Goal: Task Accomplishment & Management: Complete application form

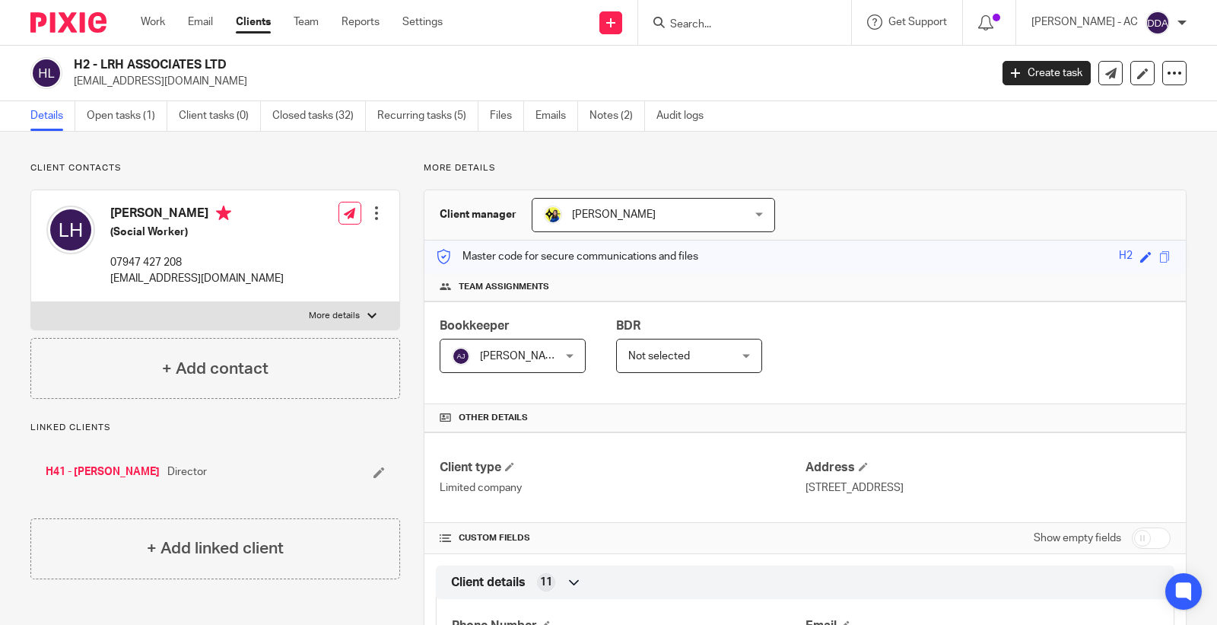
click at [704, 32] on div at bounding box center [744, 22] width 213 height 45
click at [728, 11] on div at bounding box center [744, 22] width 213 height 45
click at [731, 30] on input "Search" at bounding box center [737, 25] width 137 height 14
paste input "[EMAIL_ADDRESS][DOMAIN_NAME]"
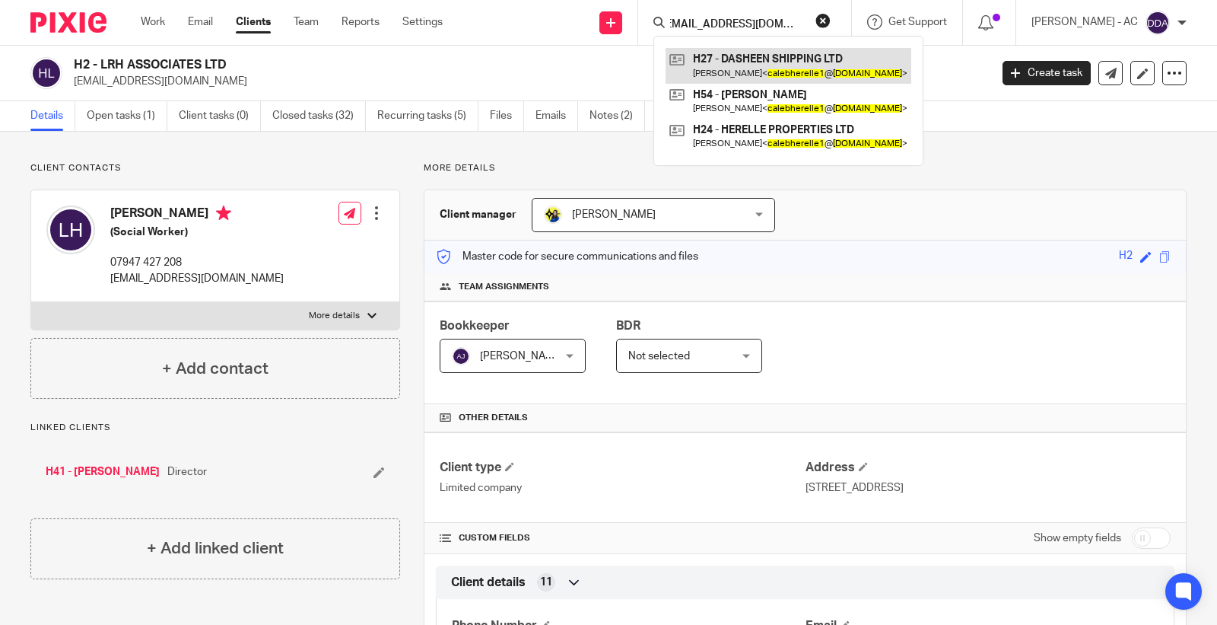
type input "[EMAIL_ADDRESS][DOMAIN_NAME]"
click at [840, 19] on div "calebherelle1@hotmail.co.uk H27 - DASHEEN SHIPPING LTD Caleb Herelle < calebher…" at bounding box center [744, 22] width 213 height 45
drag, startPoint x: 835, startPoint y: 17, endPoint x: 735, endPoint y: 31, distance: 101.3
click at [829, 21] on button "reset" at bounding box center [822, 20] width 15 height 15
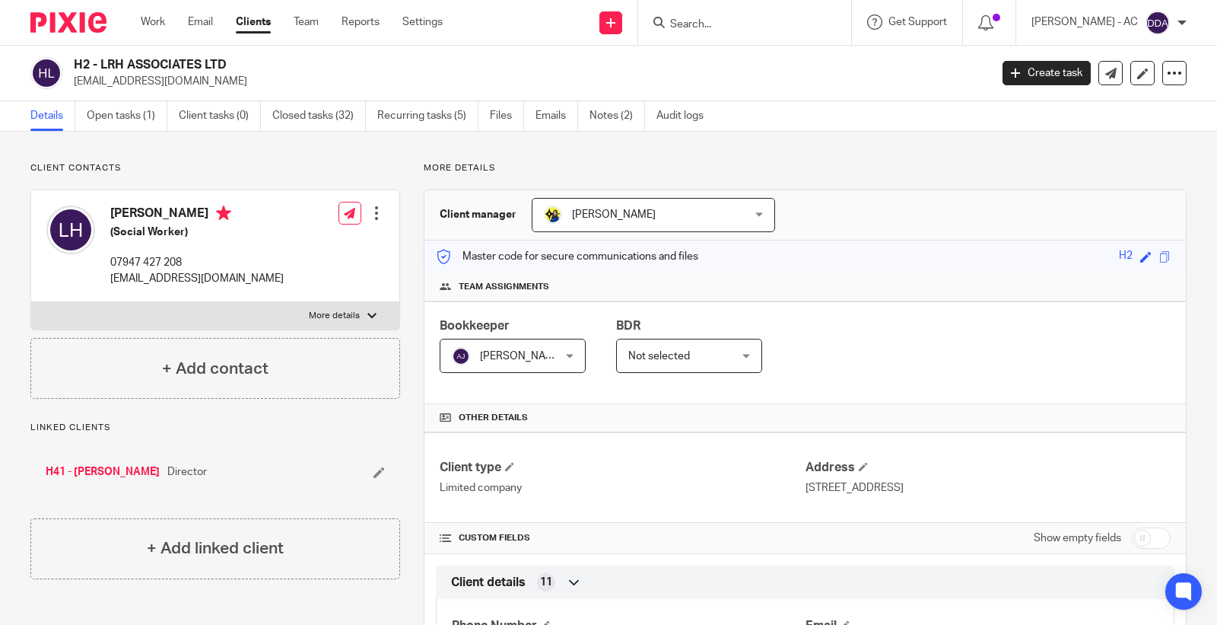
click at [735, 31] on form at bounding box center [750, 22] width 162 height 19
click at [734, 31] on form at bounding box center [750, 22] width 162 height 19
click at [731, 23] on input "Search" at bounding box center [737, 25] width 137 height 14
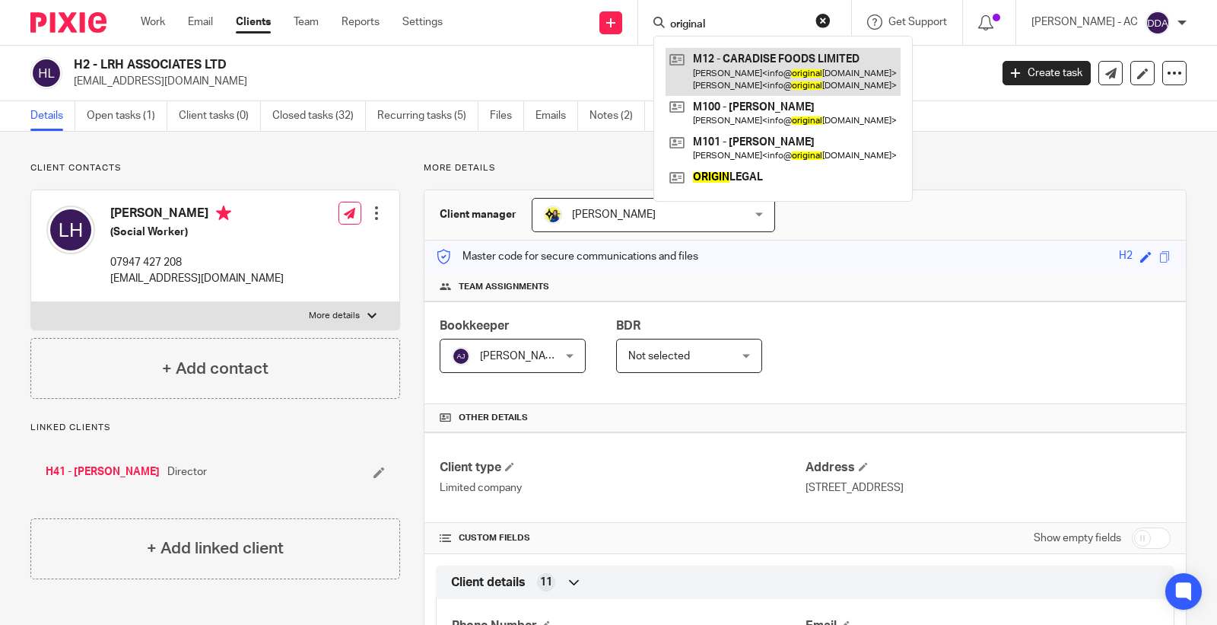
type input "original"
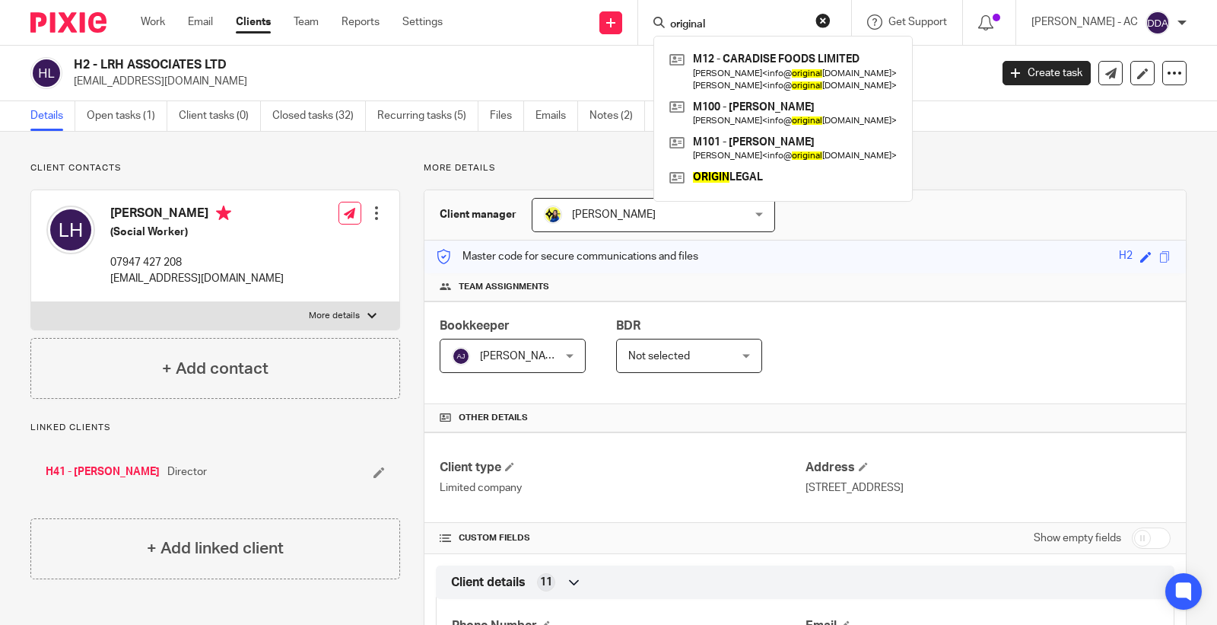
drag, startPoint x: 749, startPoint y: 23, endPoint x: 626, endPoint y: 38, distance: 123.4
click at [626, 38] on div "Send new email Create task Add client Request signature original M12 - CARADISE…" at bounding box center [842, 22] width 752 height 45
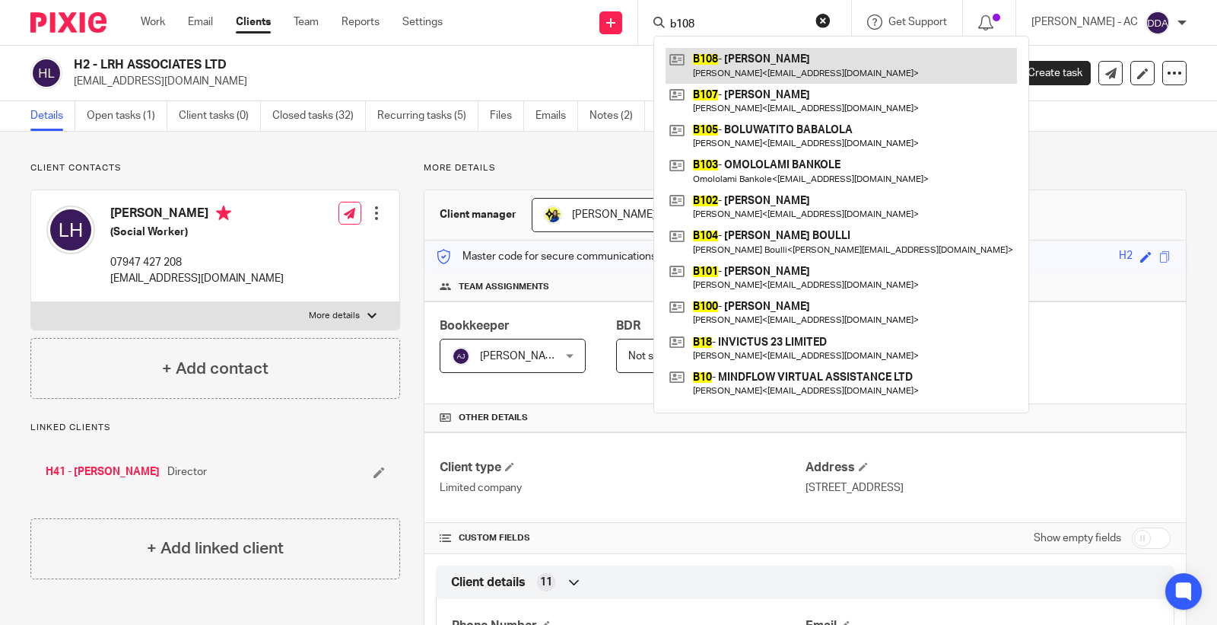
type input "b108"
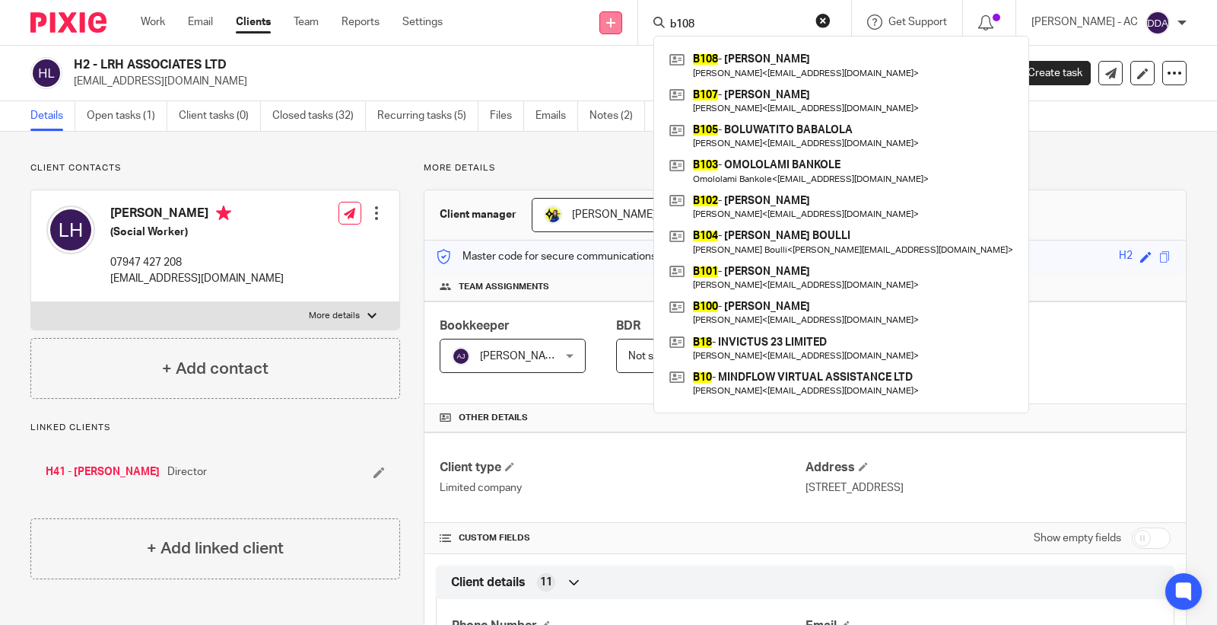
drag, startPoint x: 701, startPoint y: 24, endPoint x: 629, endPoint y: 21, distance: 71.5
click at [637, 24] on div "Send new email Create task Add client Request signature b108 B108 - ASHLEY BYAM…" at bounding box center [842, 22] width 752 height 45
paste input "HELEN BALOGUN"
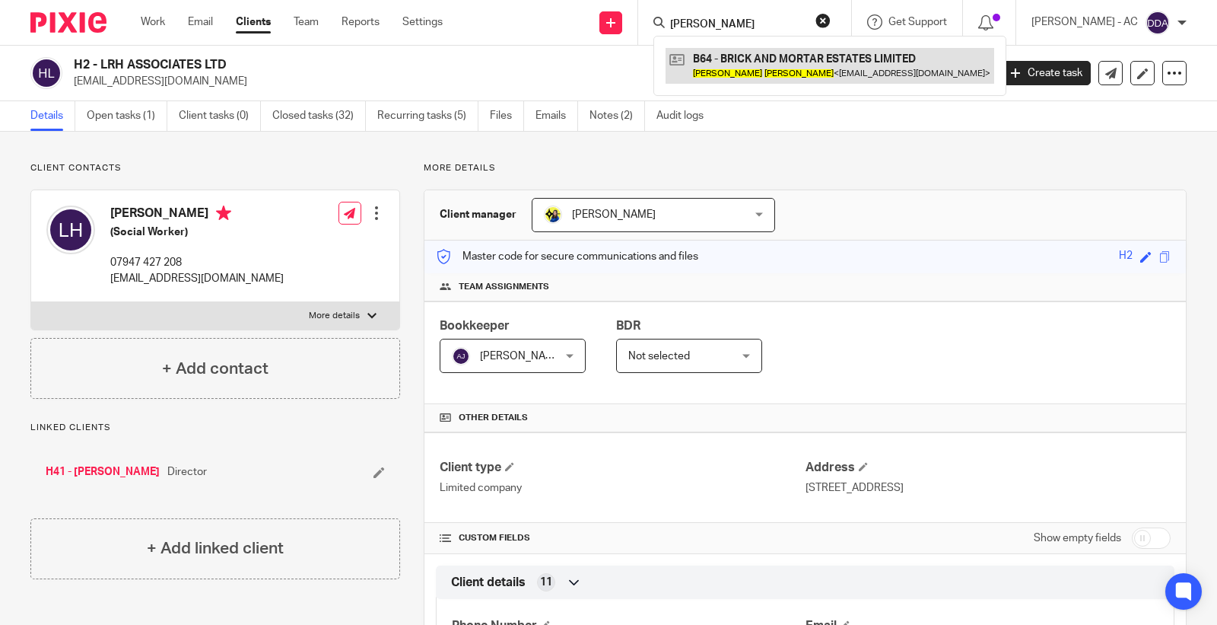
type input "HELEN BALOGUN"
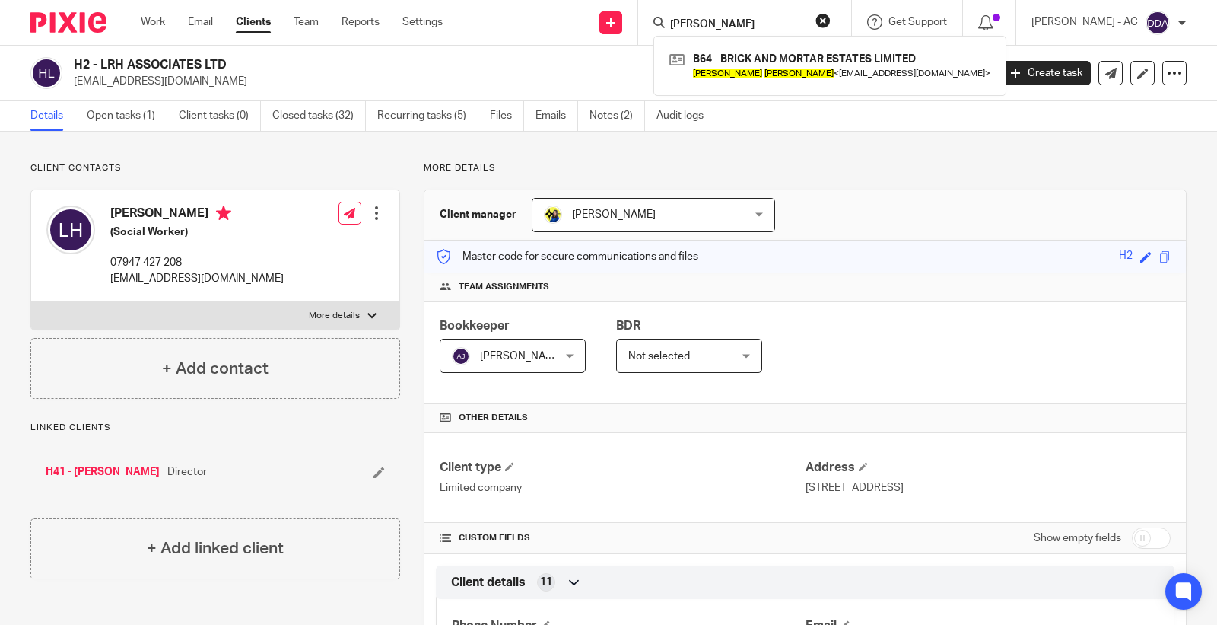
drag, startPoint x: 794, startPoint y: 31, endPoint x: 678, endPoint y: 26, distance: 116.5
click at [678, 26] on div "HELEN BALOGUN" at bounding box center [741, 22] width 177 height 19
click at [796, 16] on form "HELEN BALOGUN" at bounding box center [750, 22] width 162 height 19
click at [793, 18] on input "HELEN BALOGUN" at bounding box center [737, 25] width 137 height 14
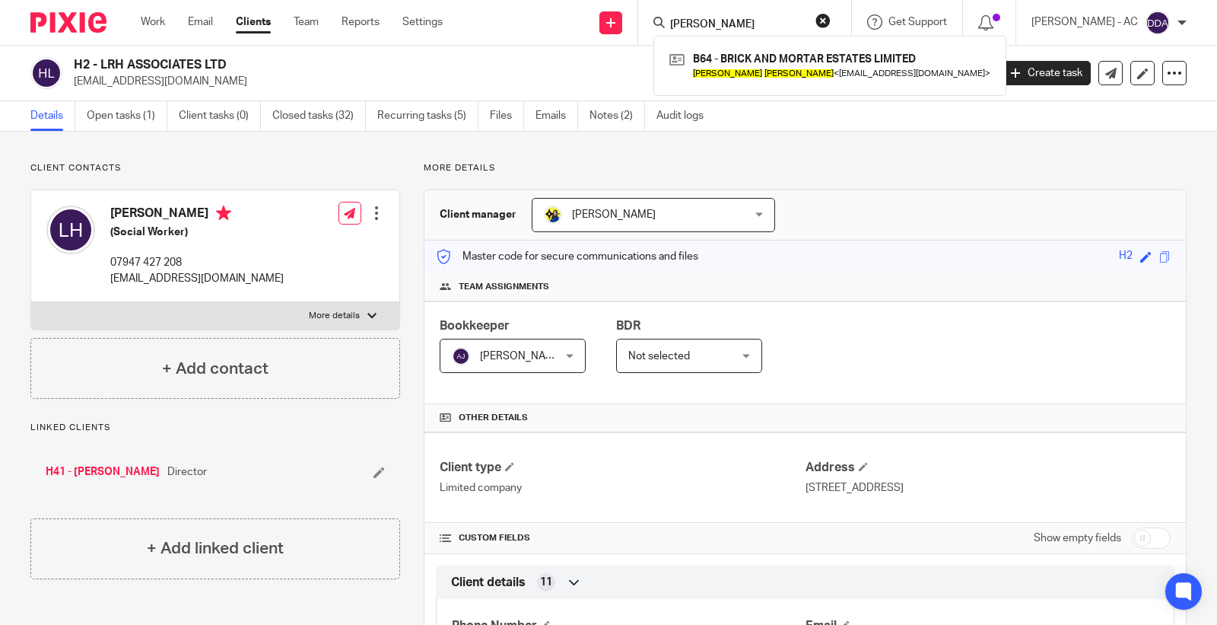
drag, startPoint x: 784, startPoint y: 20, endPoint x: 542, endPoint y: 26, distance: 242.7
click at [542, 26] on div "Send new email Create task Add client Request signature HELEN BALOGUN B64 - BRI…" at bounding box center [842, 22] width 752 height 45
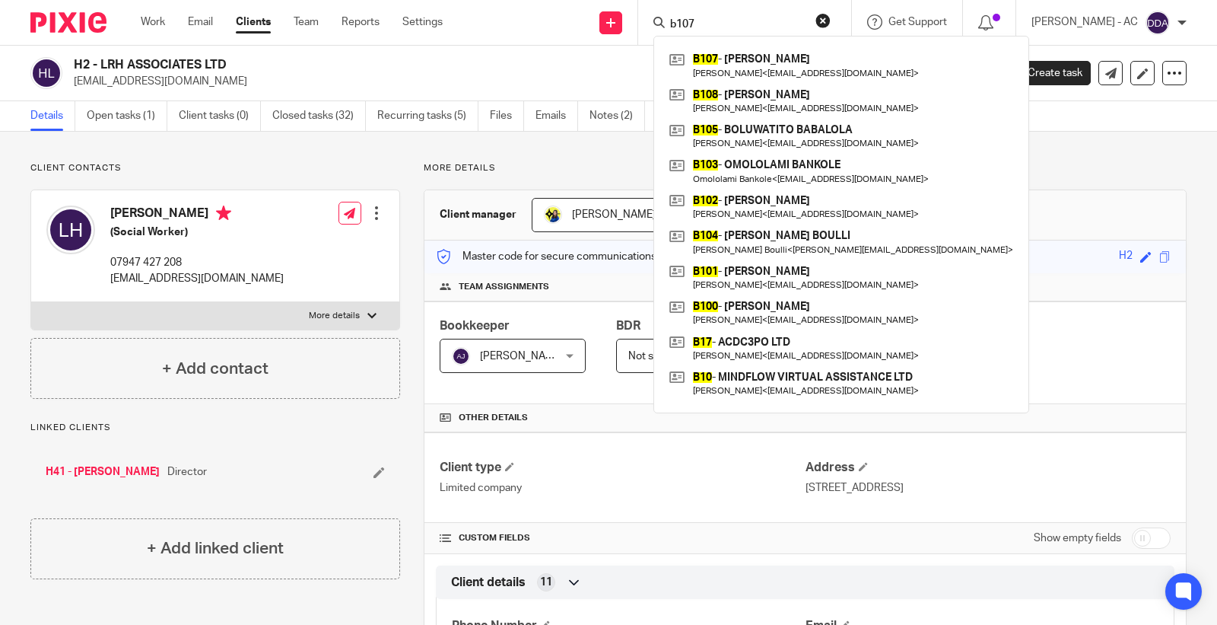
drag, startPoint x: 706, startPoint y: 24, endPoint x: 720, endPoint y: 25, distance: 14.5
click at [720, 25] on input "b107" at bounding box center [737, 25] width 137 height 14
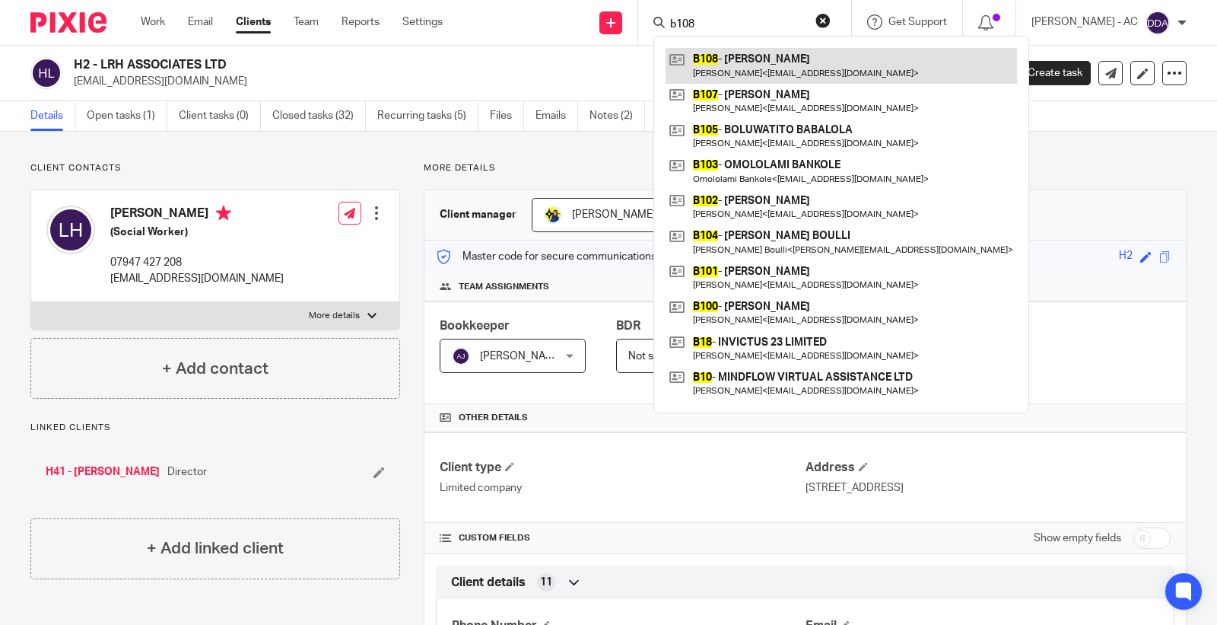
type input "b108"
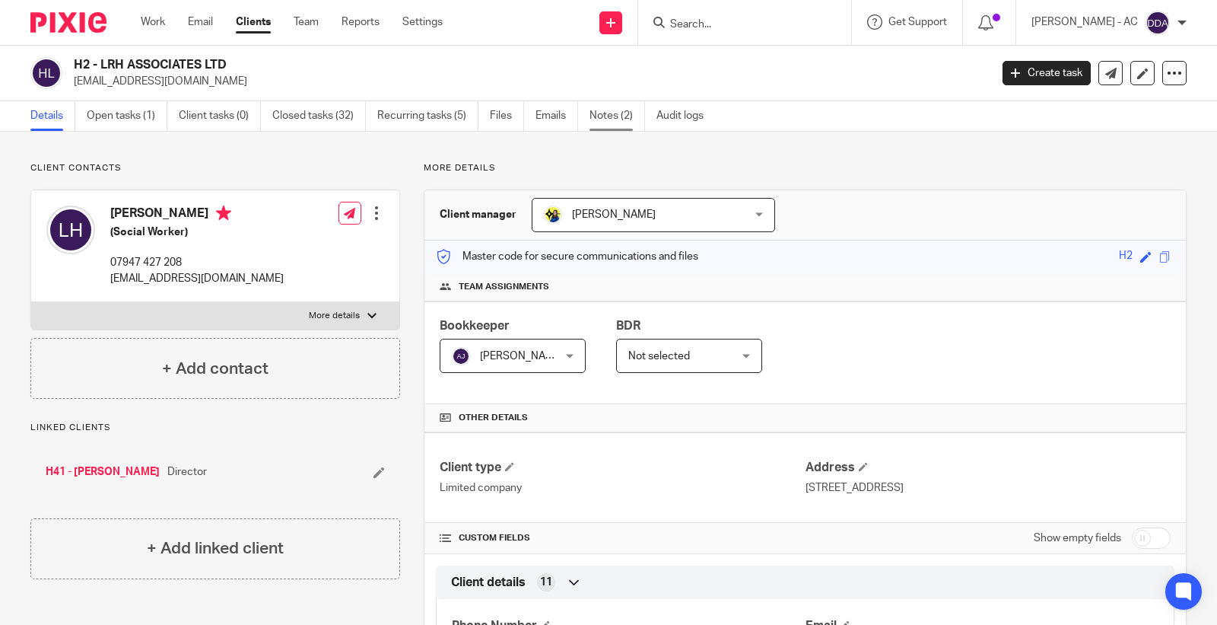
click at [612, 124] on link "Notes (2)" at bounding box center [618, 116] width 56 height 30
drag, startPoint x: 117, startPoint y: 64, endPoint x: 292, endPoint y: 65, distance: 175.0
click at [292, 65] on h2 "H27 - DASHEEN SHIPPING LTD" at bounding box center [436, 65] width 725 height 16
copy h2 "DASHEEN SHIPPING LTD"
click at [604, 116] on link "Notes (1)" at bounding box center [618, 116] width 56 height 30
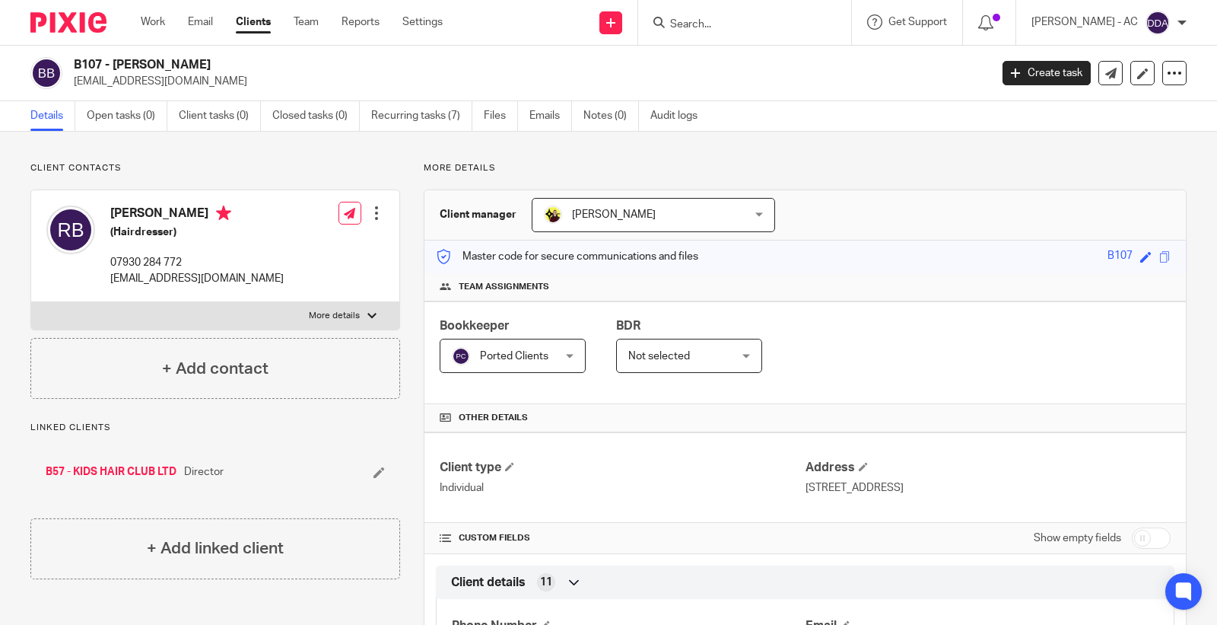
click at [424, 110] on link "Recurring tasks (7)" at bounding box center [421, 116] width 101 height 30
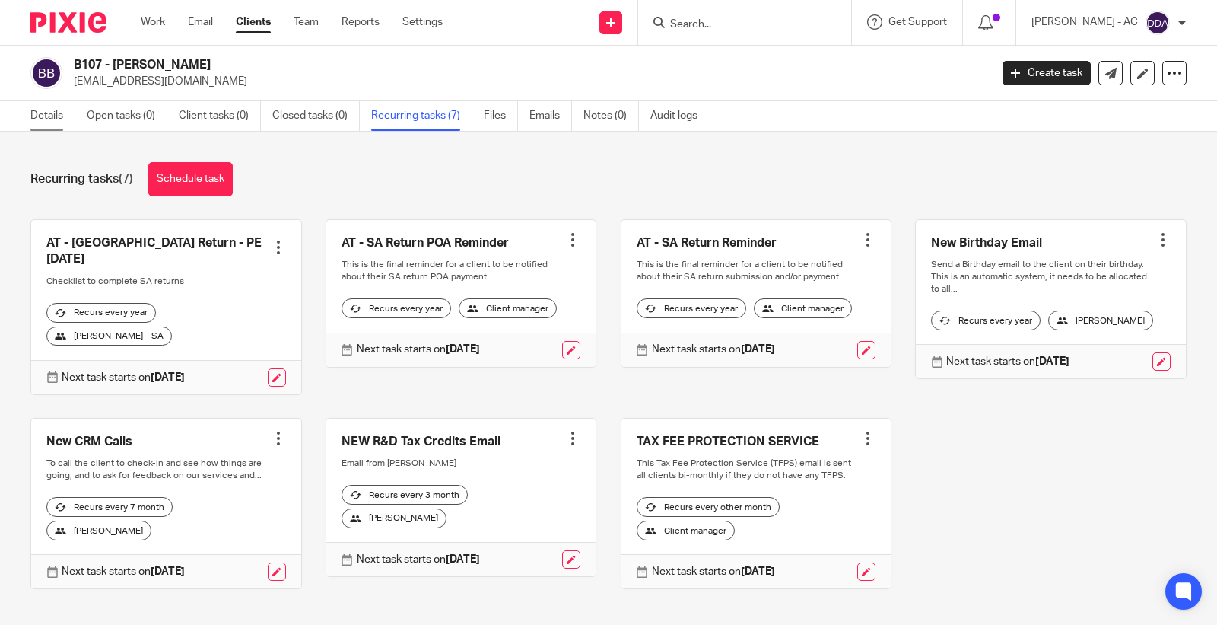
click at [51, 105] on link "Details" at bounding box center [52, 116] width 45 height 30
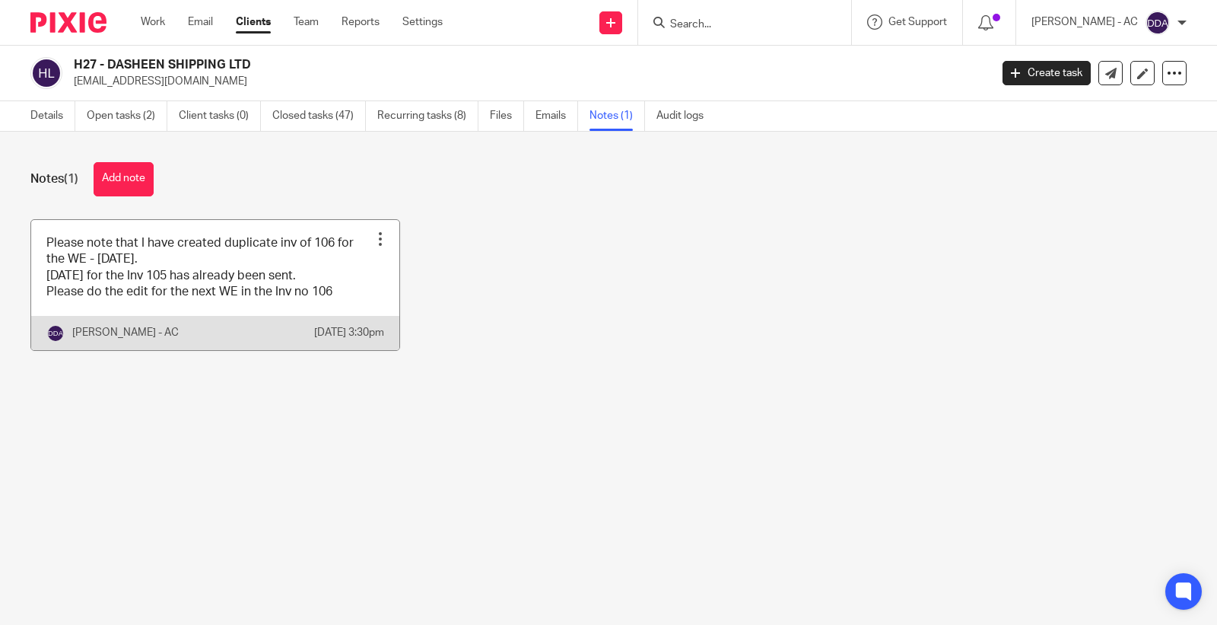
click at [373, 238] on div at bounding box center [380, 238] width 15 height 15
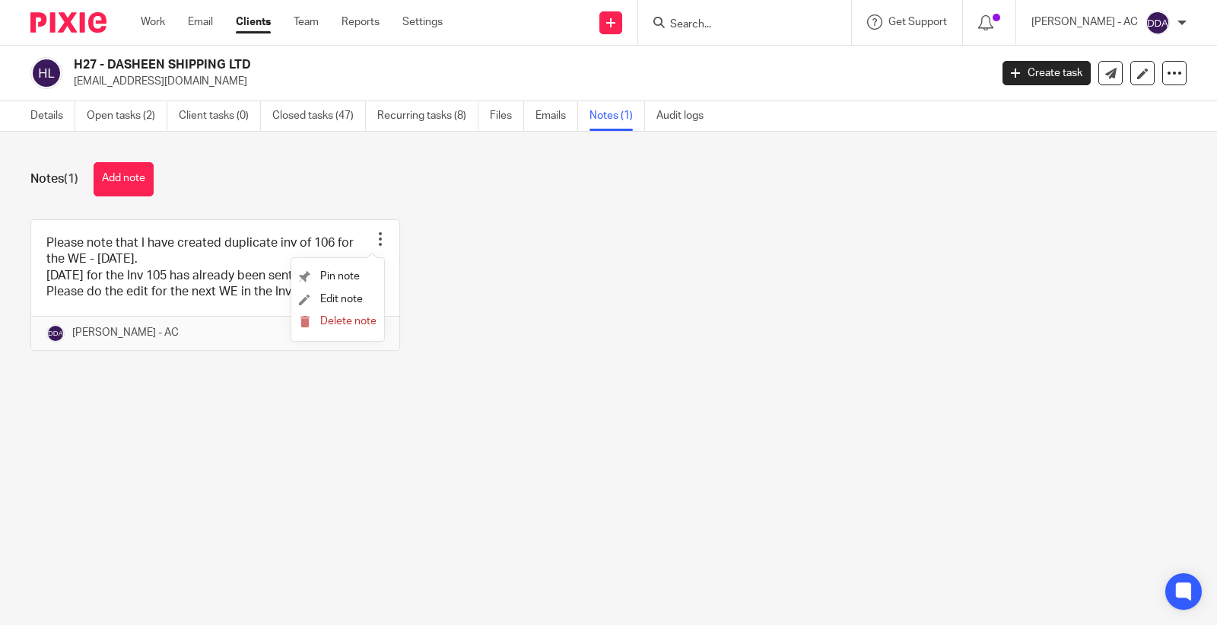
click at [344, 329] on form "Delete note" at bounding box center [338, 321] width 78 height 14
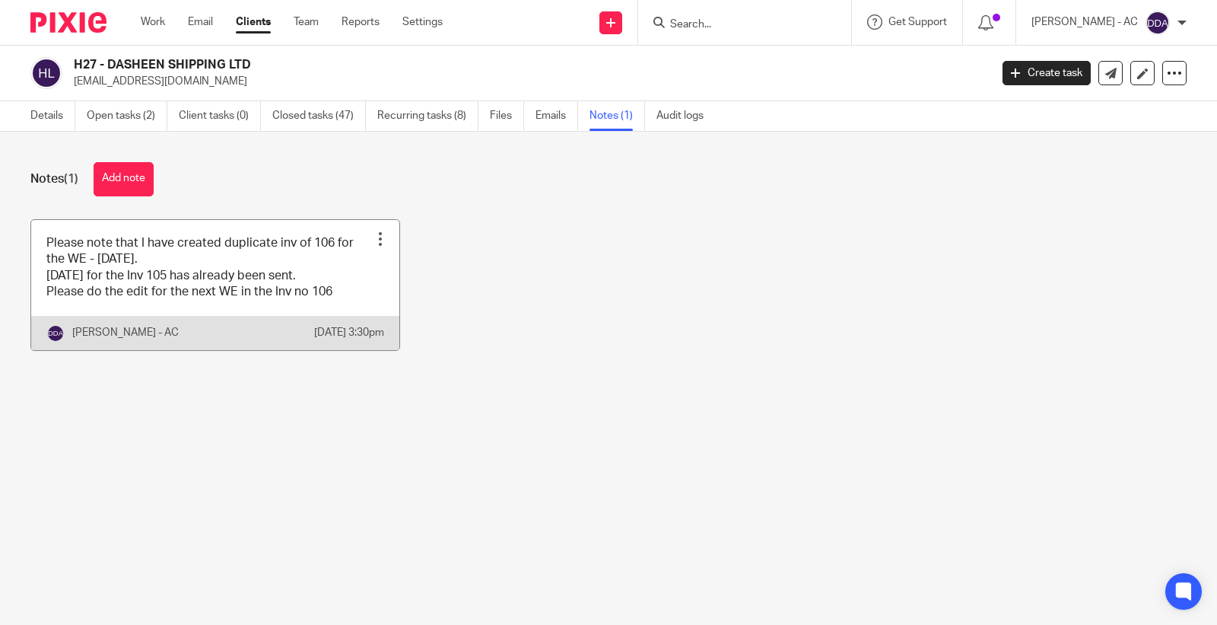
click at [373, 234] on div at bounding box center [380, 238] width 15 height 15
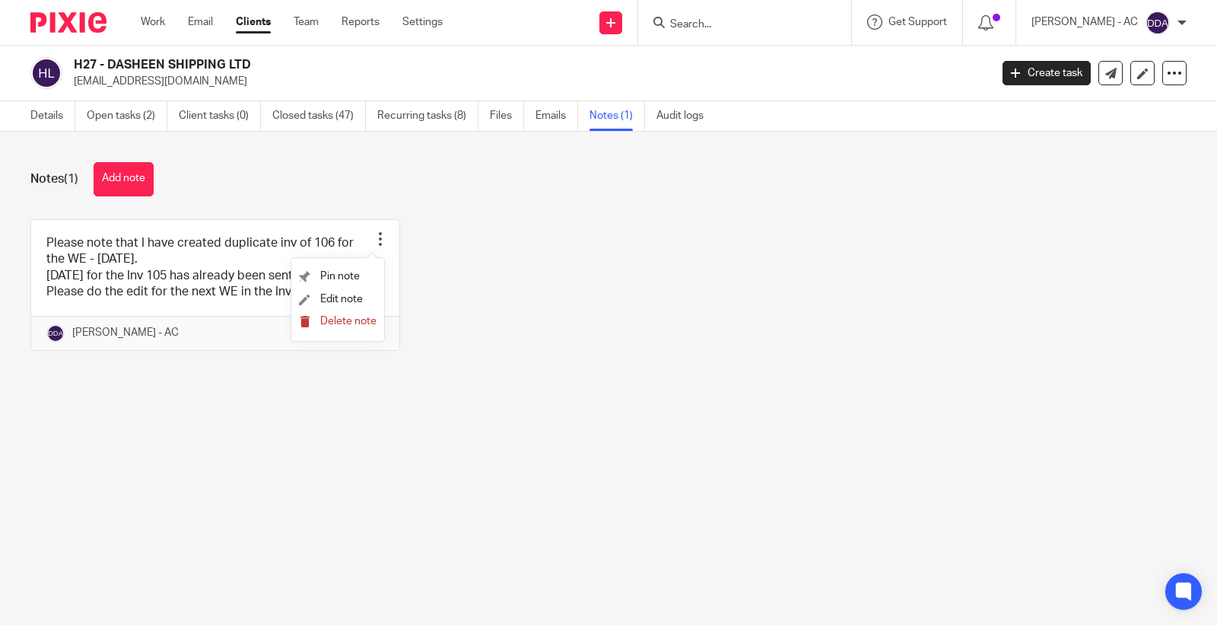
click at [332, 322] on span "Delete note" at bounding box center [348, 321] width 56 height 11
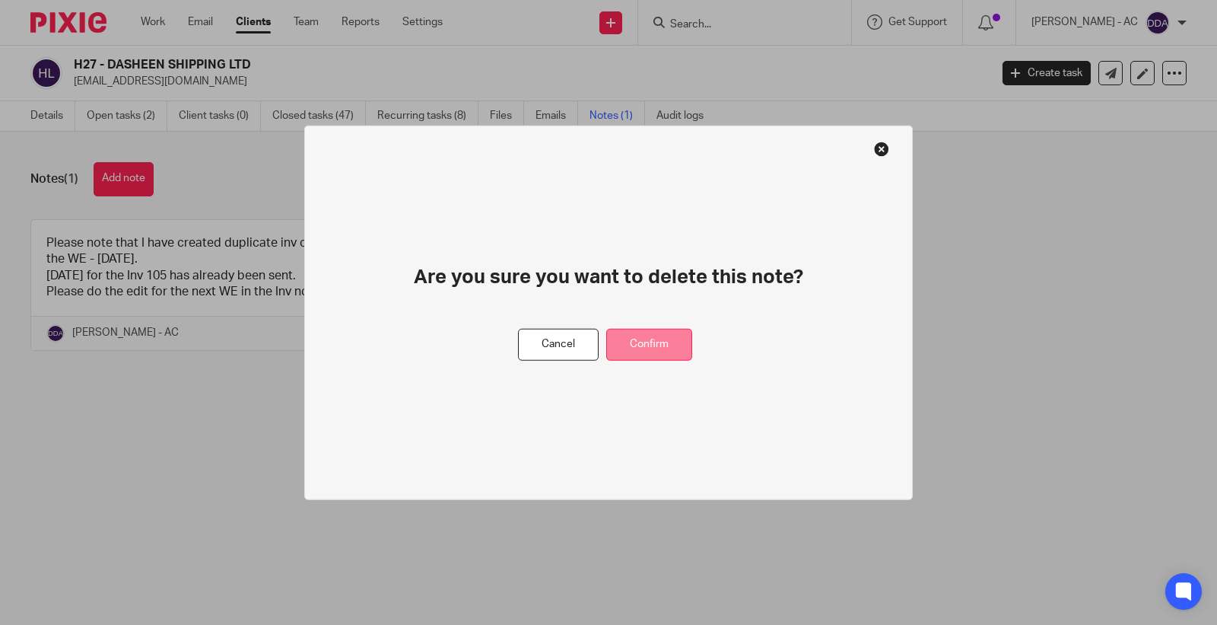
click at [618, 342] on button "Confirm" at bounding box center [649, 344] width 86 height 33
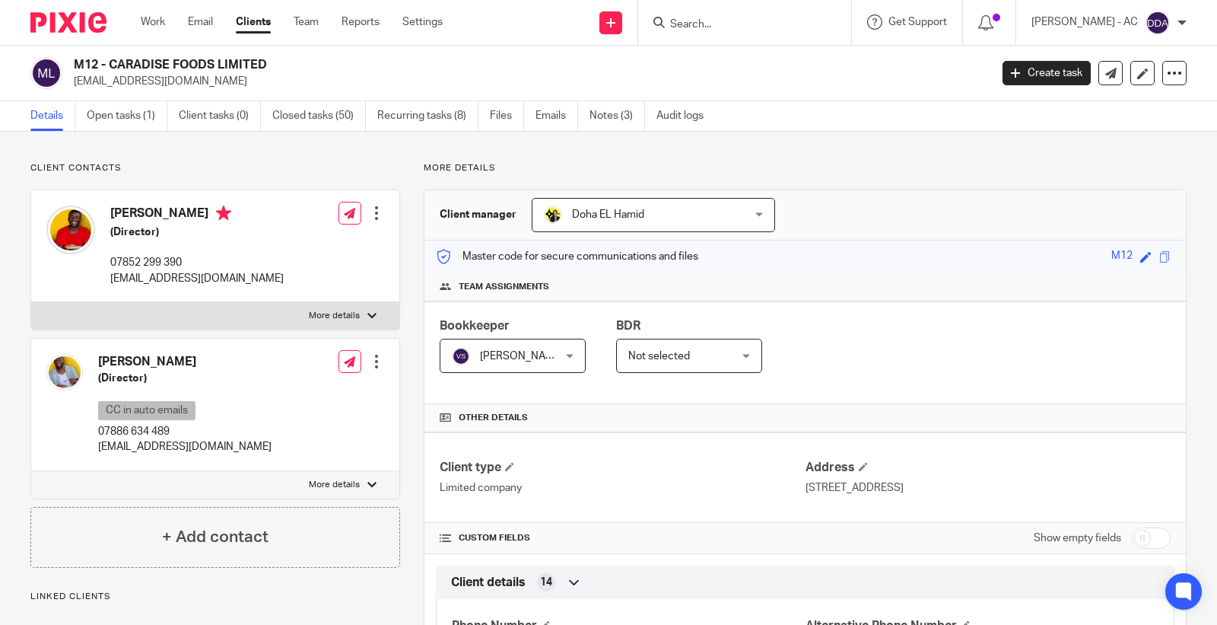
drag, startPoint x: 111, startPoint y: 65, endPoint x: 269, endPoint y: 64, distance: 158.2
click at [269, 64] on h2 "M12 - CARADISE FOODS LIMITED" at bounding box center [436, 65] width 725 height 16
copy h2 "CARADISE FOODS LIMITED"
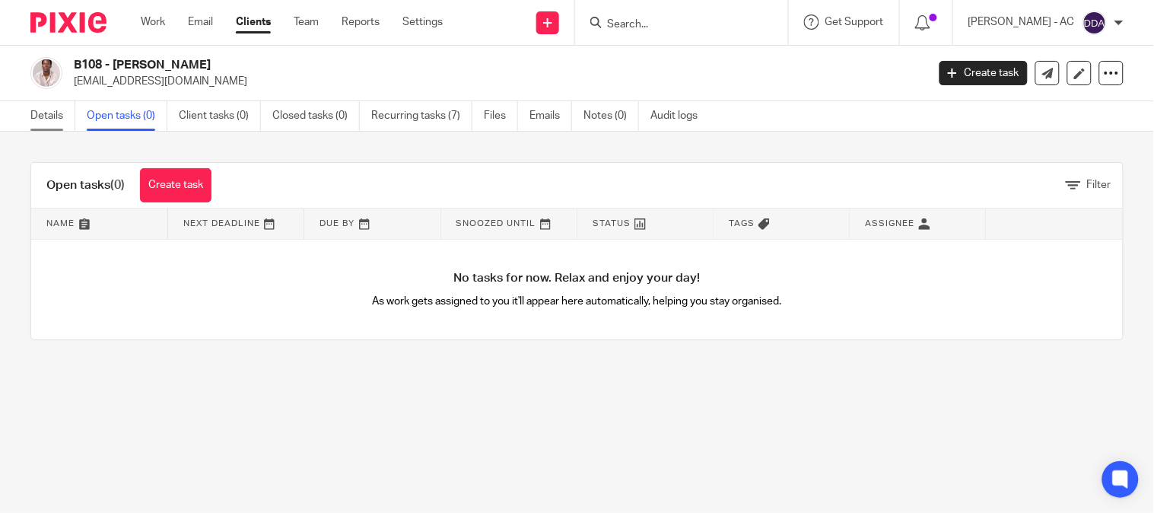
click at [58, 114] on link "Details" at bounding box center [52, 116] width 45 height 30
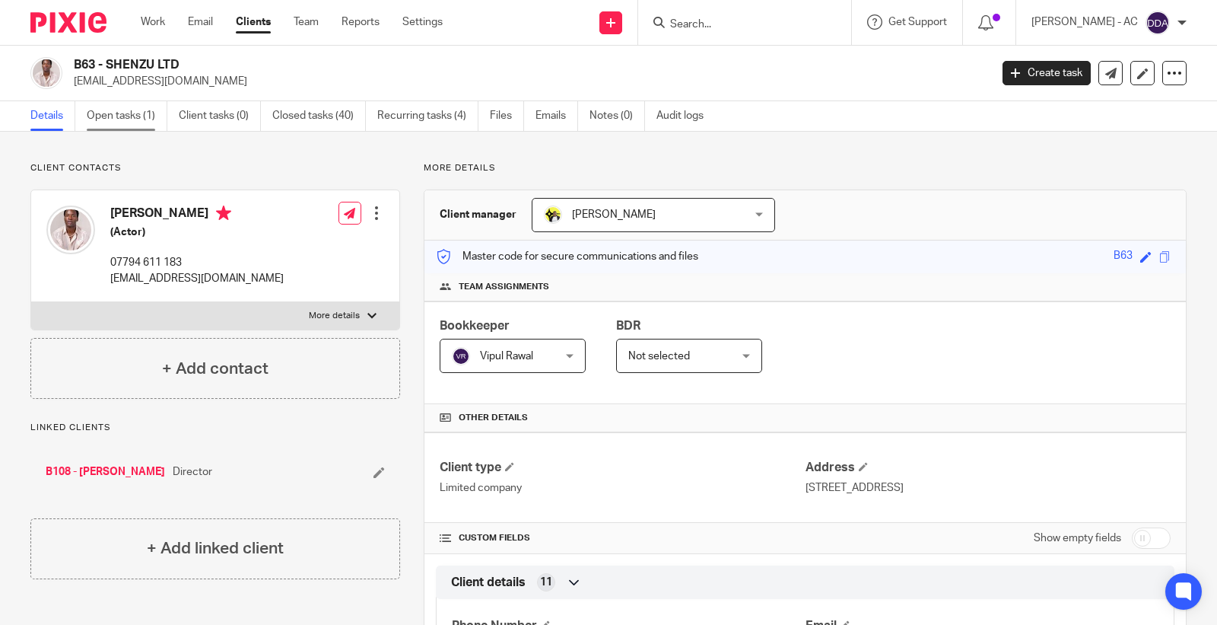
click at [115, 108] on link "Open tasks (1)" at bounding box center [127, 116] width 81 height 30
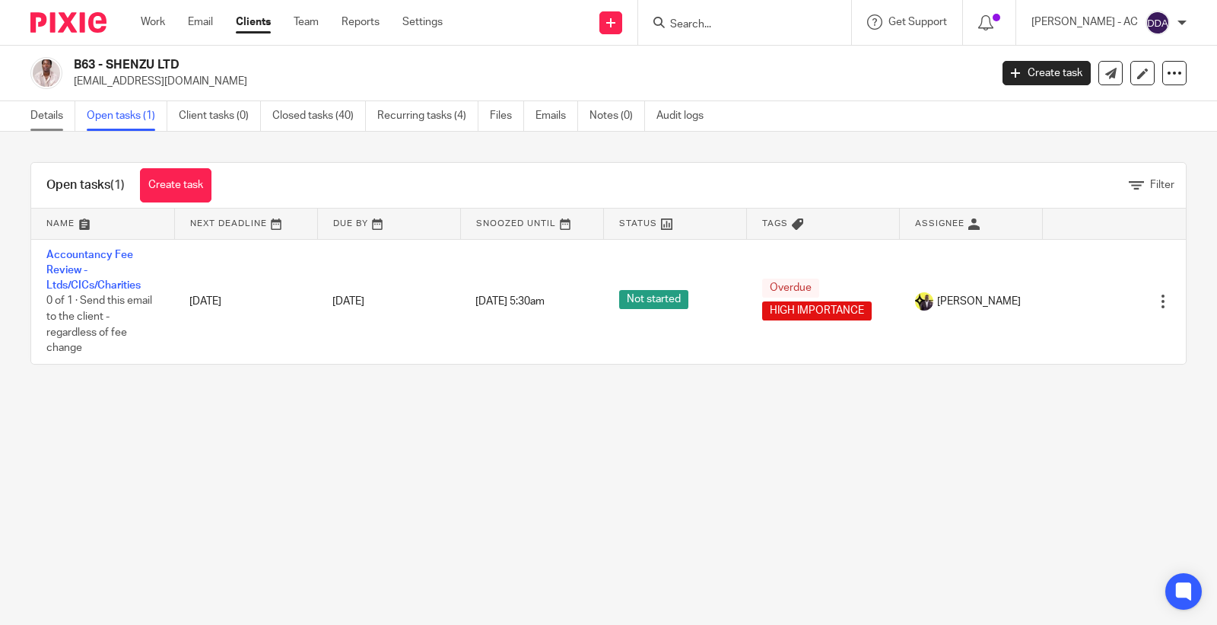
click at [53, 120] on link "Details" at bounding box center [52, 116] width 45 height 30
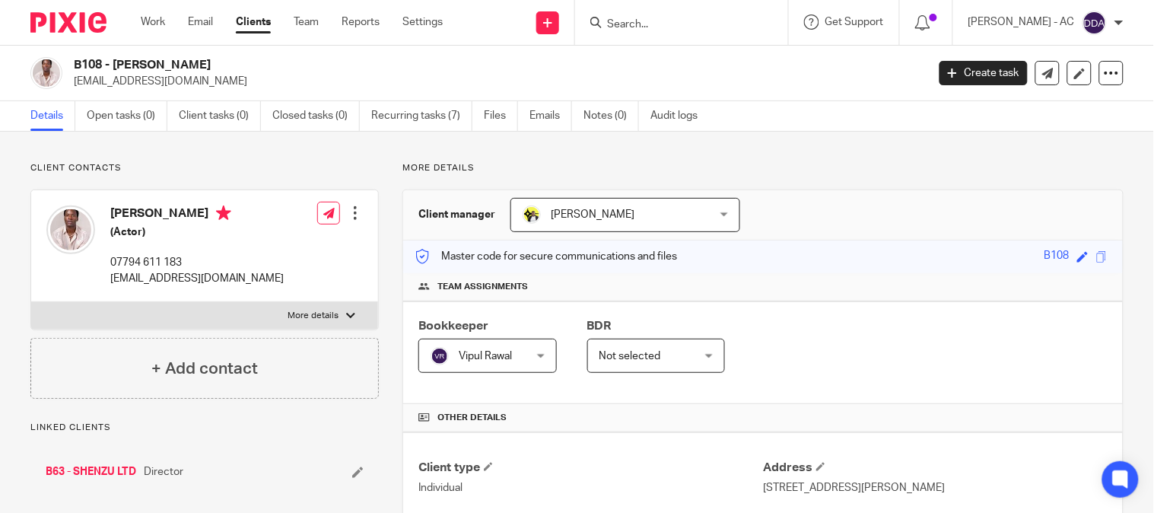
drag, startPoint x: 0, startPoint y: 0, endPoint x: 126, endPoint y: 470, distance: 486.6
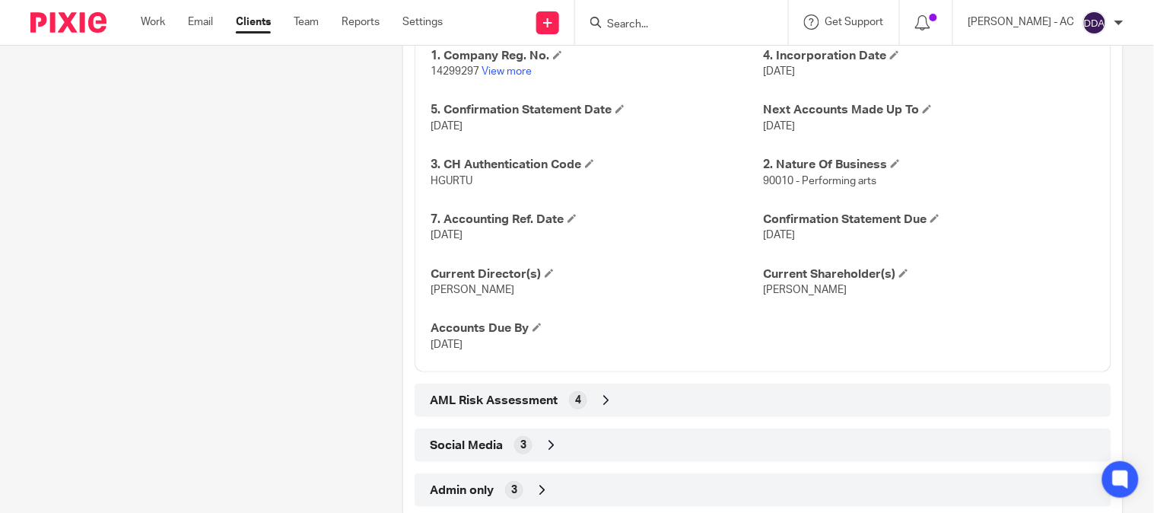
scroll to position [1556, 0]
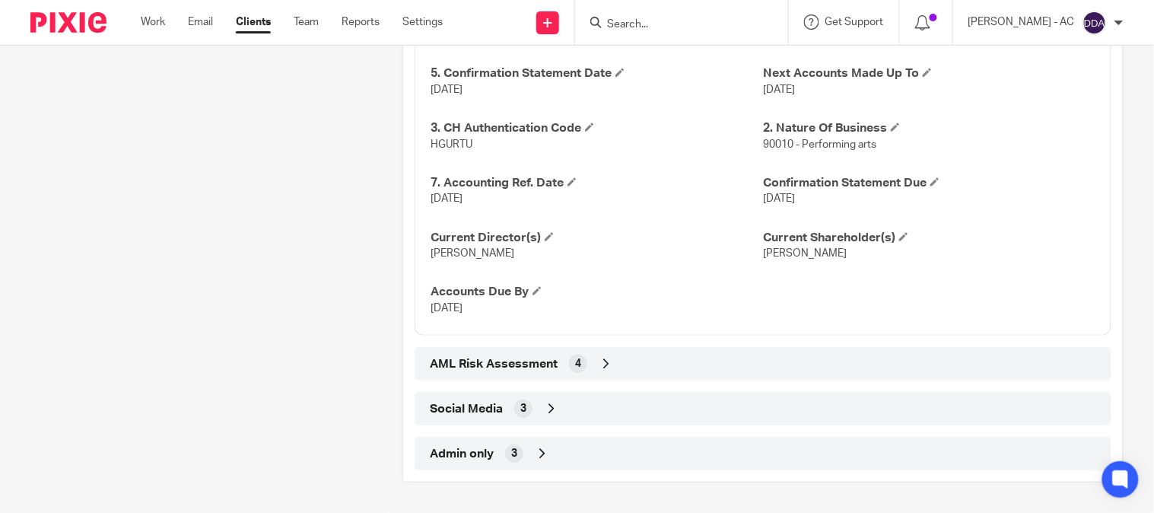
click at [499, 452] on div "Admin only 3" at bounding box center [763, 453] width 674 height 26
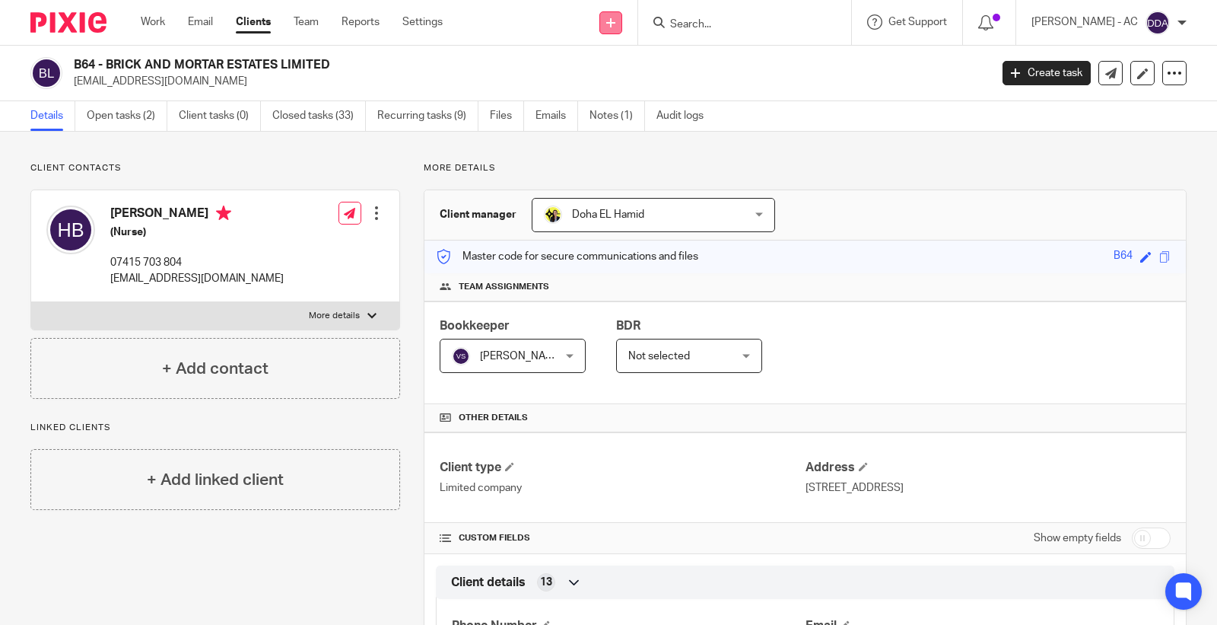
click at [616, 16] on link at bounding box center [610, 22] width 23 height 23
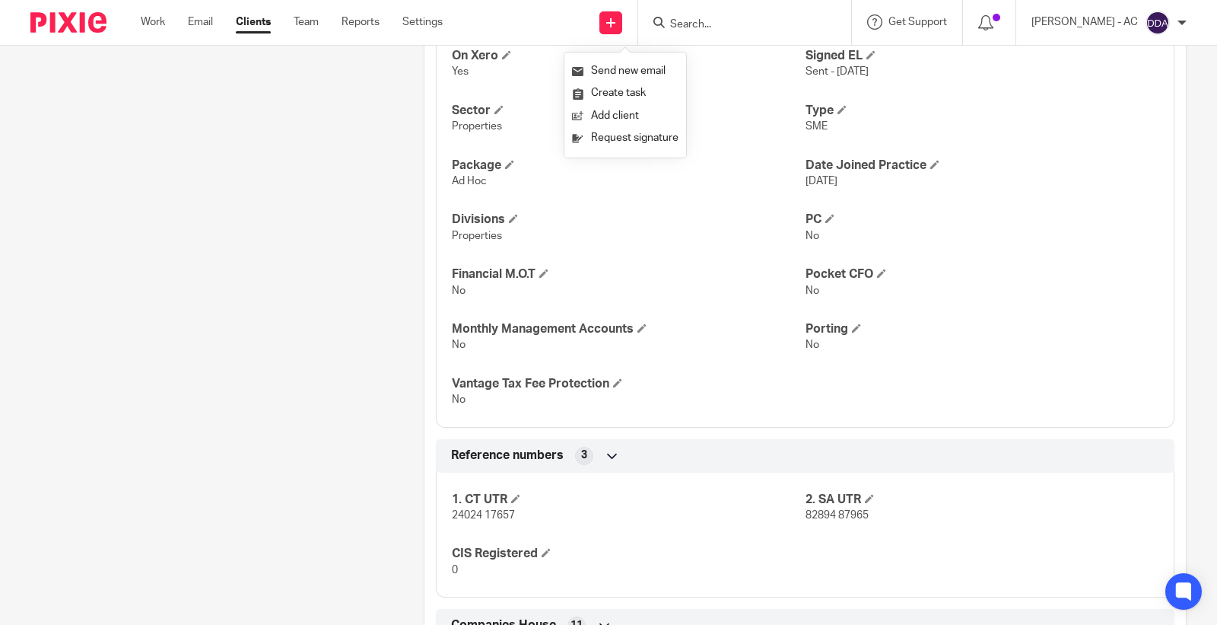
scroll to position [1014, 0]
click at [490, 236] on span "Properties" at bounding box center [477, 235] width 50 height 11
click at [480, 126] on span "Properties" at bounding box center [477, 125] width 50 height 11
copy span "Properties"
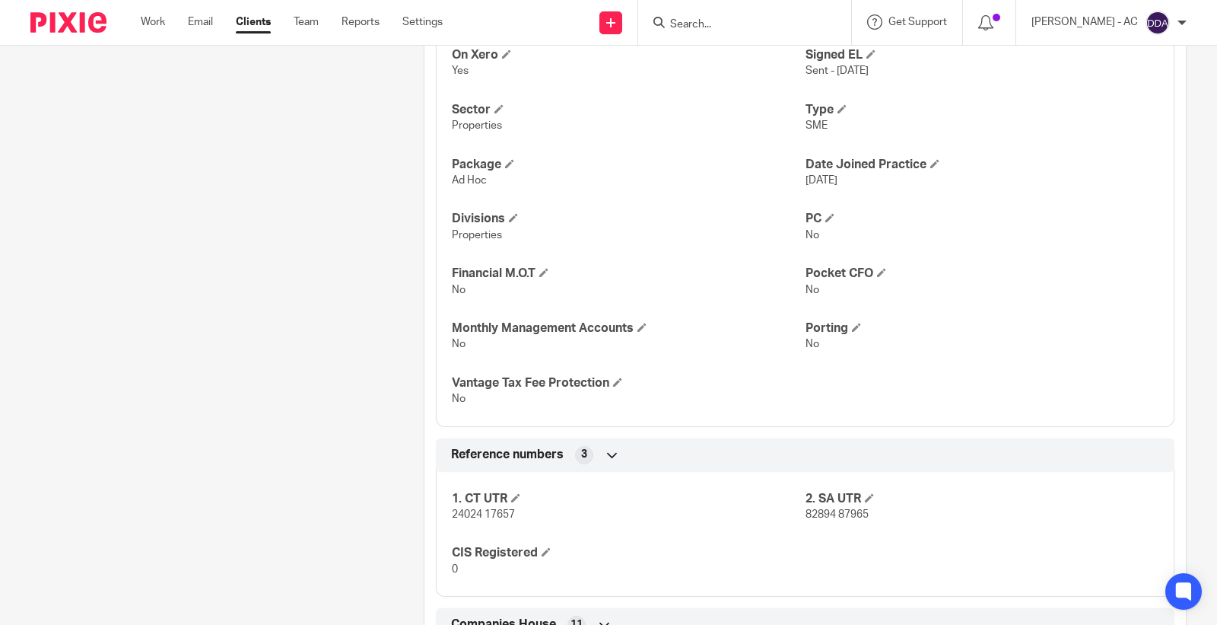
click at [815, 128] on span "SME" at bounding box center [817, 125] width 22 height 11
copy span "SME"
click at [868, 522] on p "82894 87965" at bounding box center [982, 514] width 353 height 15
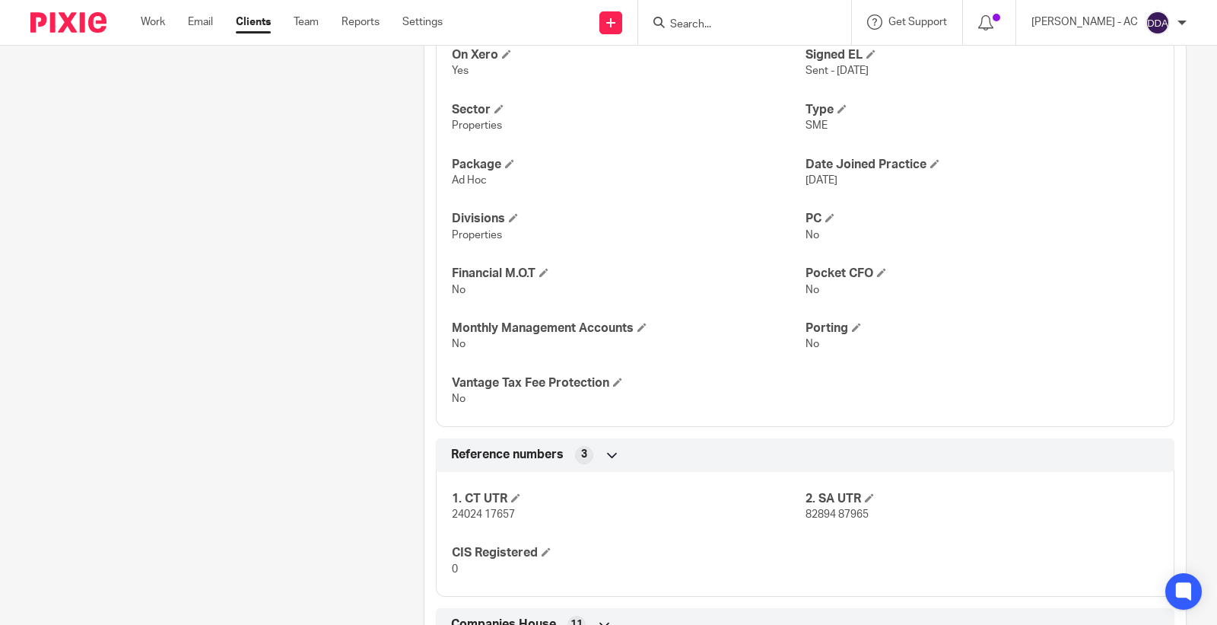
click at [856, 520] on span "82894 87965" at bounding box center [837, 514] width 63 height 11
copy p "82894 87965"
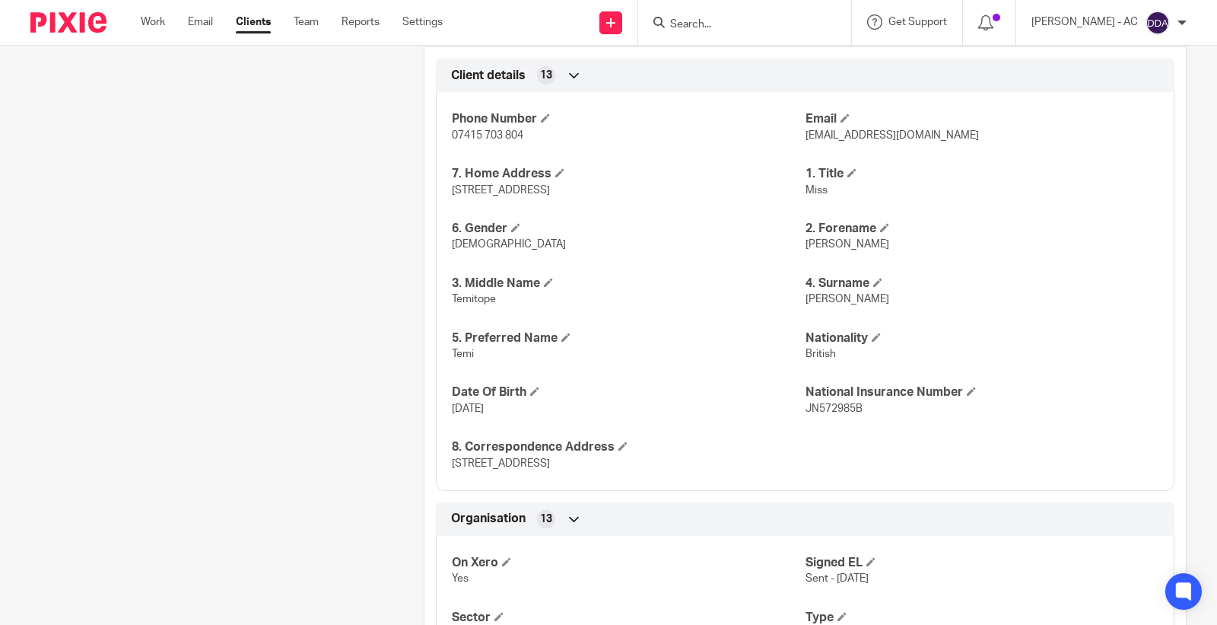
scroll to position [0, 0]
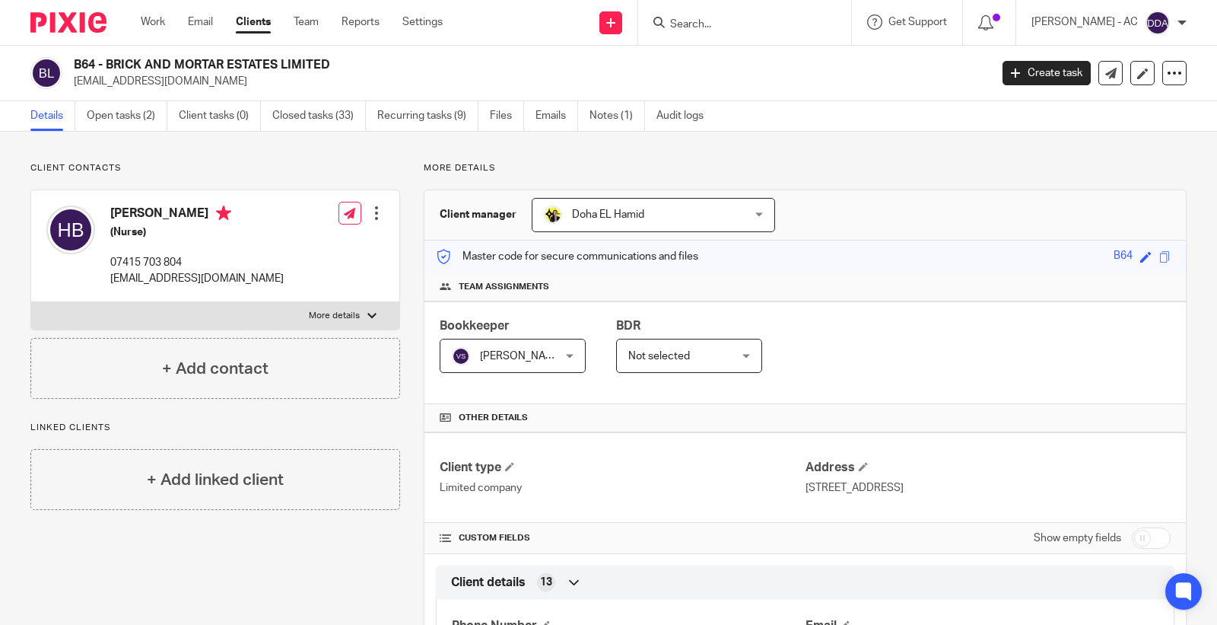
click at [89, 59] on h2 "B64 - BRICK AND MORTAR ESTATES LIMITED" at bounding box center [436, 65] width 725 height 16
copy h2 "B64"
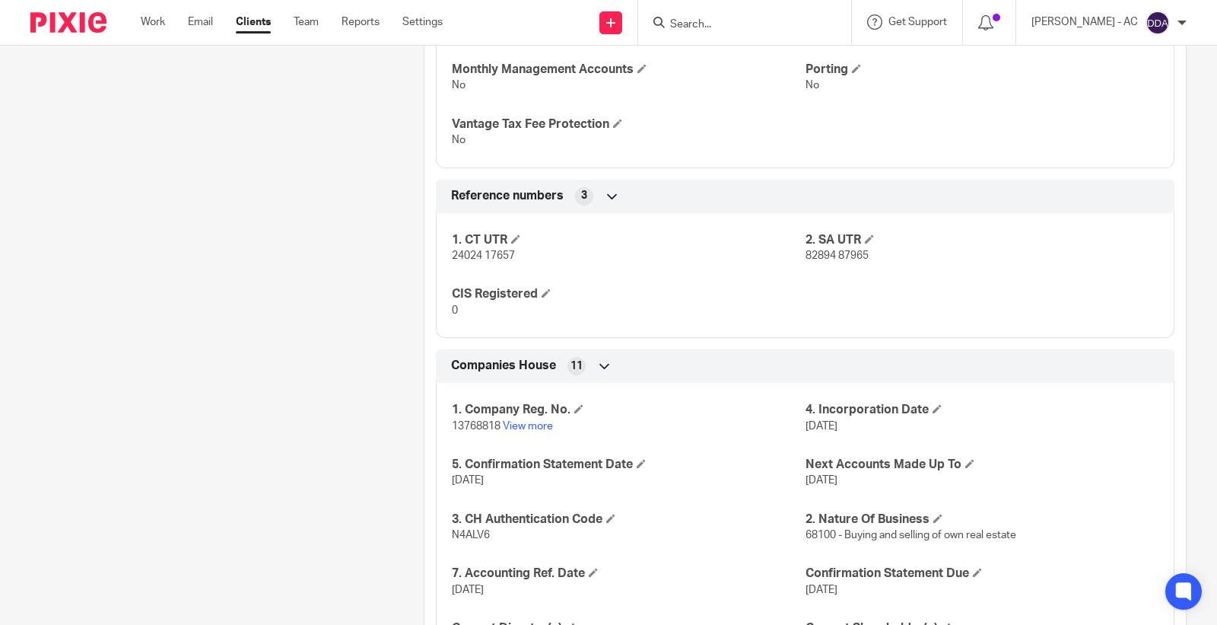
scroll to position [1267, 0]
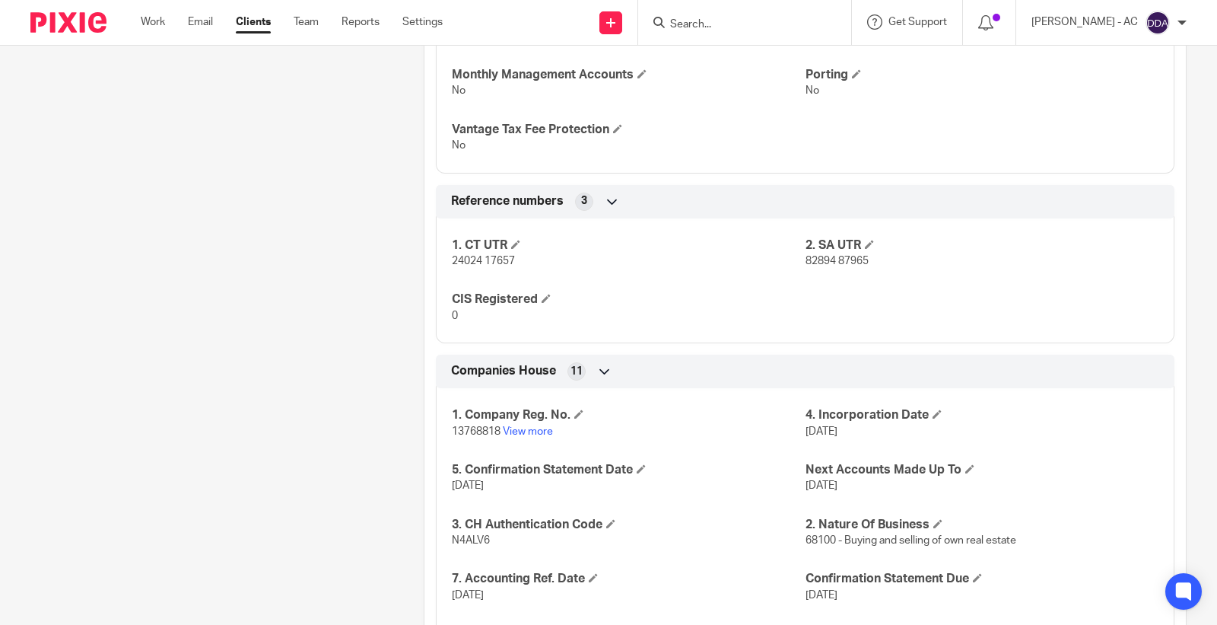
click at [819, 270] on div "1. CT UTR 24024 17657 2. SA UTR 82894 87965 CIS Registered 0" at bounding box center [805, 275] width 739 height 137
copy p "82894 87965"
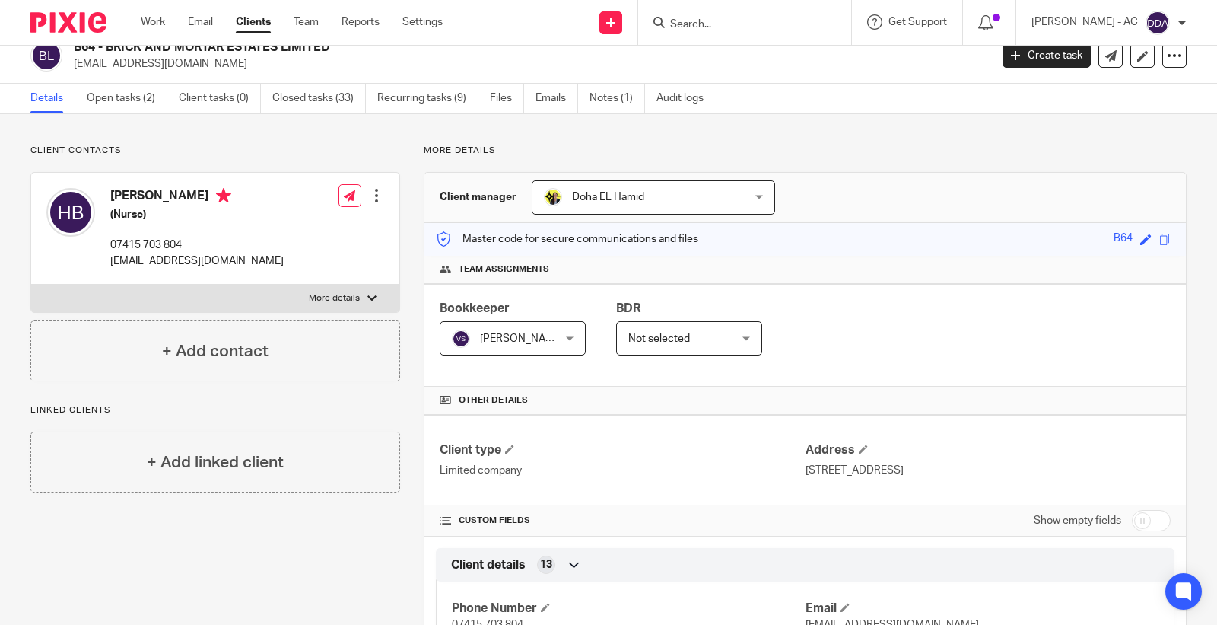
scroll to position [0, 0]
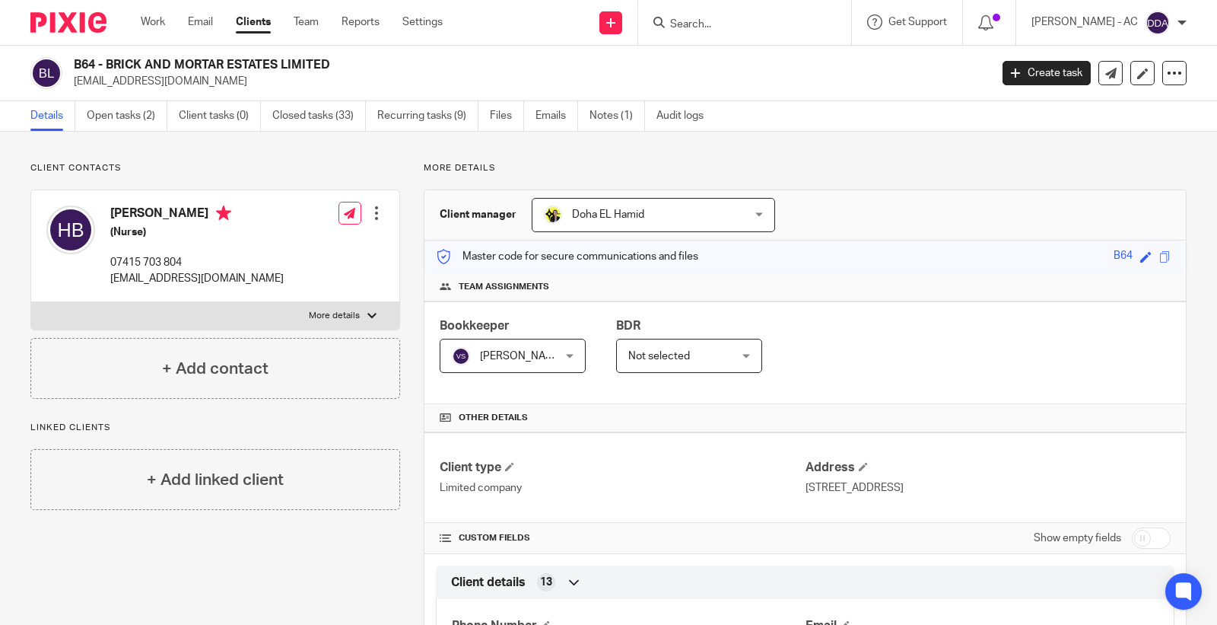
click at [369, 222] on div "Edit contact Create client from contact Export data Delete contact" at bounding box center [376, 213] width 15 height 30
click at [370, 216] on div at bounding box center [376, 212] width 15 height 15
click at [325, 244] on link "Edit contact" at bounding box center [303, 247] width 145 height 22
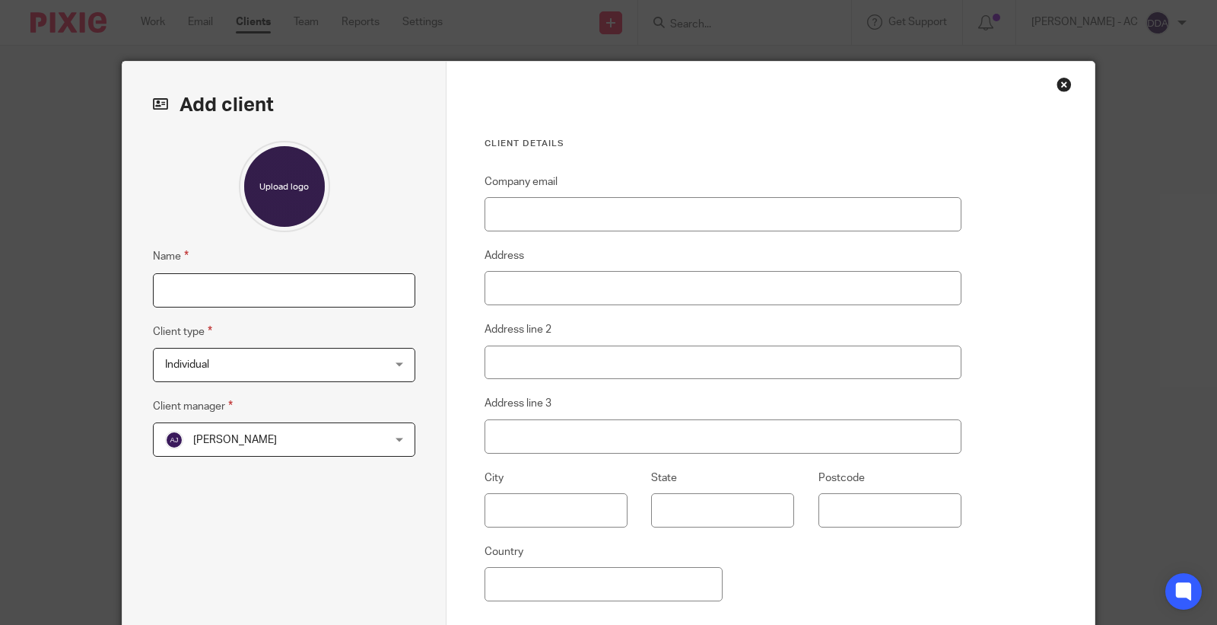
click at [271, 291] on input "Name" at bounding box center [284, 290] width 262 height 34
paste input "B109 - [PERSON_NAME]"
type input "B109 - HELEN BALOGUN"
click at [251, 446] on span "[PERSON_NAME]" at bounding box center [264, 439] width 199 height 32
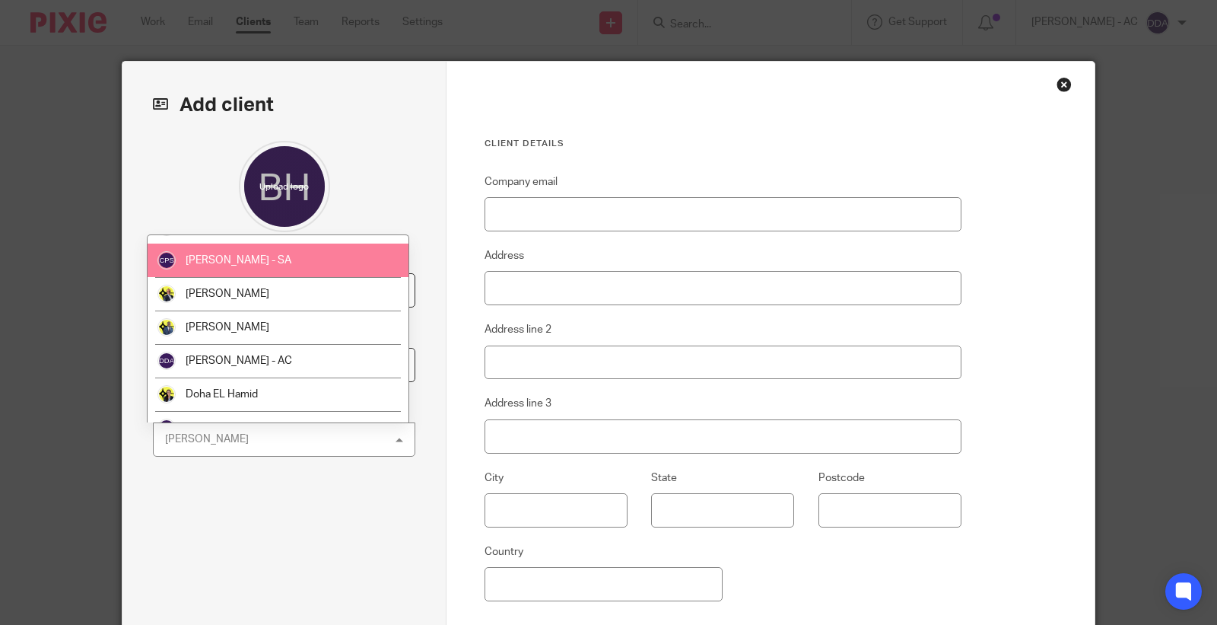
scroll to position [253, 0]
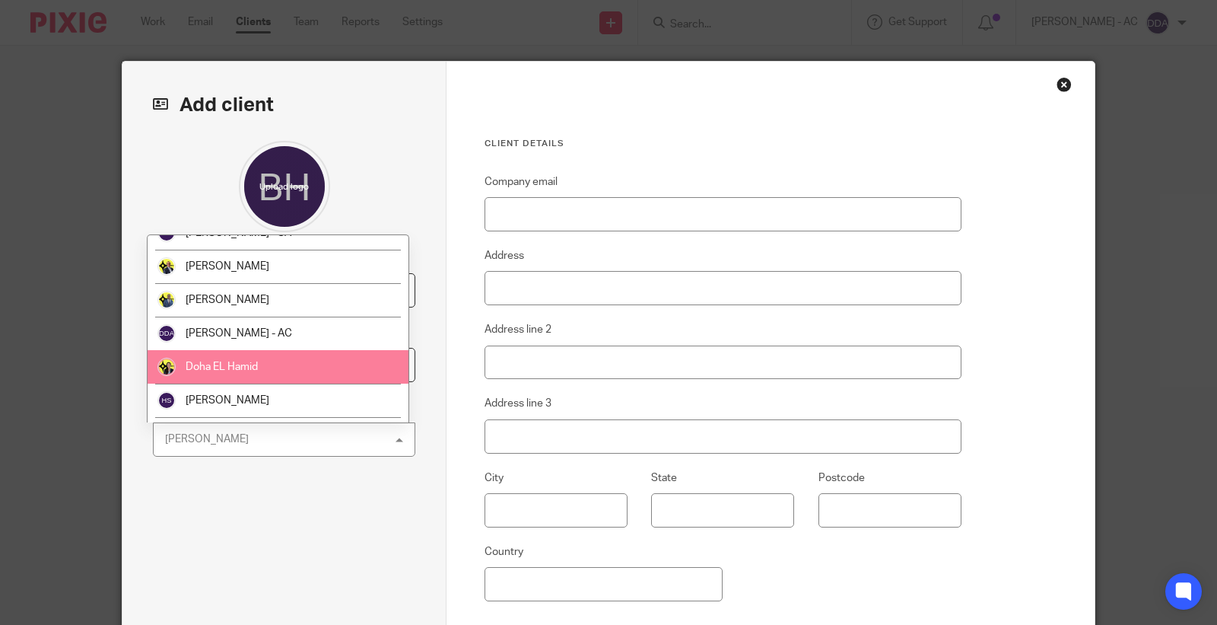
click at [265, 360] on li "Doha EL Hamid" at bounding box center [278, 366] width 261 height 33
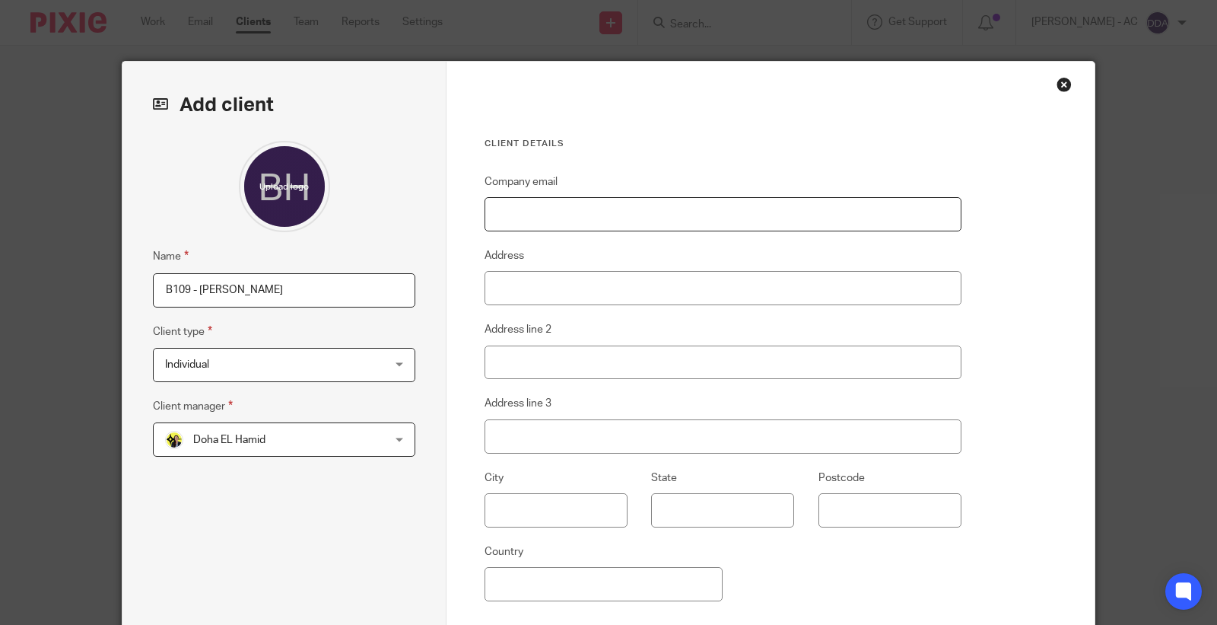
click at [667, 211] on input "Company email" at bounding box center [723, 214] width 477 height 34
paste input "[EMAIL_ADDRESS][DOMAIN_NAME]"
type input "[EMAIL_ADDRESS][DOMAIN_NAME]"
click at [605, 283] on input "Address" at bounding box center [723, 288] width 477 height 34
paste input "195 Gillingham Road, Gillingham, ME7 4EP"
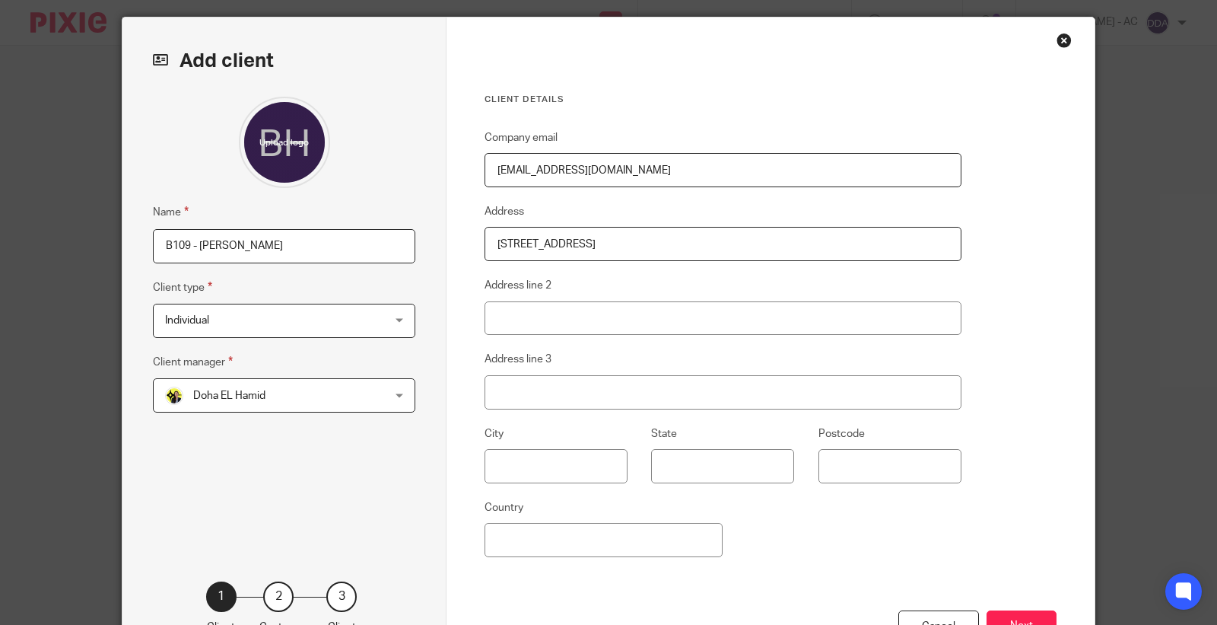
scroll to position [163, 0]
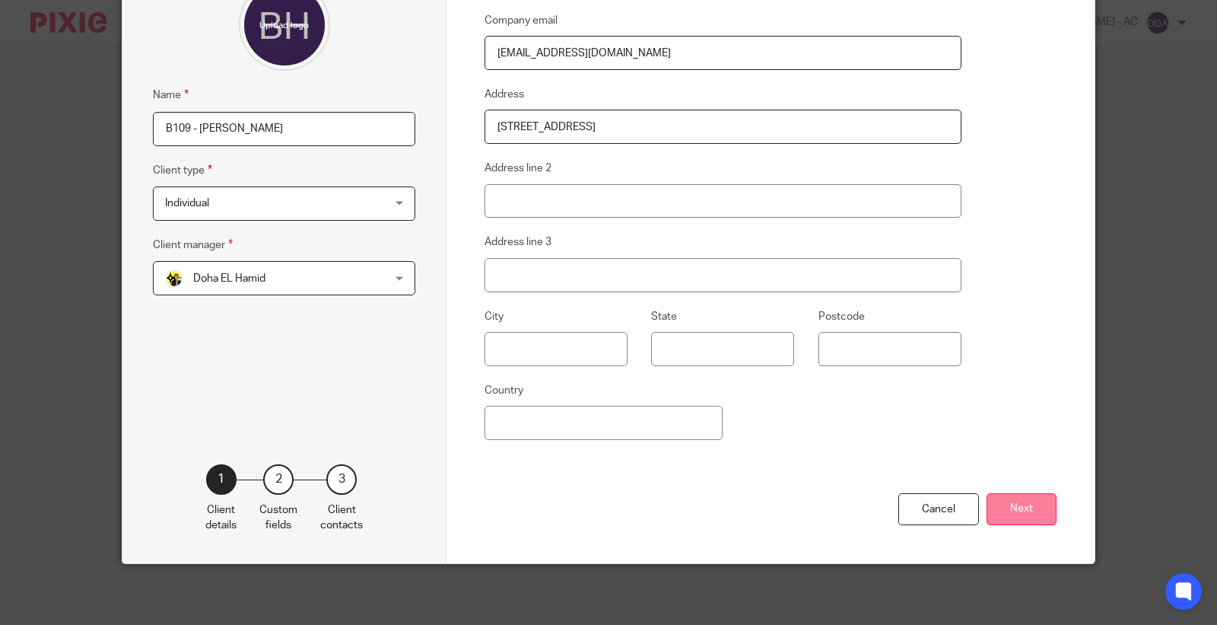
type input "195 Gillingham Road, Gillingham, ME7 4EP"
click at [997, 499] on button "Next" at bounding box center [1022, 509] width 70 height 33
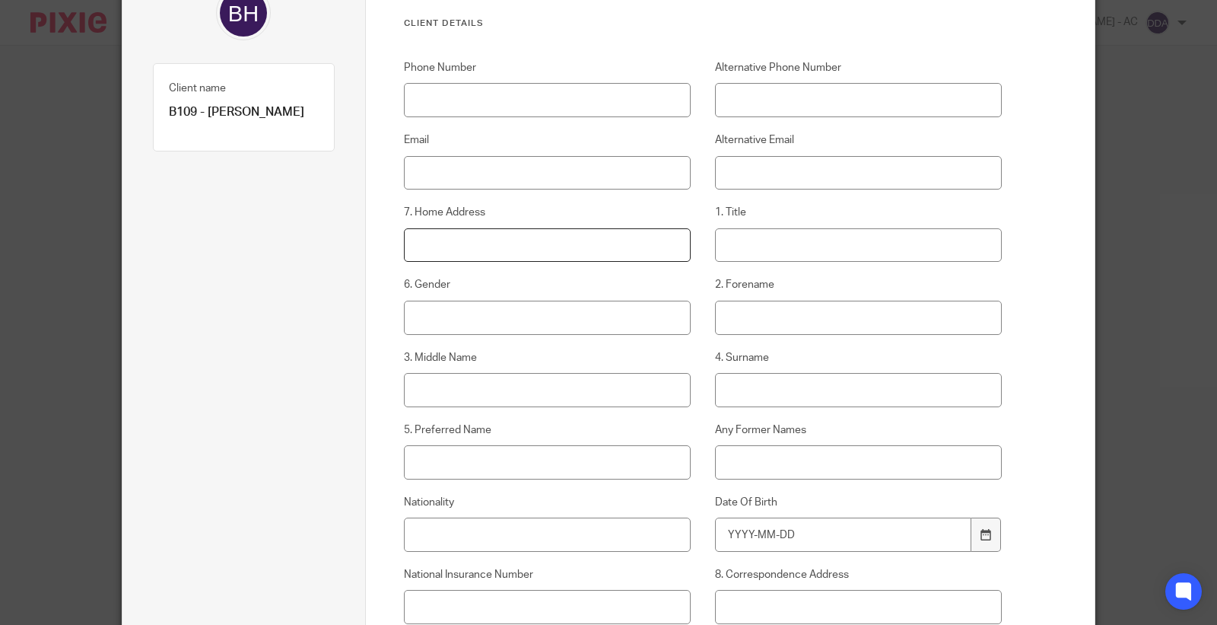
click at [479, 228] on input "7. Home Address" at bounding box center [548, 245] width 288 height 34
paste input "195 Gillingham Road, Gillingham, ME7 4EP"
type input "195 Gillingham Road, Gillingham, ME7 4EP"
click at [451, 181] on input "Email" at bounding box center [548, 173] width 288 height 34
paste input "baloguntemi93@yahoo.com"
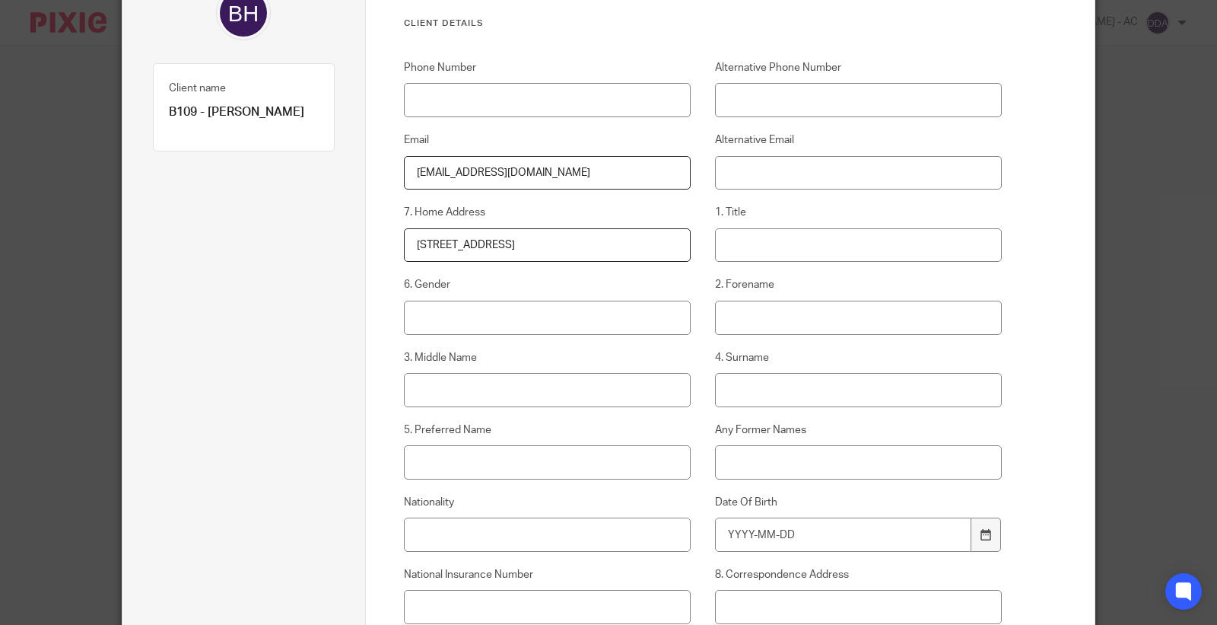
type input "baloguntemi93@yahoo.com"
click at [513, 92] on input "Phone Number" at bounding box center [548, 100] width 288 height 34
paste input "07415 703 804"
type input "07415 703 804"
click at [799, 238] on input "1. Title" at bounding box center [859, 245] width 288 height 34
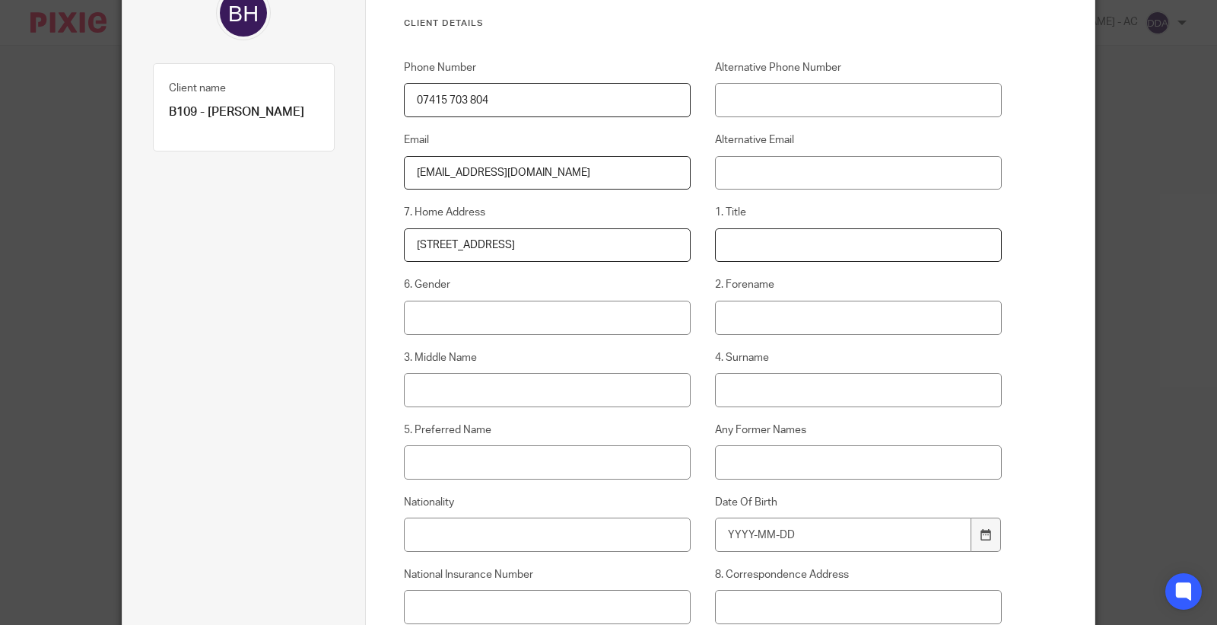
paste input "Miss"
type input "Miss"
type input "Female"
click at [771, 317] on input "2. Forename" at bounding box center [859, 317] width 288 height 34
paste input "Helen"
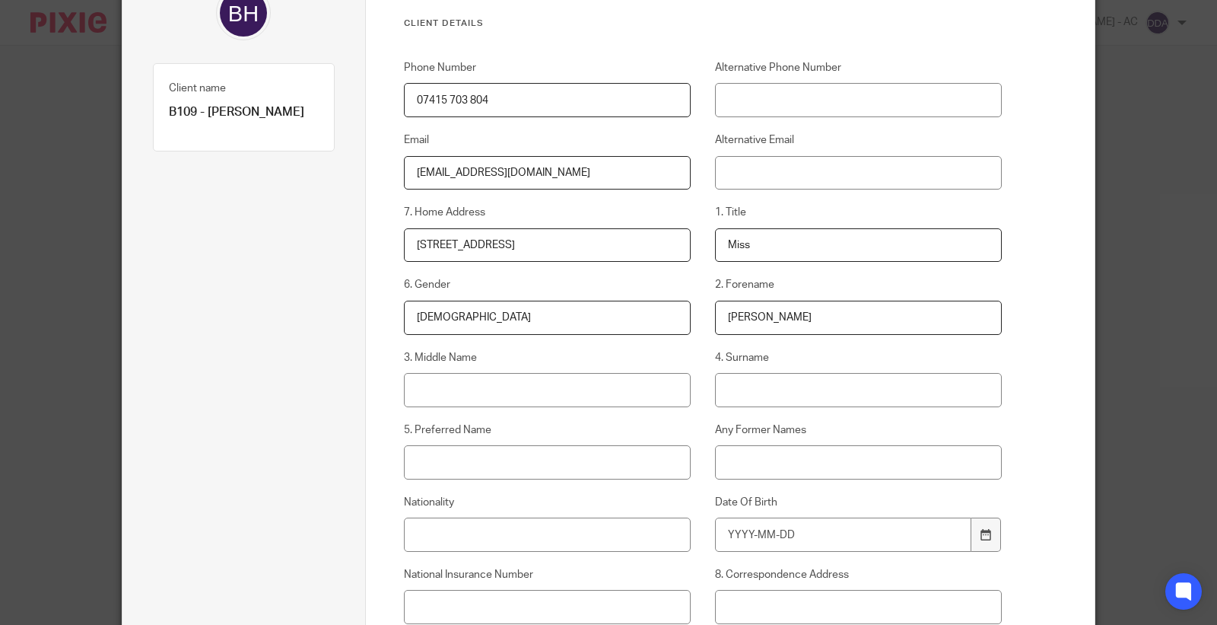
type input "Helen"
click at [479, 376] on input "3. Middle Name" at bounding box center [548, 390] width 288 height 34
paste input "Temitope"
type input "Temitope"
click at [780, 393] on input "4. Surname" at bounding box center [859, 390] width 288 height 34
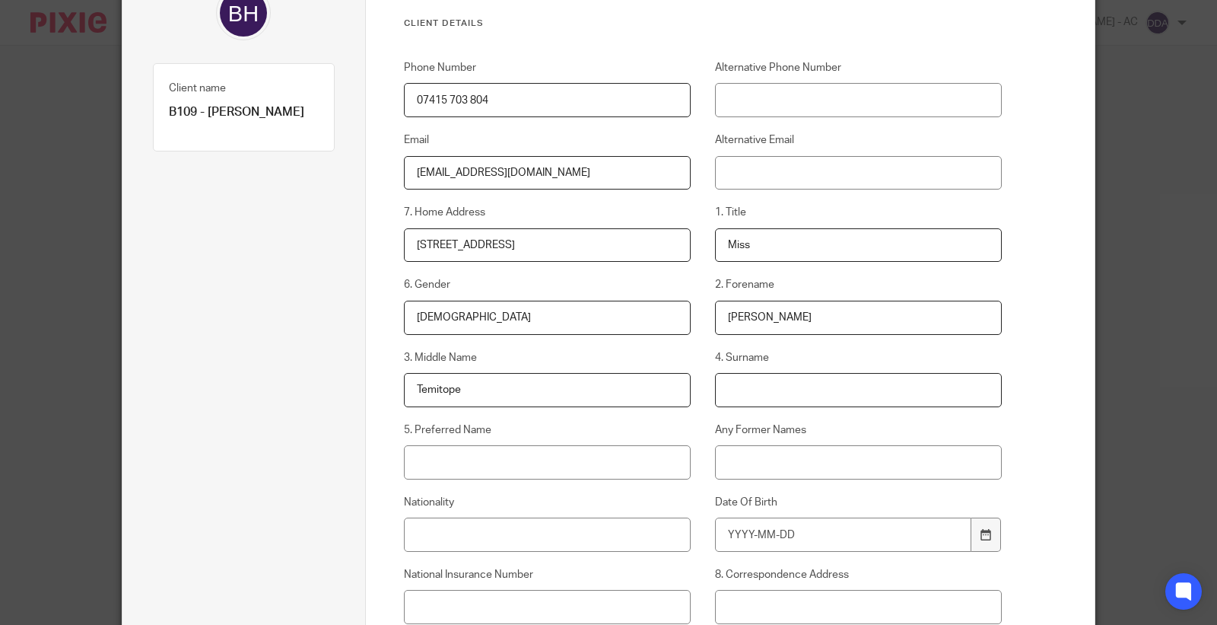
paste input "Balogun"
type input "Balogun"
click at [588, 455] on input "5. Preferred Name" at bounding box center [548, 462] width 288 height 34
paste input "Balogun"
type input "Balogun"
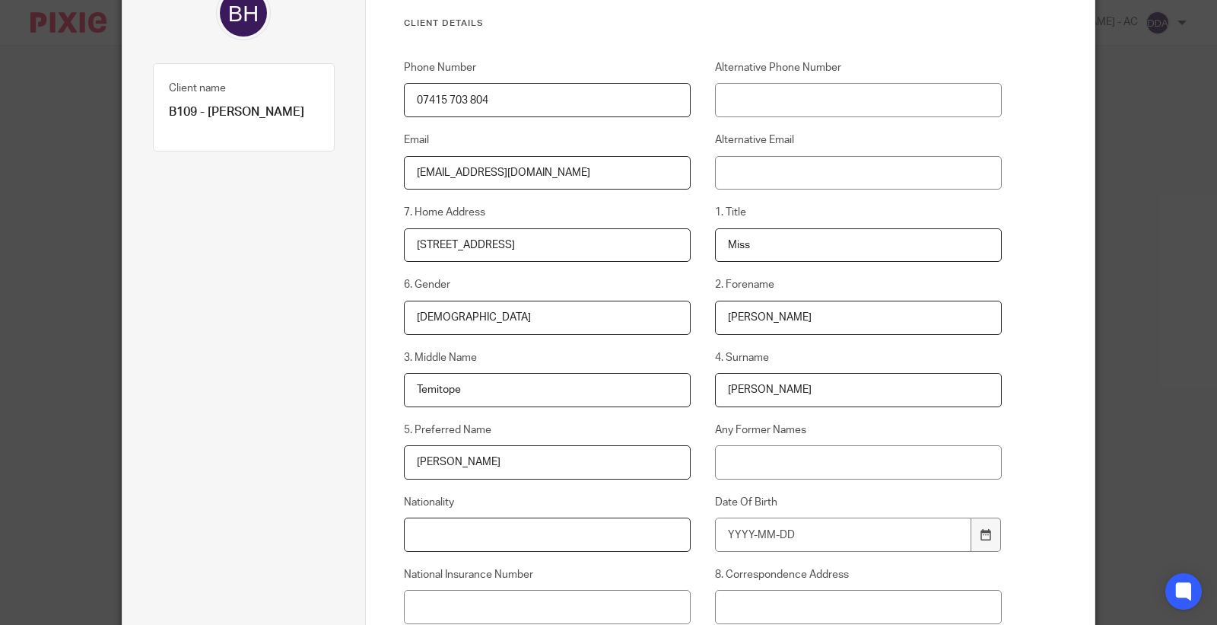
click at [539, 536] on input "Nationality" at bounding box center [548, 534] width 288 height 34
paste input "British"
type input "British"
drag, startPoint x: 732, startPoint y: 519, endPoint x: 742, endPoint y: 523, distance: 10.6
click at [733, 519] on input "Date Of Birth" at bounding box center [843, 534] width 257 height 34
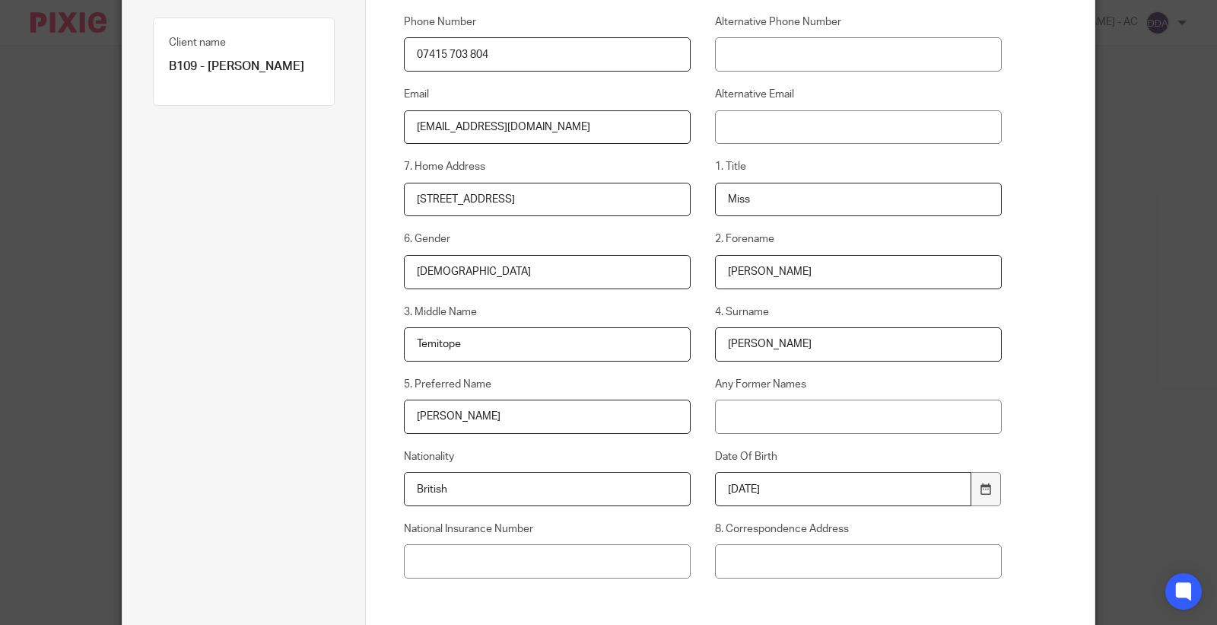
scroll to position [247, 0]
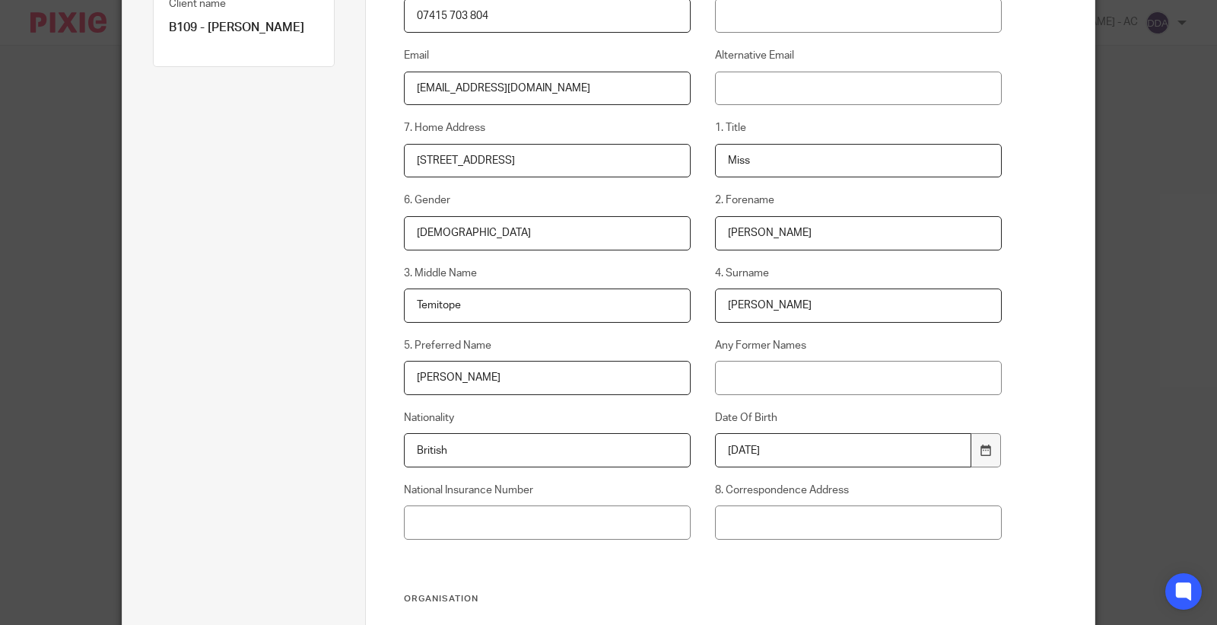
type input "1986-11-07"
click at [513, 523] on input "National Insurance Number" at bounding box center [548, 522] width 288 height 34
paste input "JN572985B"
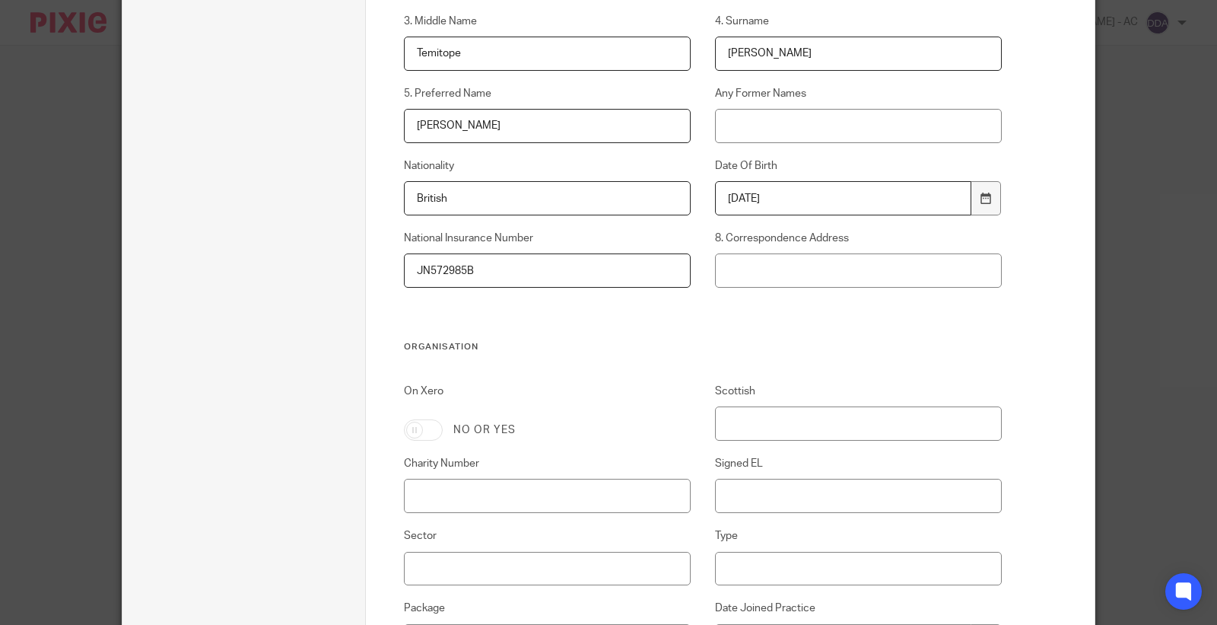
scroll to position [501, 0]
type input "JN572985B"
click at [758, 510] on input "Signed EL" at bounding box center [859, 494] width 288 height 34
type input "N/A"
click at [469, 558] on input "Sector" at bounding box center [548, 567] width 288 height 34
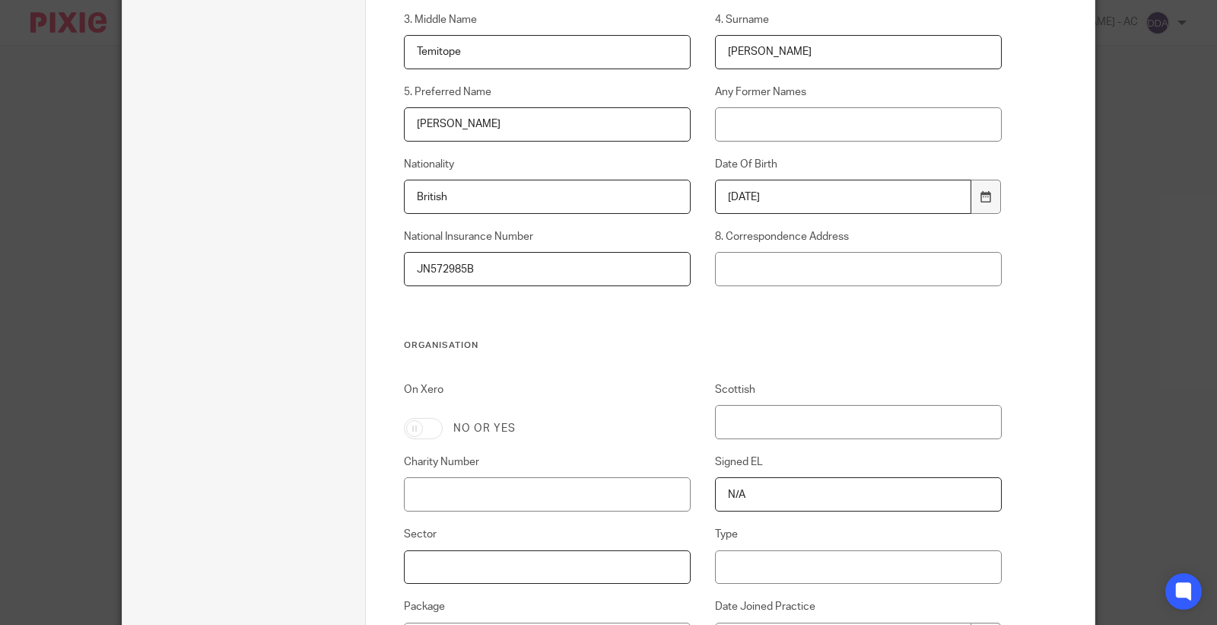
paste input "Properties"
type input "Properties"
click at [736, 554] on input "Type" at bounding box center [859, 567] width 288 height 34
paste input "SME"
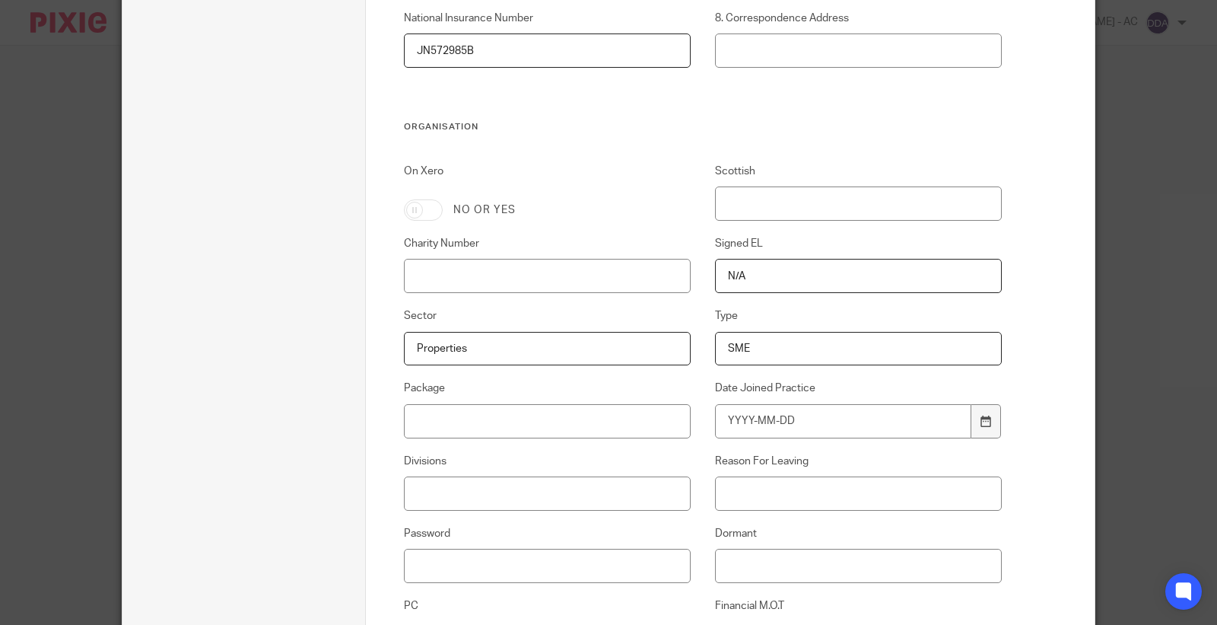
scroll to position [755, 0]
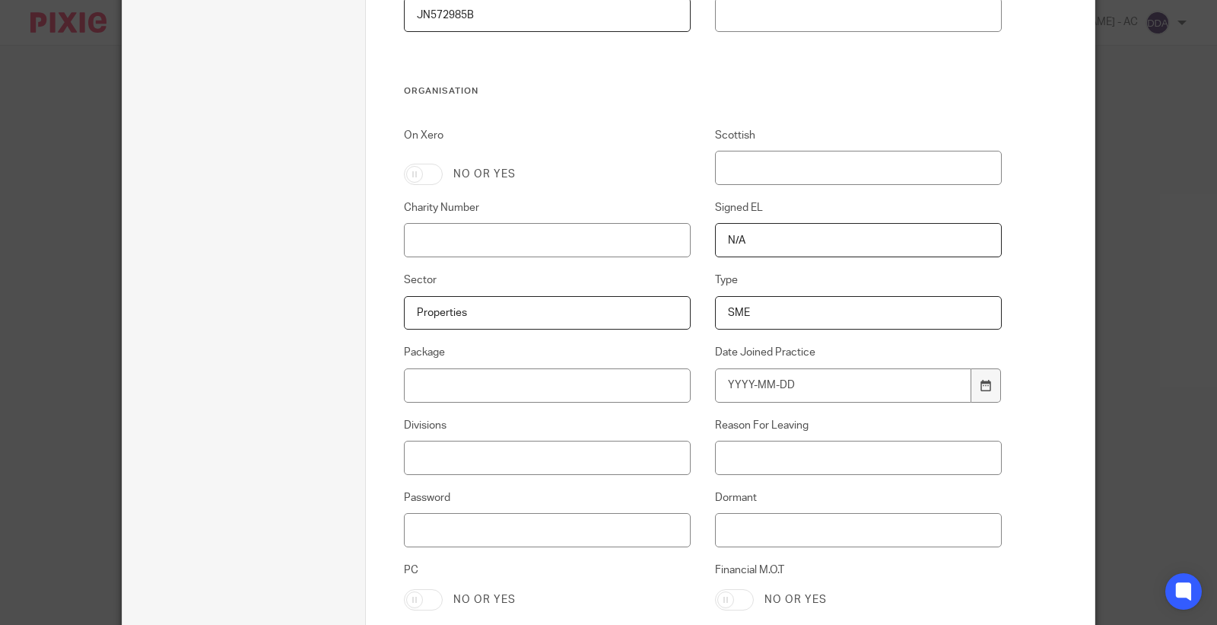
type input "SME"
click at [790, 397] on input "Date Joined Practice" at bounding box center [843, 385] width 257 height 34
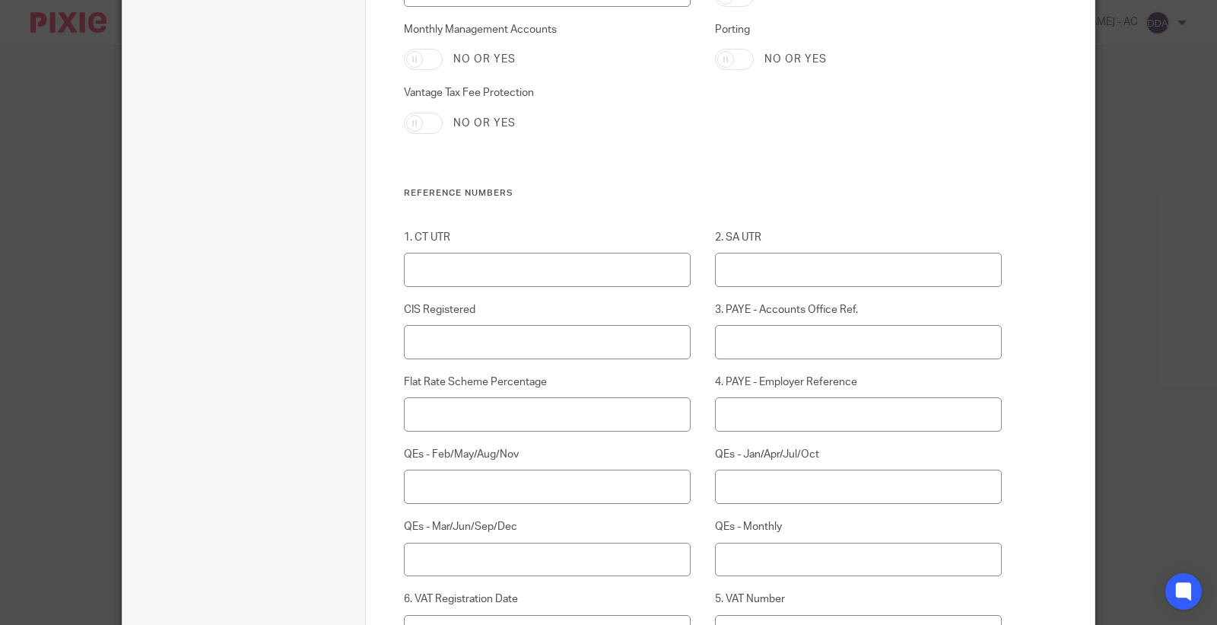
scroll to position [1431, 0]
type input "2025-08-13"
click at [784, 261] on input "2. SA UTR" at bounding box center [859, 269] width 288 height 34
paste input "82894 87965"
type input "82894 87965"
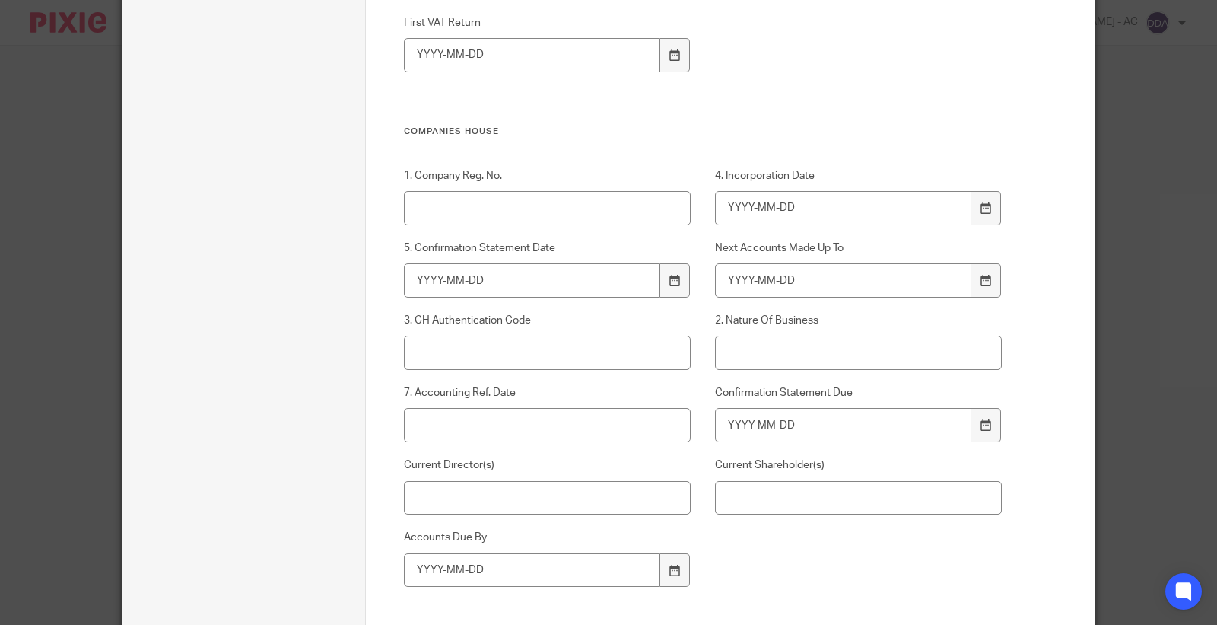
scroll to position [2192, 0]
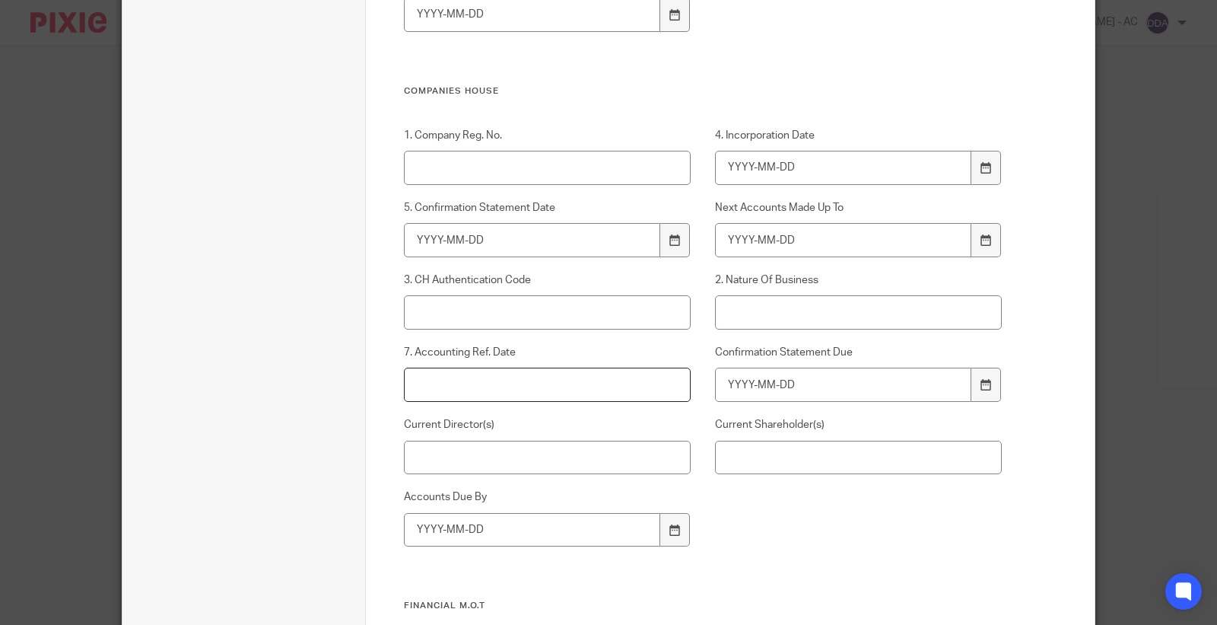
click at [500, 374] on input "7. Accounting Ref. Date" at bounding box center [548, 384] width 288 height 34
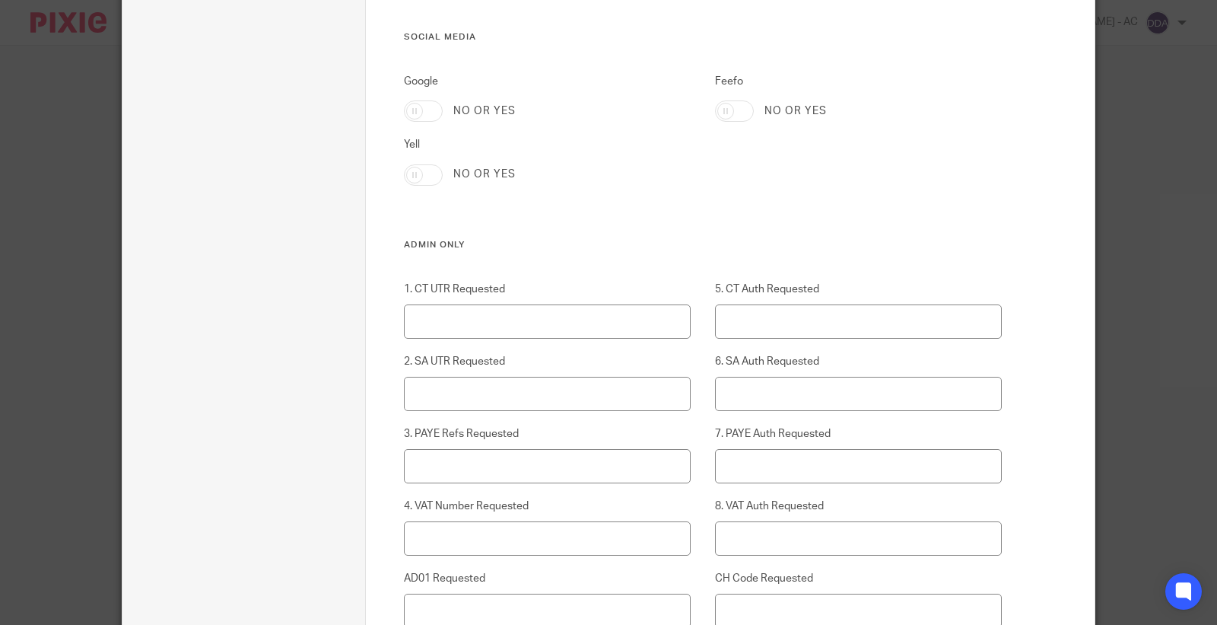
scroll to position [3713, 0]
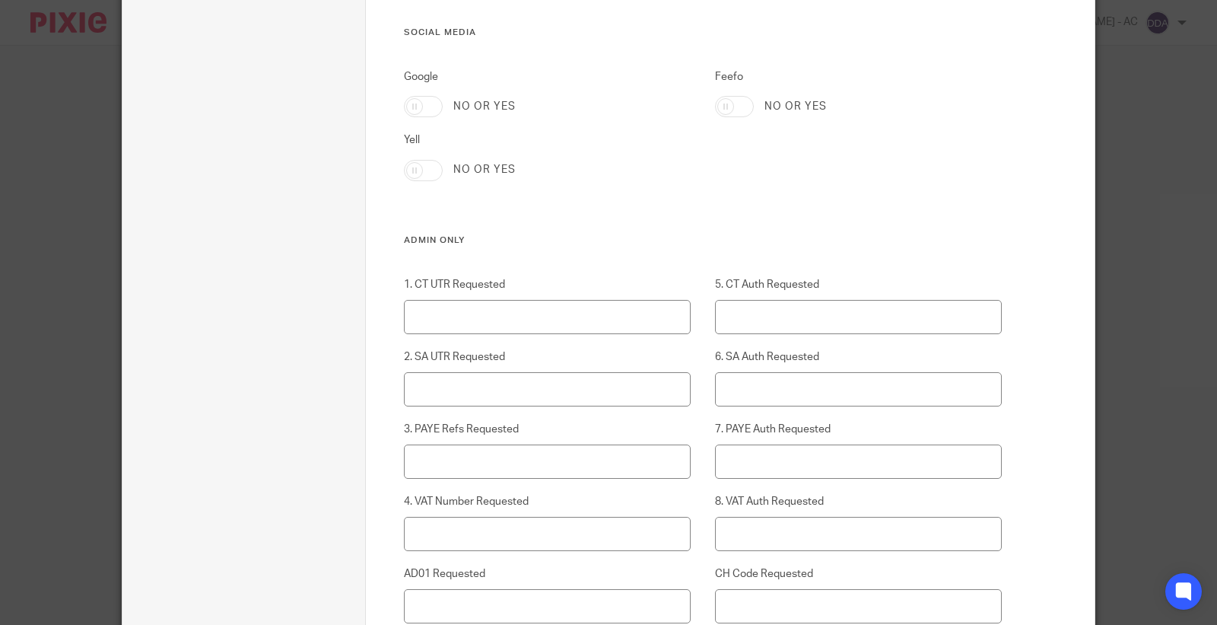
type input "05-04-2025"
click at [746, 389] on input "6. SA Auth Requested" at bounding box center [859, 389] width 288 height 34
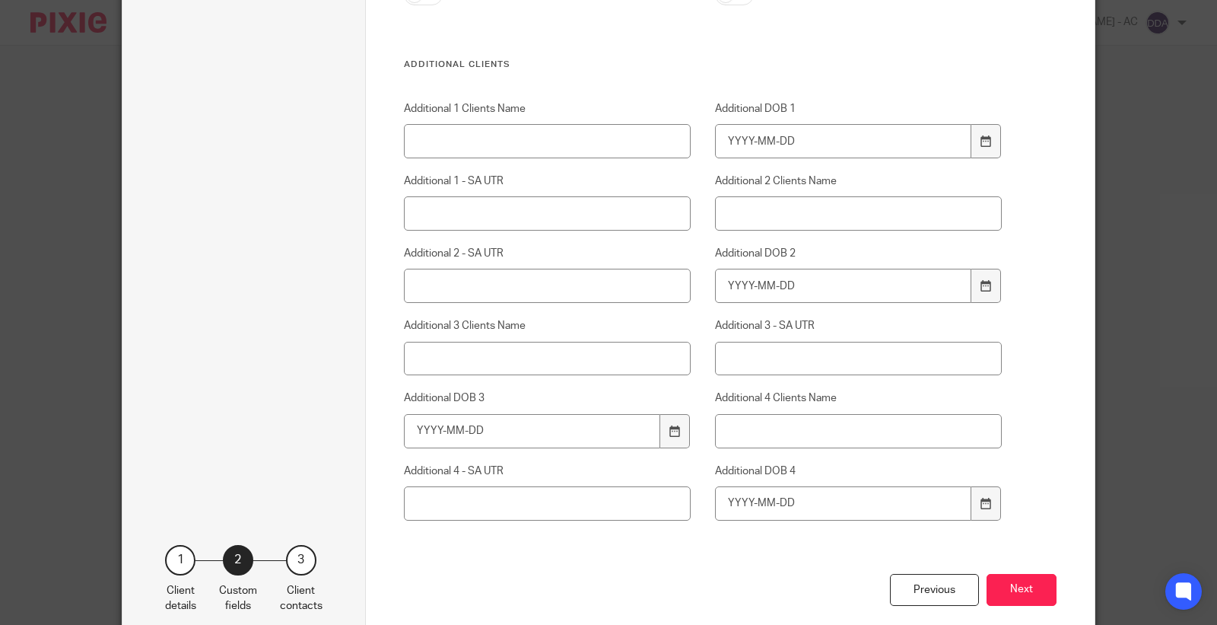
scroll to position [6277, 0]
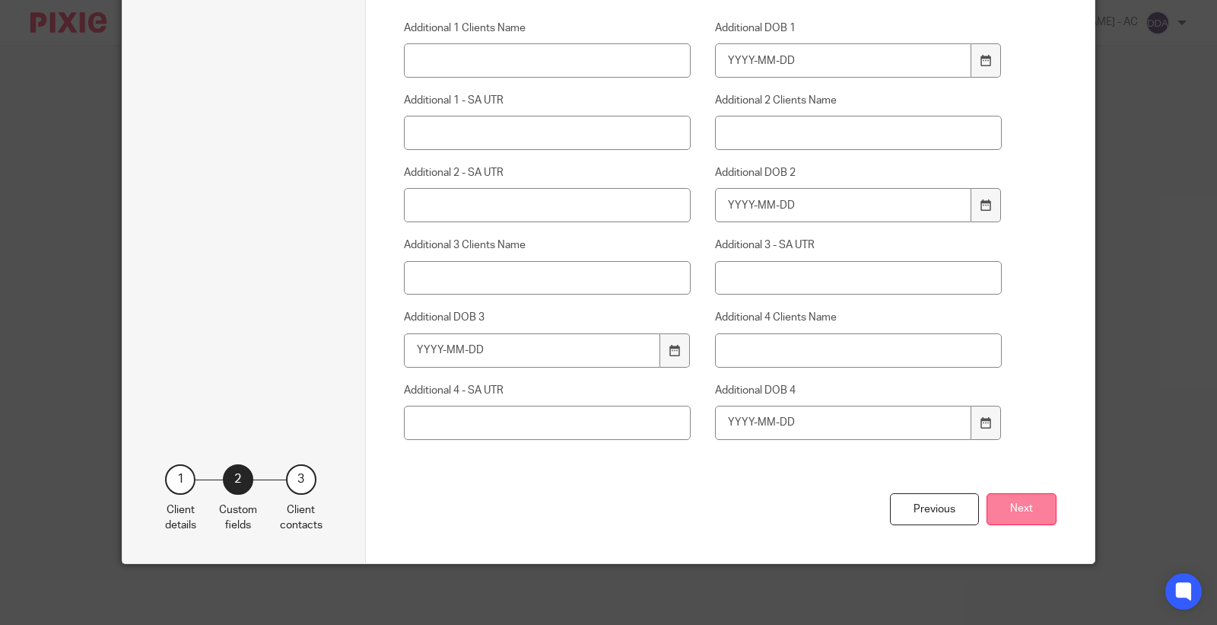
type input "Yes"
click at [993, 496] on button "Next" at bounding box center [1022, 509] width 70 height 33
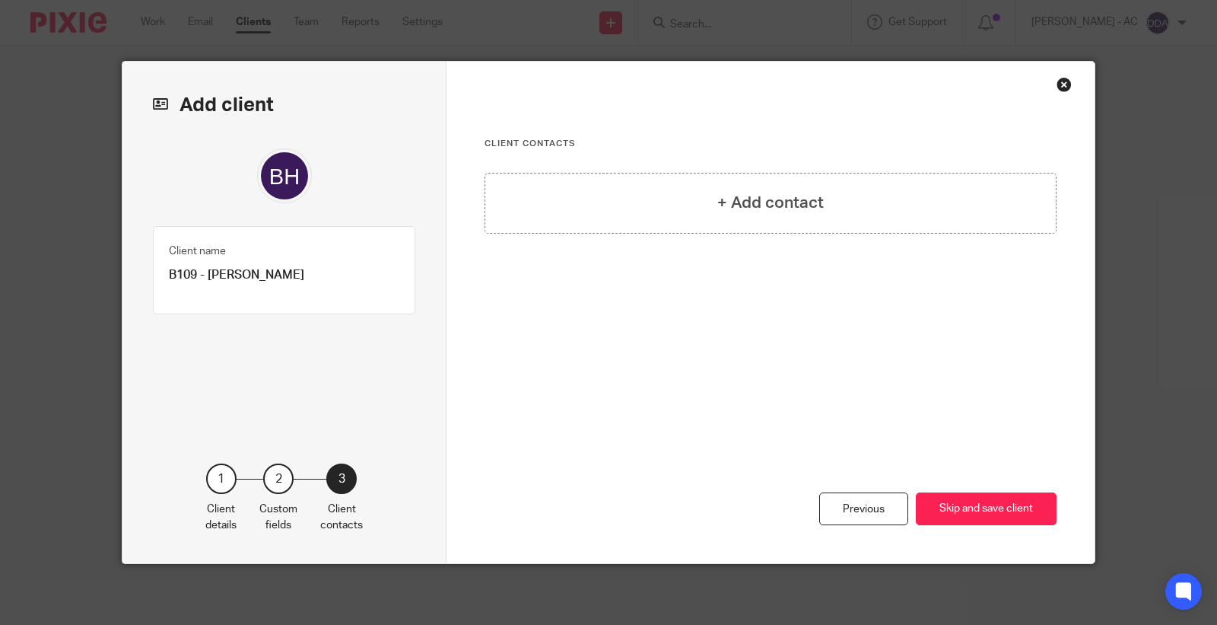
scroll to position [0, 0]
click at [852, 163] on div "Client contacts + Add contact" at bounding box center [771, 254] width 572 height 233
click at [830, 191] on div "+ Add contact" at bounding box center [771, 203] width 572 height 61
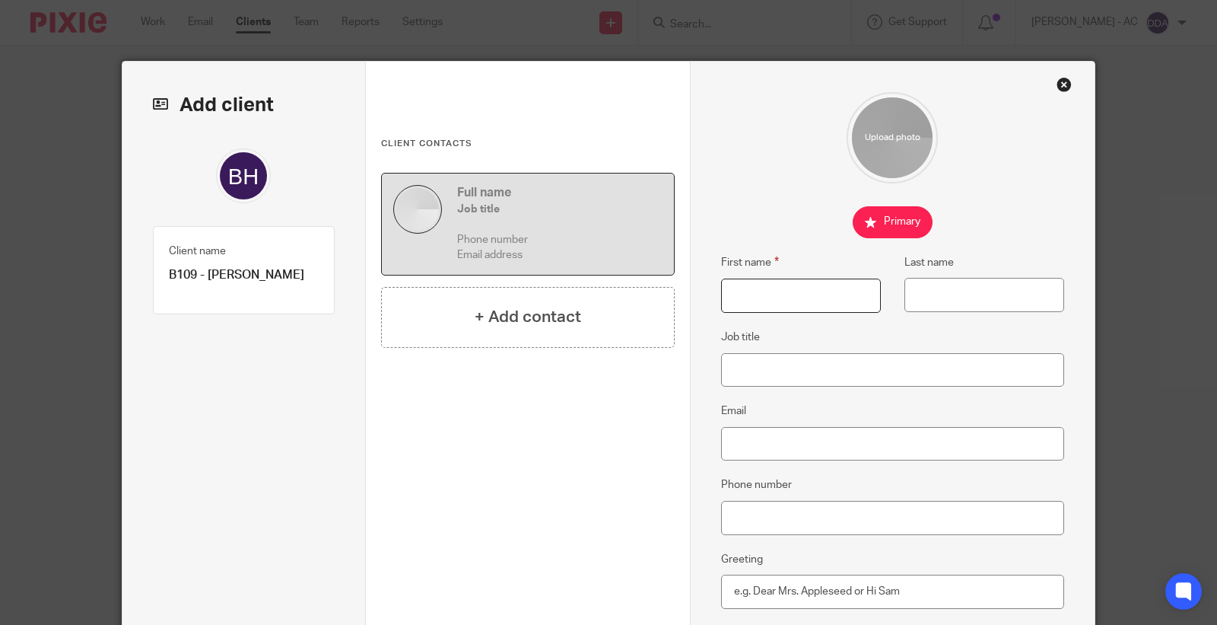
click at [774, 292] on input "First name" at bounding box center [801, 295] width 160 height 34
paste input "[PERSON_NAME]"
type input "[PERSON_NAME]"
click at [933, 285] on input "Last name" at bounding box center [984, 295] width 160 height 34
paste input "[PERSON_NAME]"
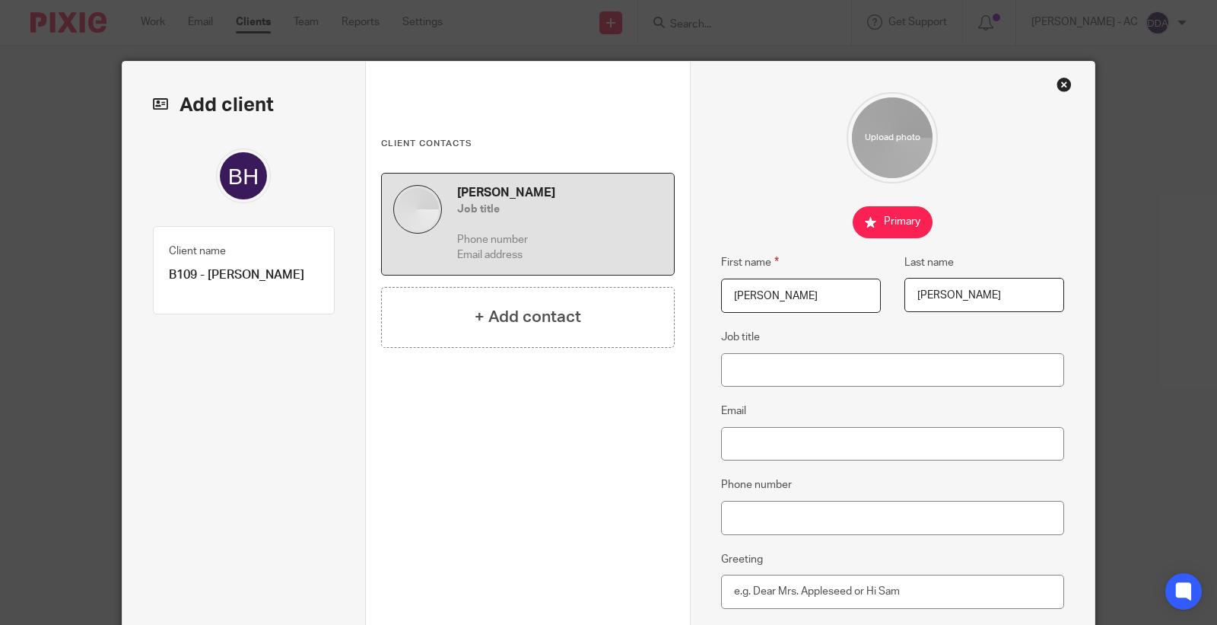
type input "[PERSON_NAME]"
click at [774, 369] on input "Job title" at bounding box center [893, 370] width 344 height 34
paste input "Nurse"
type input "Nurse"
click at [793, 426] on fieldset "Email" at bounding box center [893, 431] width 344 height 59
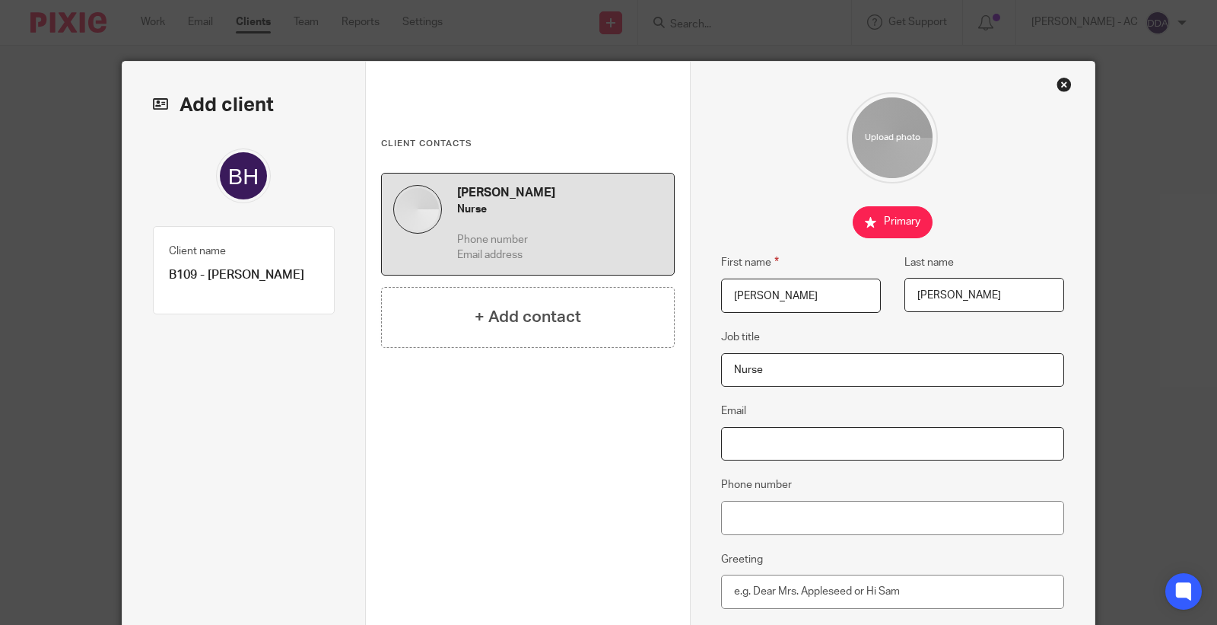
click at [797, 435] on input "Email" at bounding box center [893, 444] width 344 height 34
paste input "[EMAIL_ADDRESS][DOMAIN_NAME]"
type input "[EMAIL_ADDRESS][DOMAIN_NAME]"
click at [772, 510] on input "Phone number" at bounding box center [893, 518] width 344 height 34
paste input "07415 703 804"
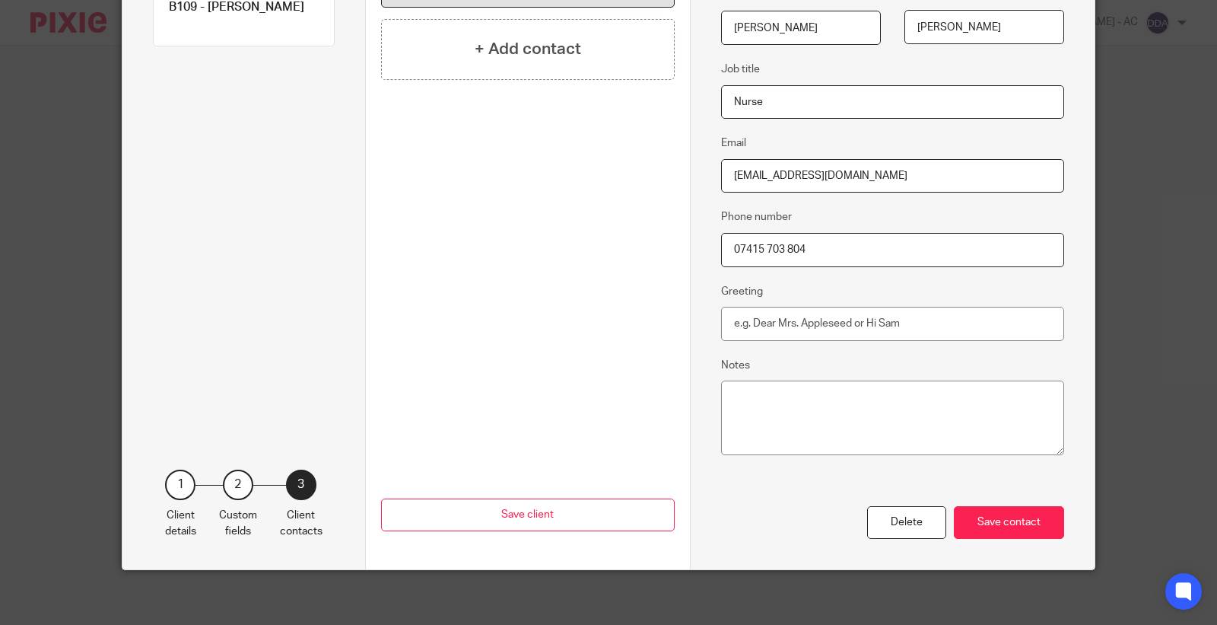
scroll to position [275, 0]
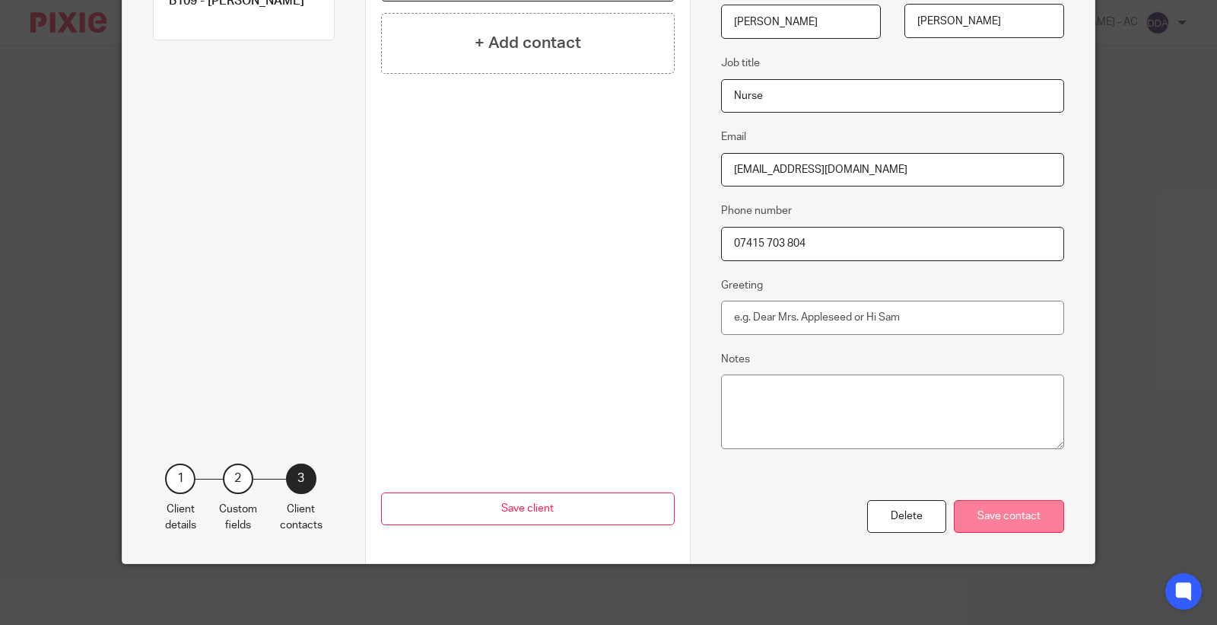
type input "07415 703 804"
click at [1020, 512] on div "Save contact" at bounding box center [1009, 516] width 110 height 33
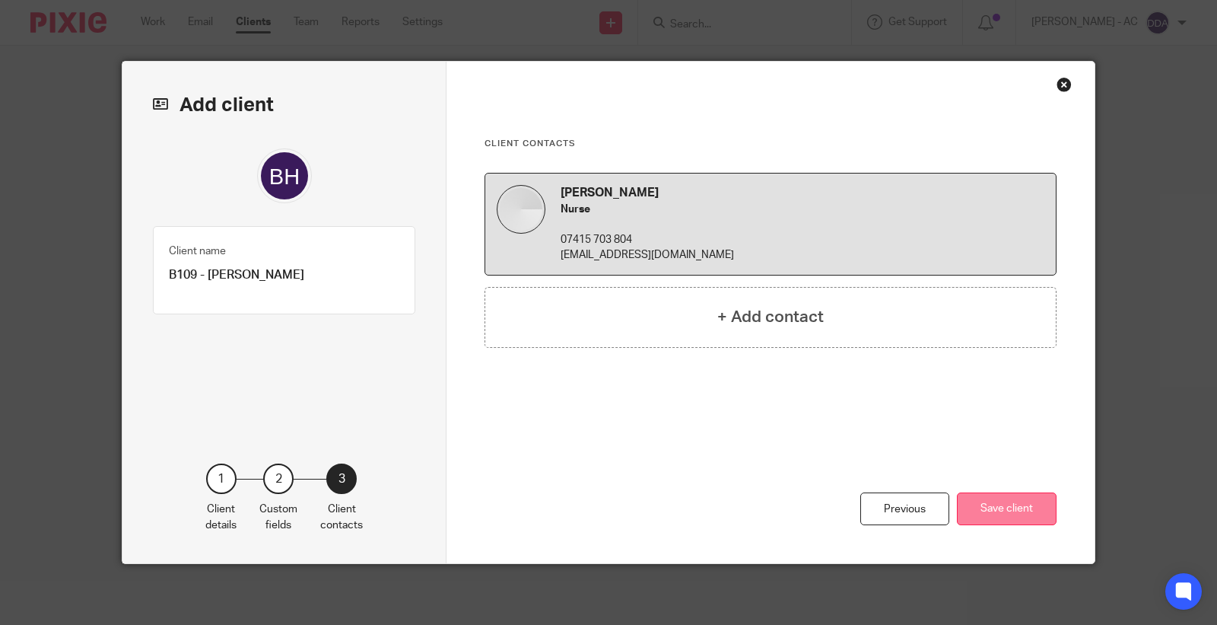
click at [1016, 511] on button "Save client" at bounding box center [1007, 508] width 100 height 33
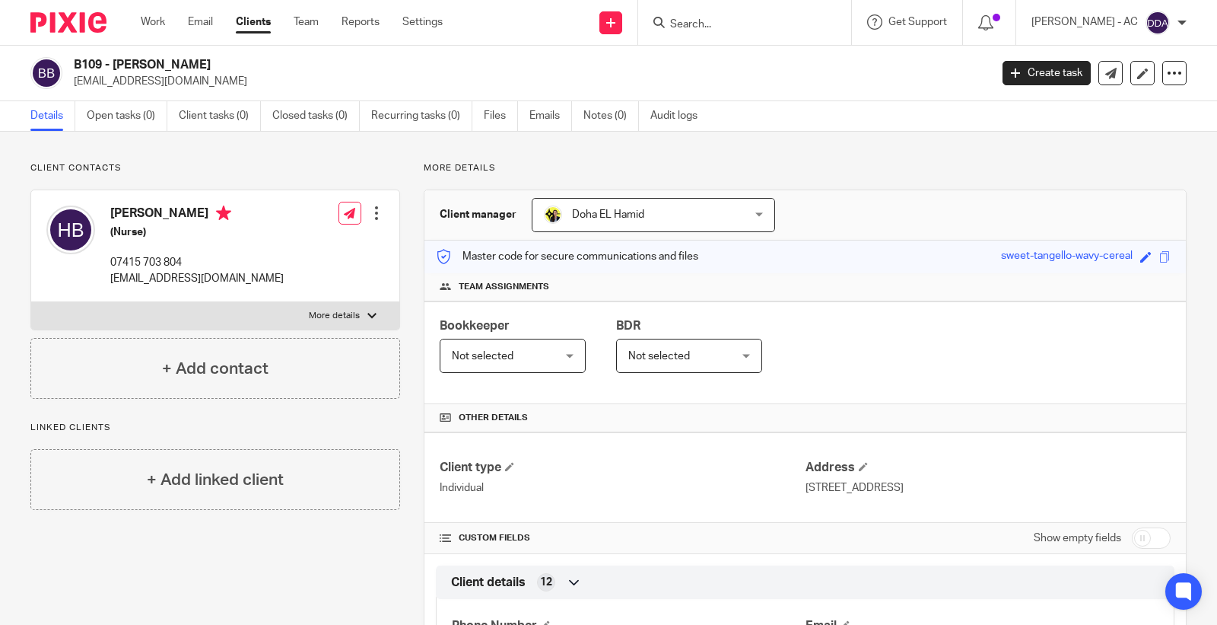
click at [1126, 257] on div "Save sweet-tangello-wavy-cereal" at bounding box center [1078, 256] width 154 height 17
click at [1140, 259] on span at bounding box center [1145, 256] width 11 height 11
paste input "B109"
type input "B109"
click at [1107, 257] on link "Save" at bounding box center [1119, 256] width 24 height 15
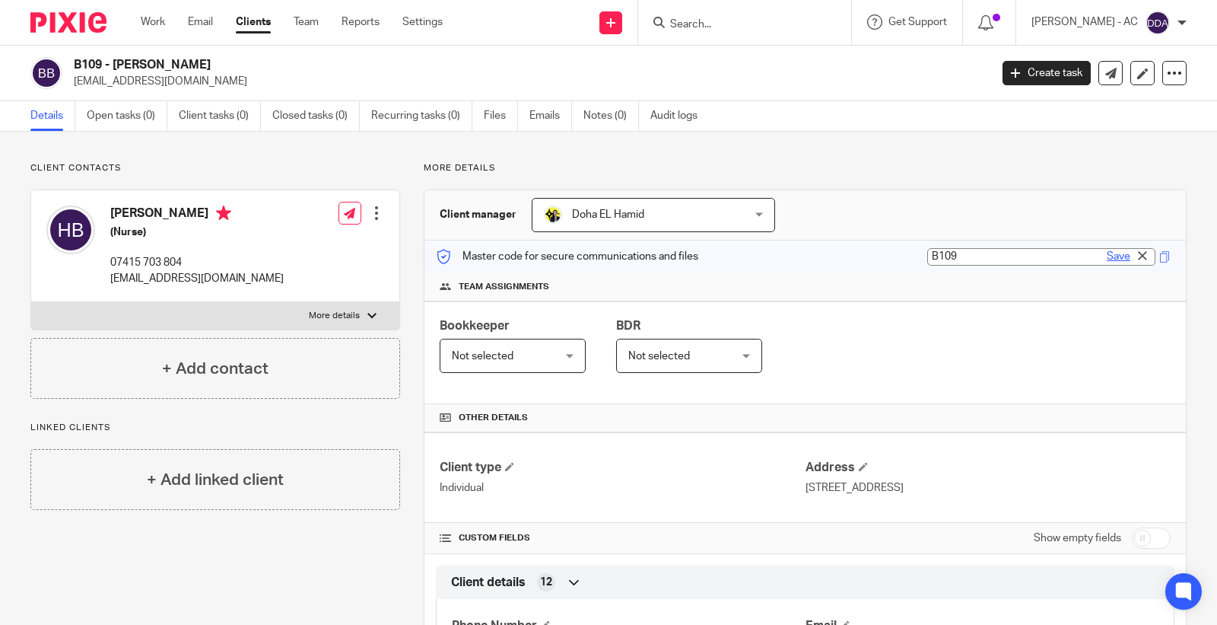
type input "B109"
click at [478, 351] on span "Not selected" at bounding box center [483, 356] width 62 height 11
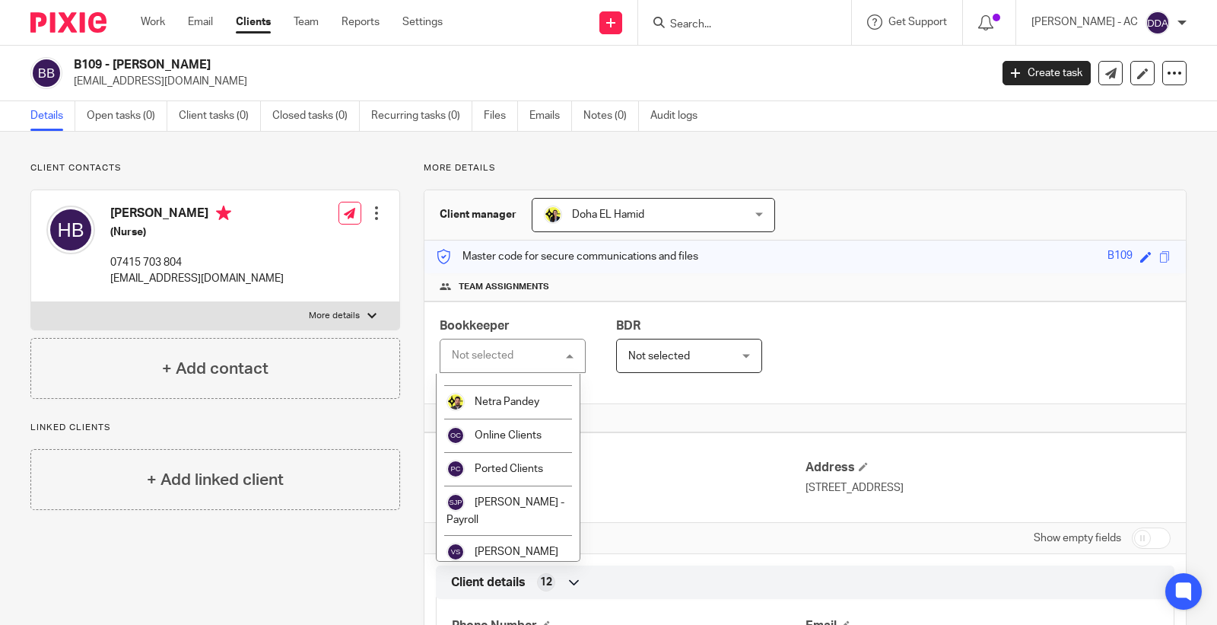
scroll to position [758, 0]
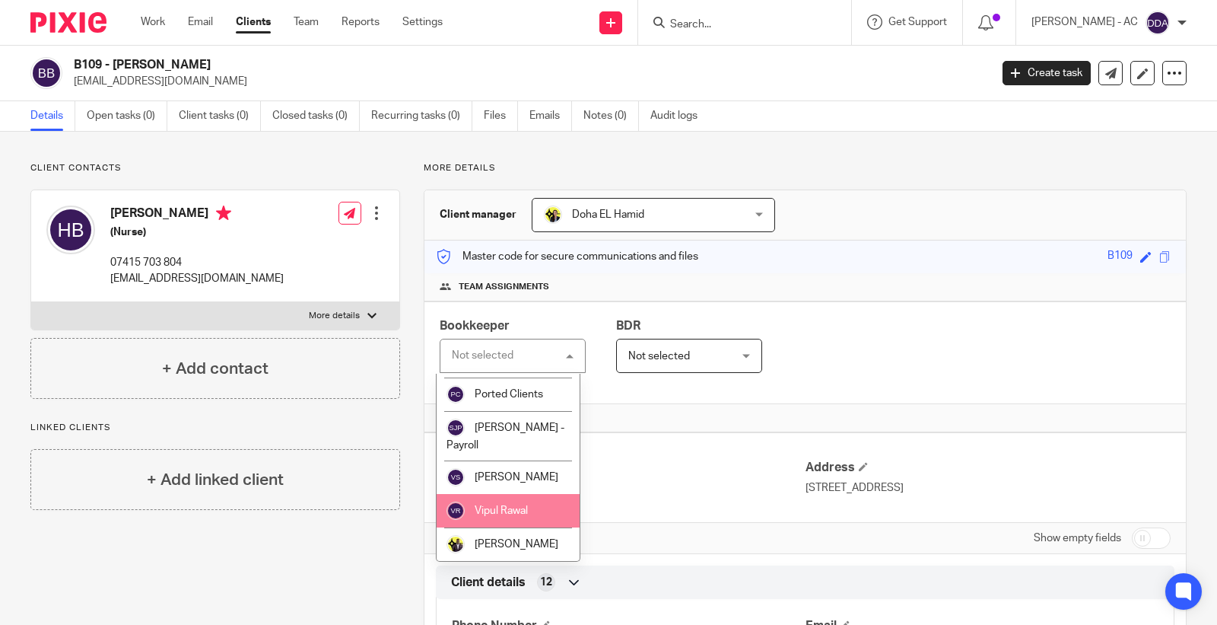
click at [504, 511] on span "Vipul Rawal" at bounding box center [501, 510] width 53 height 11
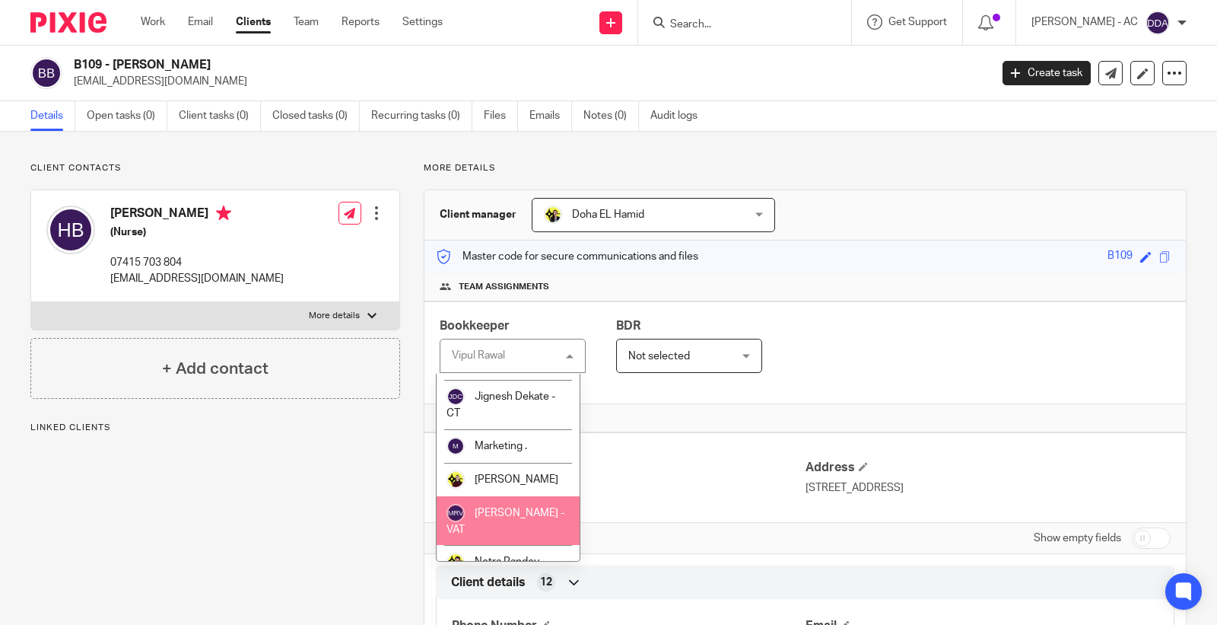
scroll to position [758, 0]
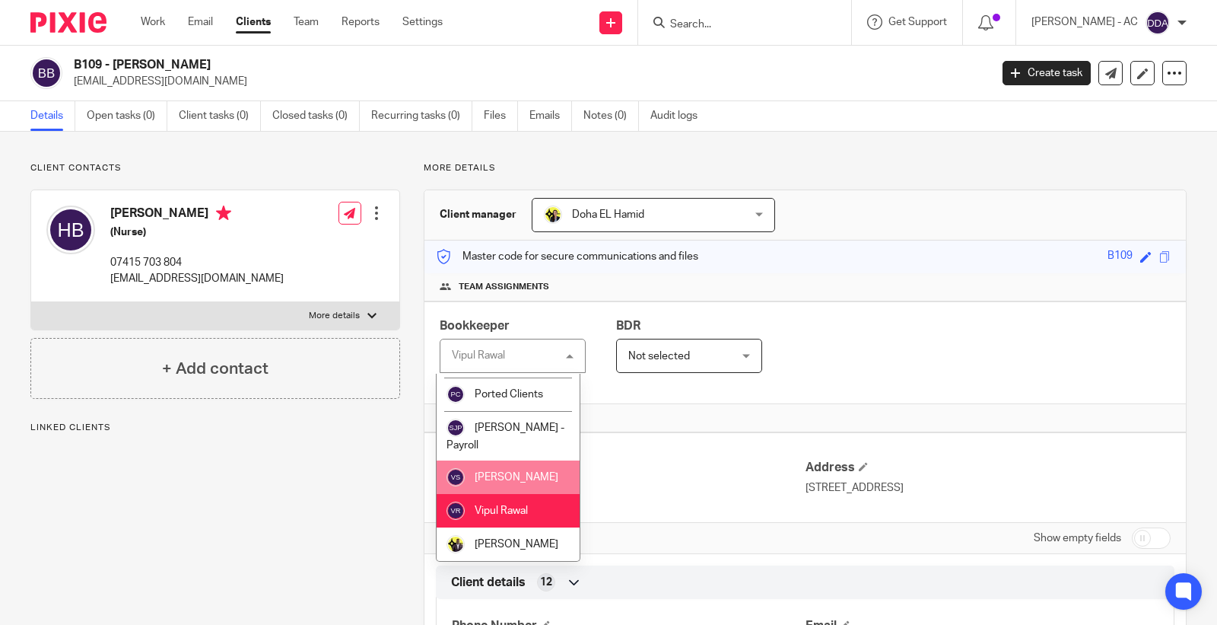
click at [513, 469] on li "[PERSON_NAME]" at bounding box center [508, 476] width 143 height 33
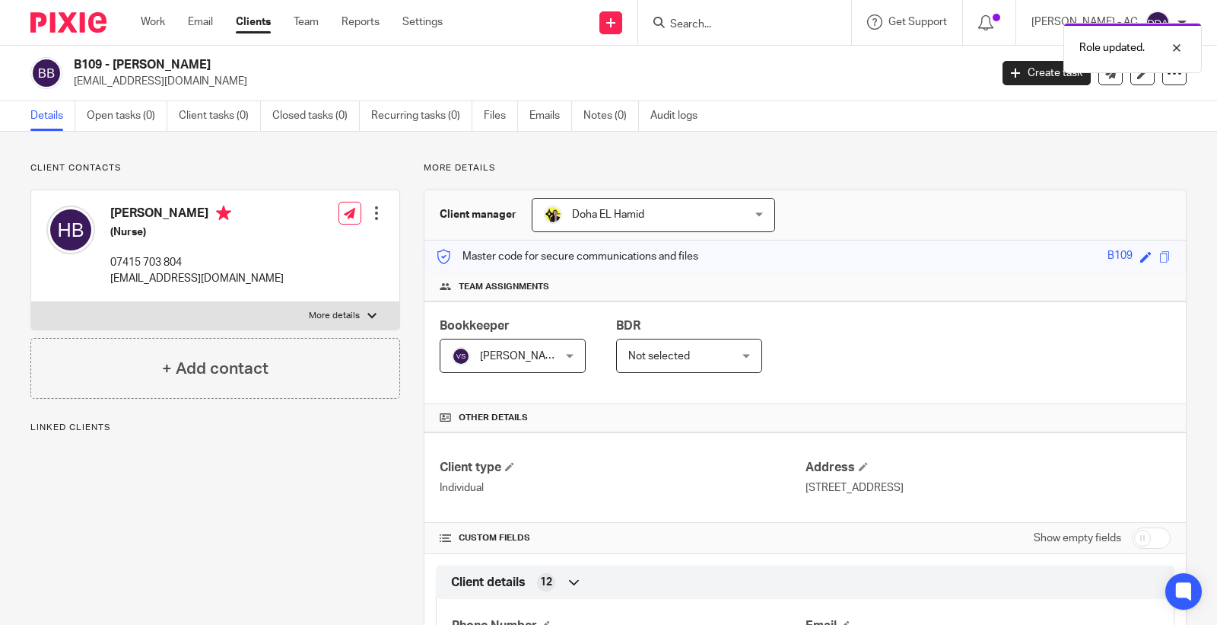
click at [94, 426] on p "Linked clients" at bounding box center [215, 427] width 370 height 12
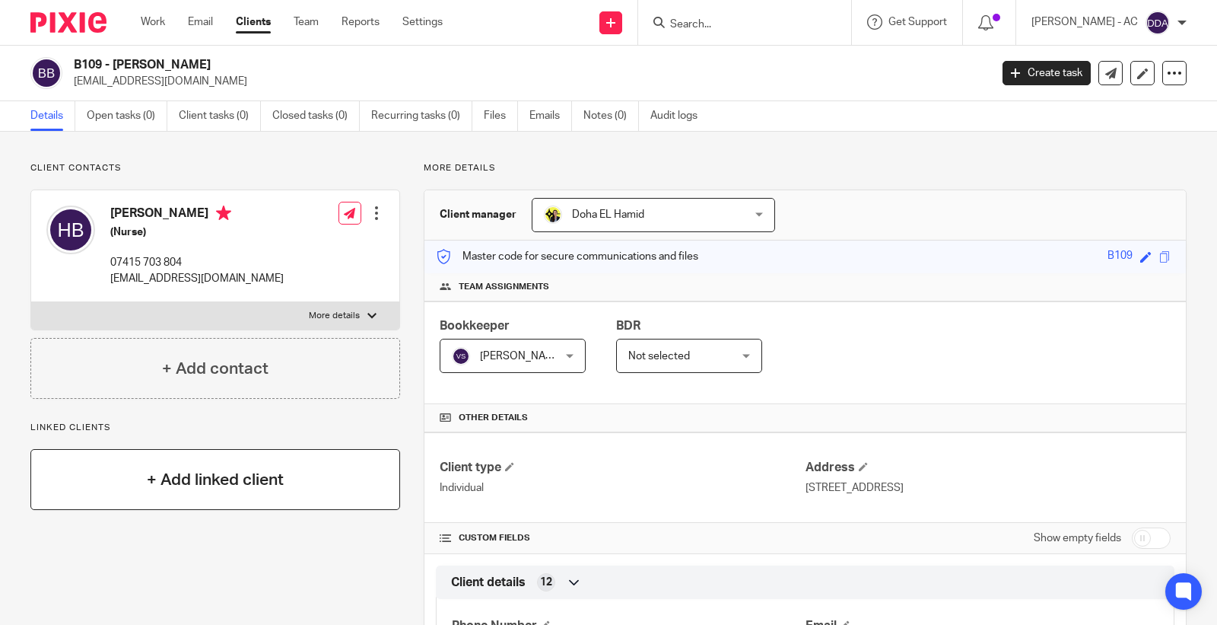
click at [129, 459] on div "+ Add linked client" at bounding box center [215, 479] width 370 height 61
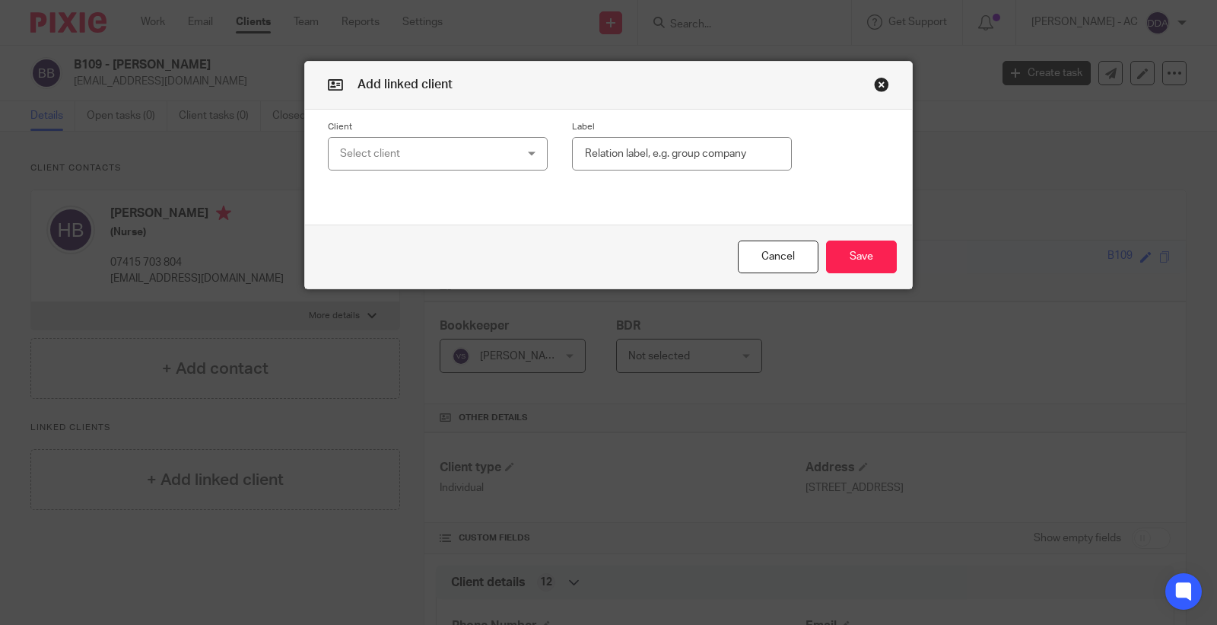
click at [392, 156] on div "Select client" at bounding box center [423, 154] width 166 height 32
paste input "B64"
type input "B64"
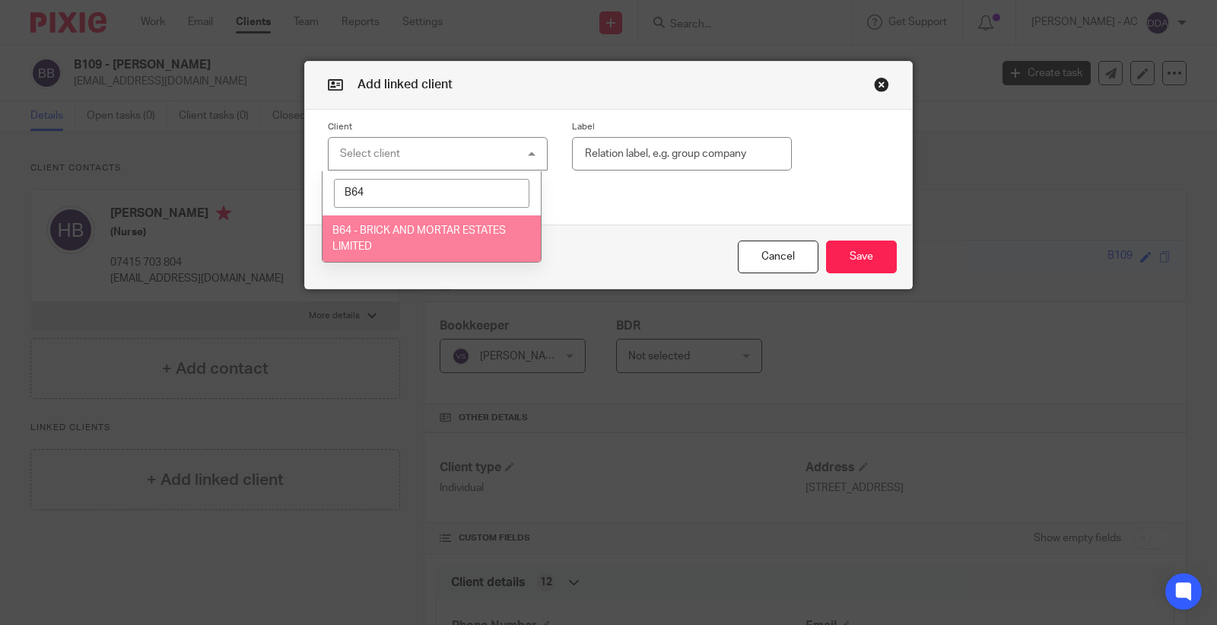
click at [402, 233] on span "B64 - BRICK AND MORTAR ESTATES LIMITED" at bounding box center [418, 238] width 173 height 27
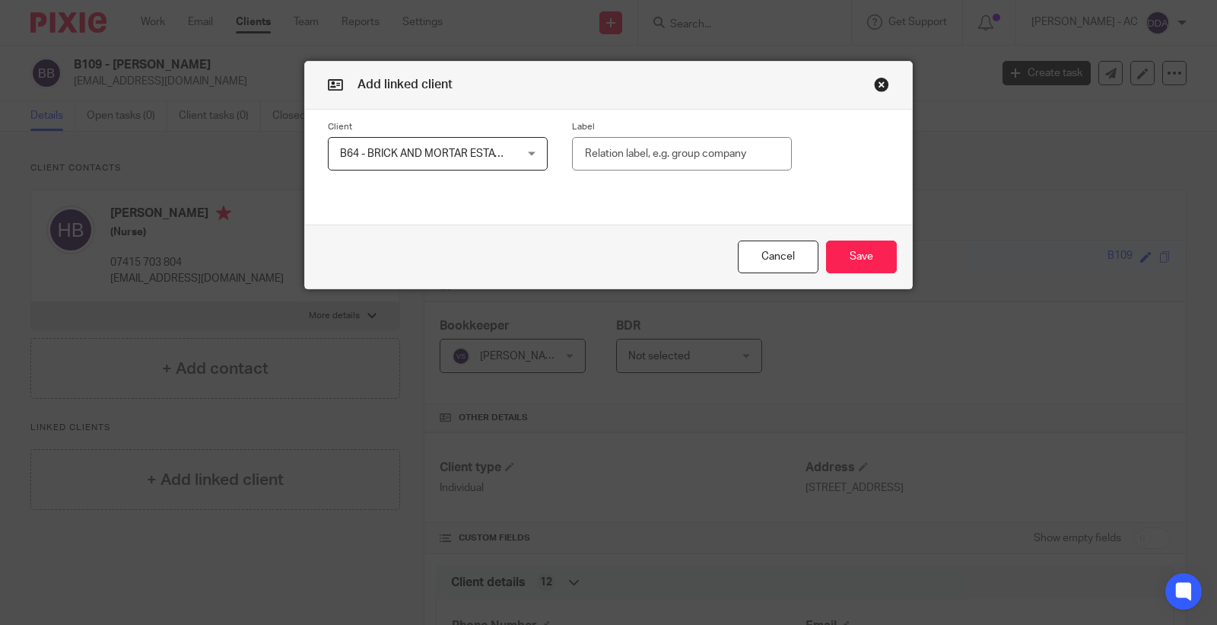
click at [617, 155] on input "text" at bounding box center [682, 154] width 220 height 34
type input "Director"
click at [826, 240] on button "Save" at bounding box center [861, 256] width 71 height 33
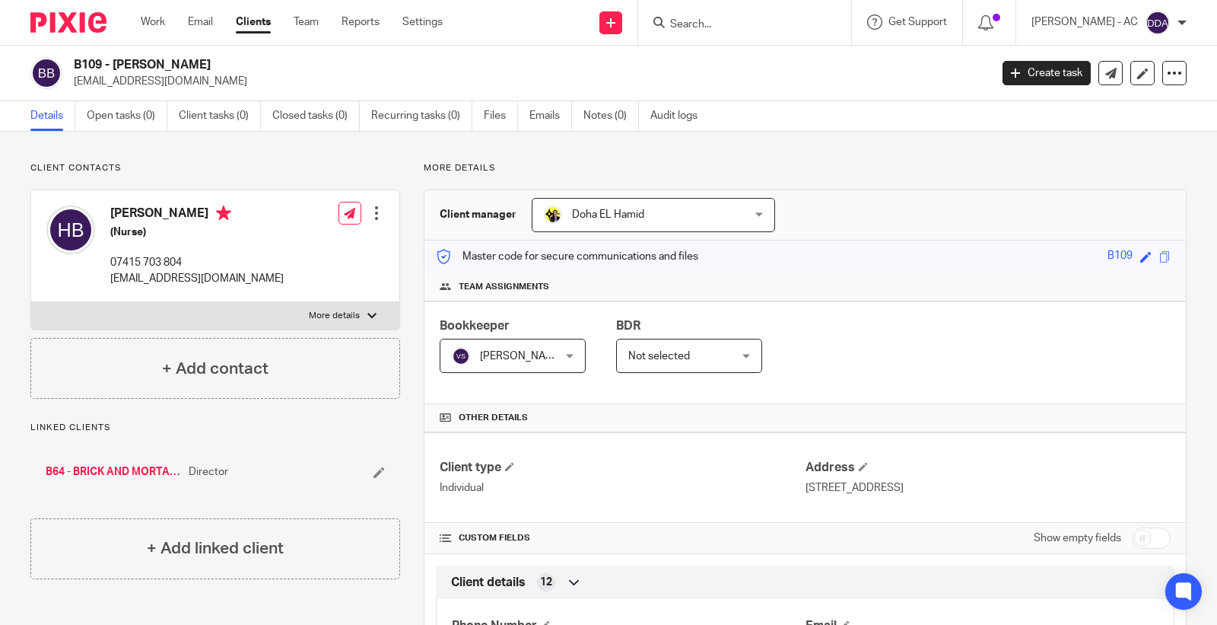
click at [378, 213] on div at bounding box center [376, 212] width 15 height 15
click at [321, 241] on link "Edit contact" at bounding box center [303, 247] width 145 height 22
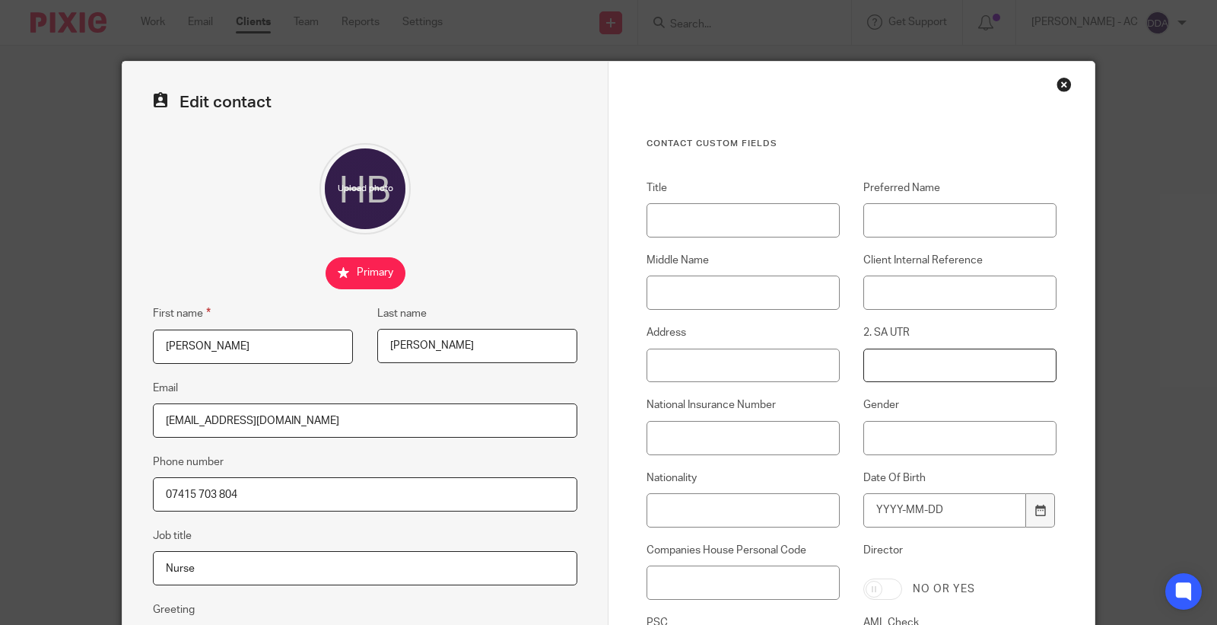
click at [890, 367] on input "2. SA UTR" at bounding box center [959, 365] width 193 height 34
paste input "82894 87965"
type input "82894 87965"
click at [693, 217] on input "Title" at bounding box center [743, 220] width 193 height 34
paste input "Miss"
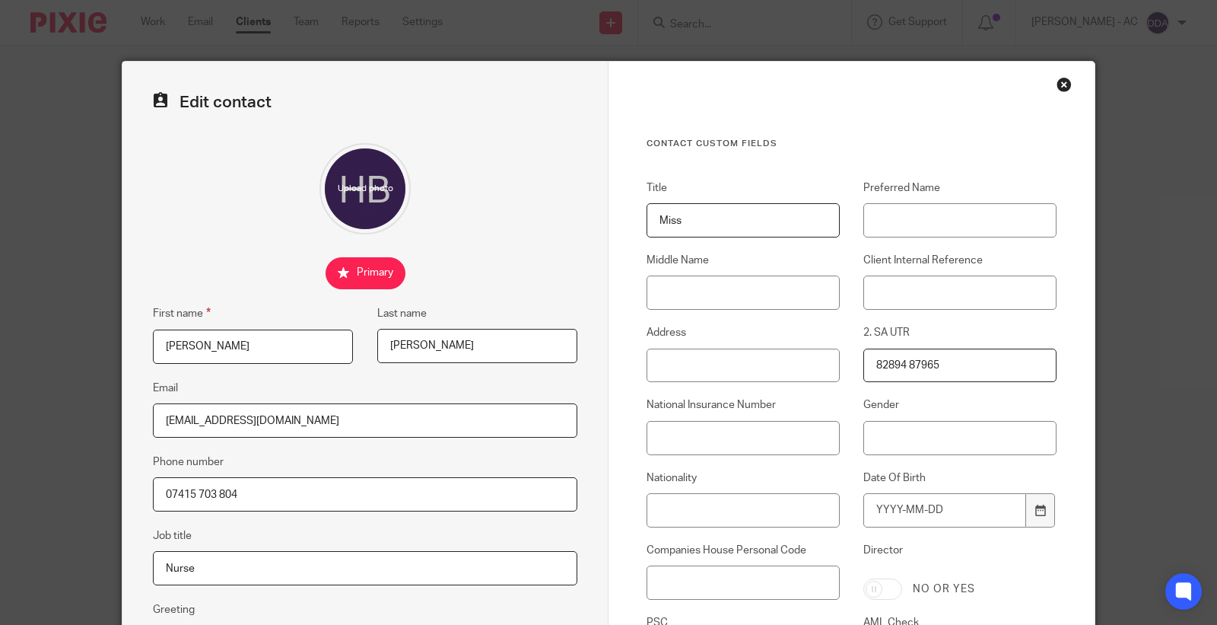
type input "Miss"
click at [985, 211] on input "Preferred Name" at bounding box center [959, 220] width 193 height 34
paste input "Temi"
type input "Temi"
click at [768, 284] on input "Middle Name" at bounding box center [743, 292] width 193 height 34
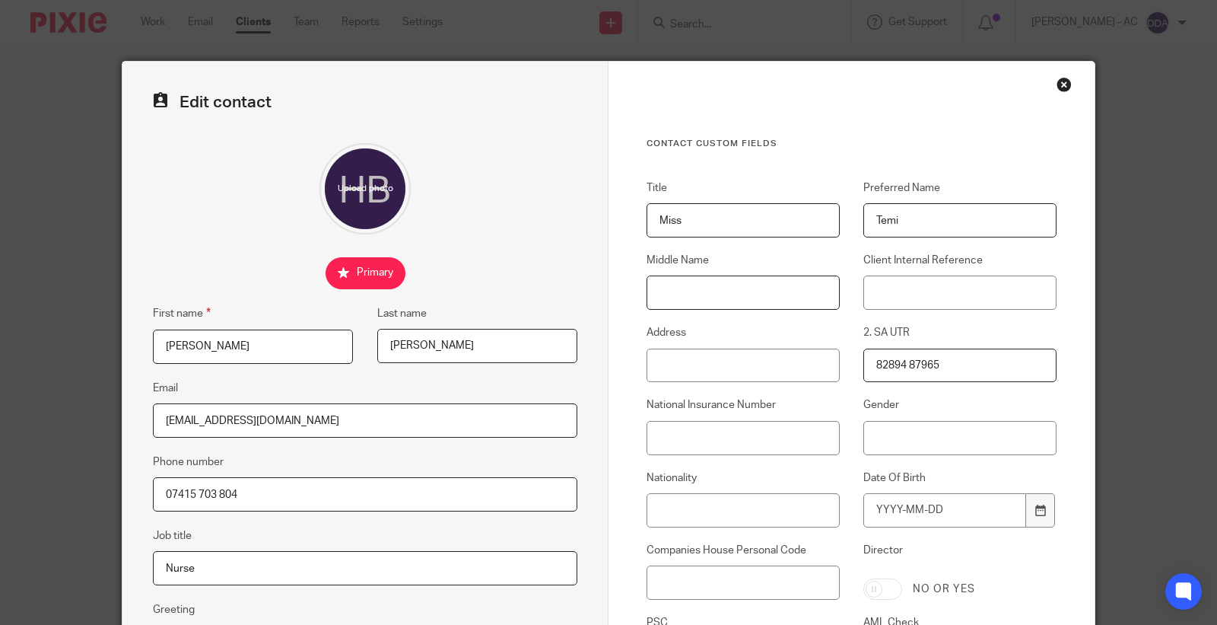
paste input "Temitope"
type input "Temitope"
click at [975, 292] on input "Client Internal Reference" at bounding box center [959, 292] width 193 height 34
paste input "B109"
type input "B109"
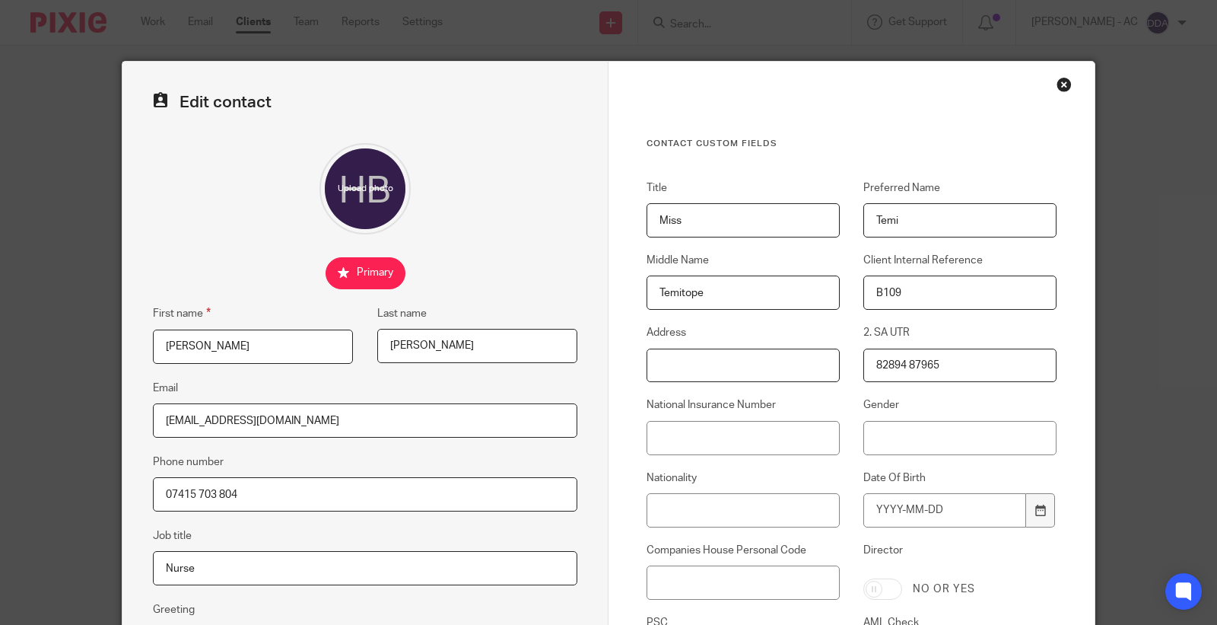
click at [733, 374] on input "Address" at bounding box center [743, 365] width 193 height 34
paste input "195 Gillingham Road, Gillingham, ME7 4EP"
type input "195 Gillingham Road, Gillingham, ME7 4EP"
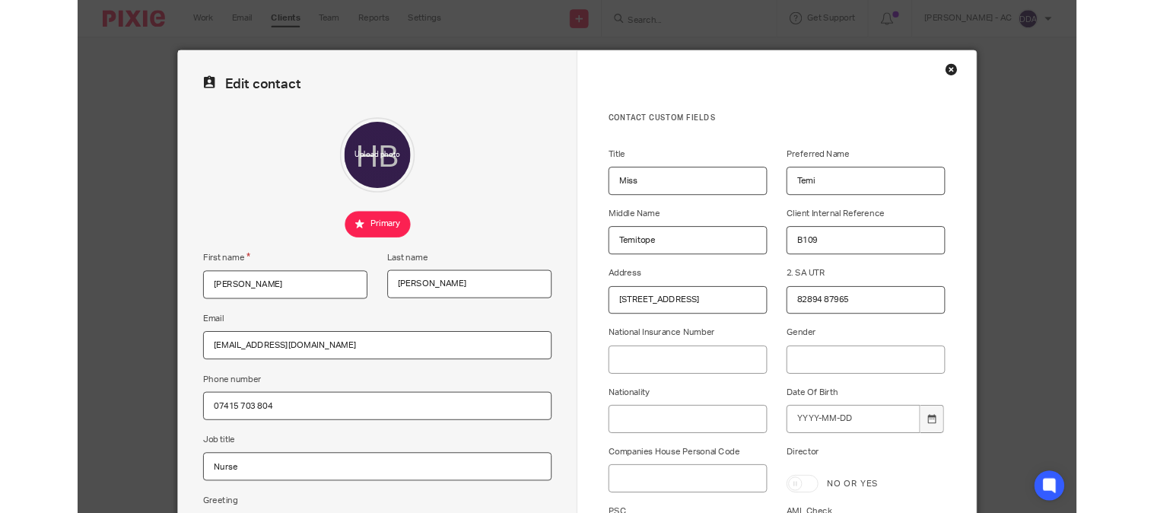
scroll to position [0, 0]
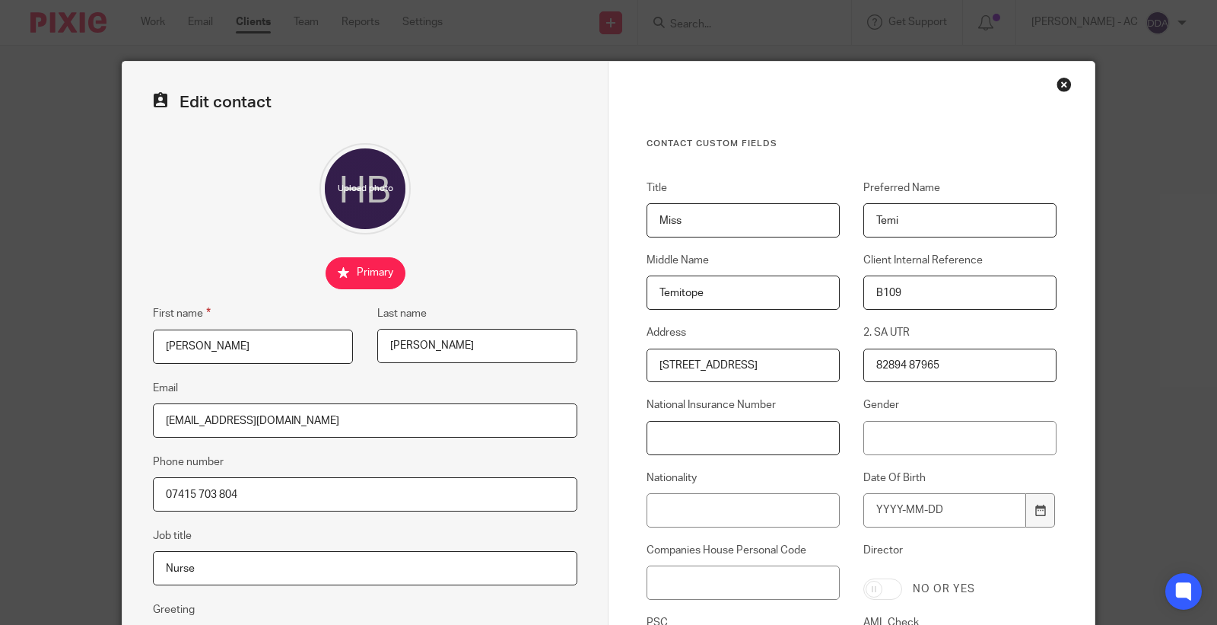
click at [695, 437] on input "National Insurance Number" at bounding box center [743, 438] width 193 height 34
paste input "JN572985B"
type input "JN572985B"
click at [940, 428] on input "Gender" at bounding box center [959, 438] width 193 height 34
type input "Female"
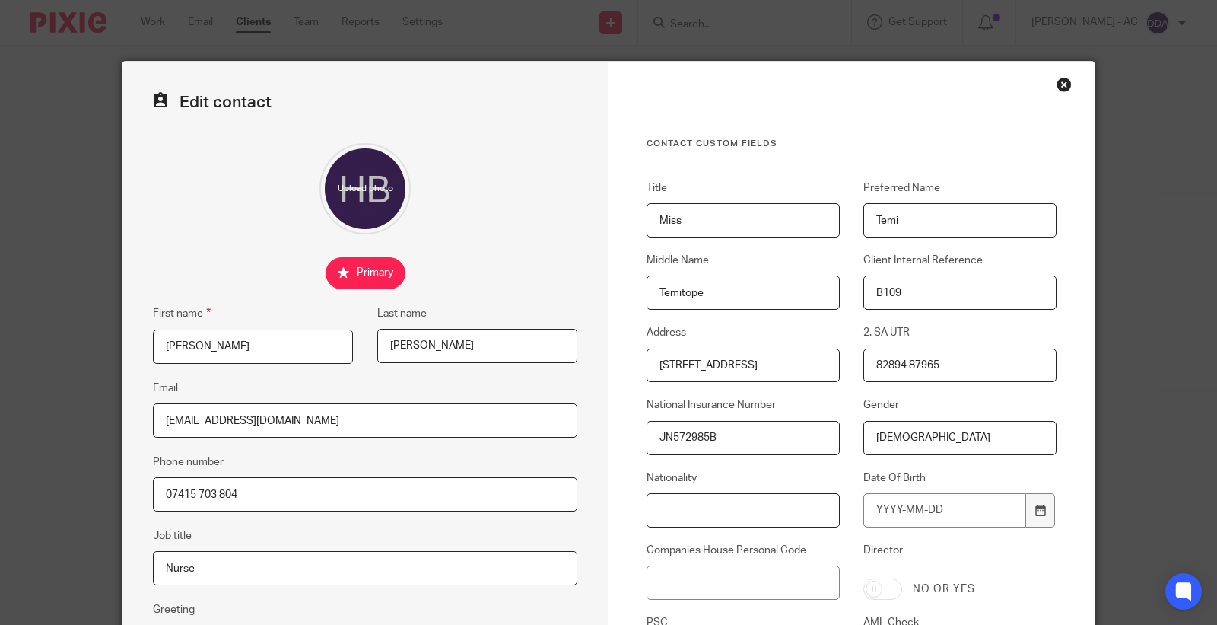
click at [716, 506] on input "Nationality" at bounding box center [743, 510] width 193 height 34
paste input "British"
type input "British"
click at [890, 508] on input "Date Of Birth" at bounding box center [944, 510] width 163 height 34
type input "1986-11-07"
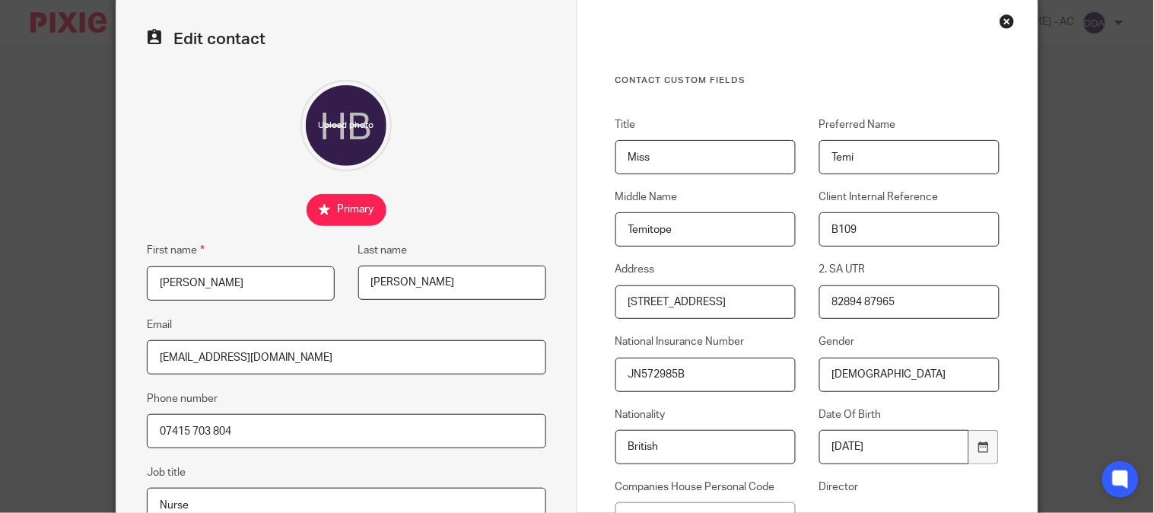
scroll to position [253, 0]
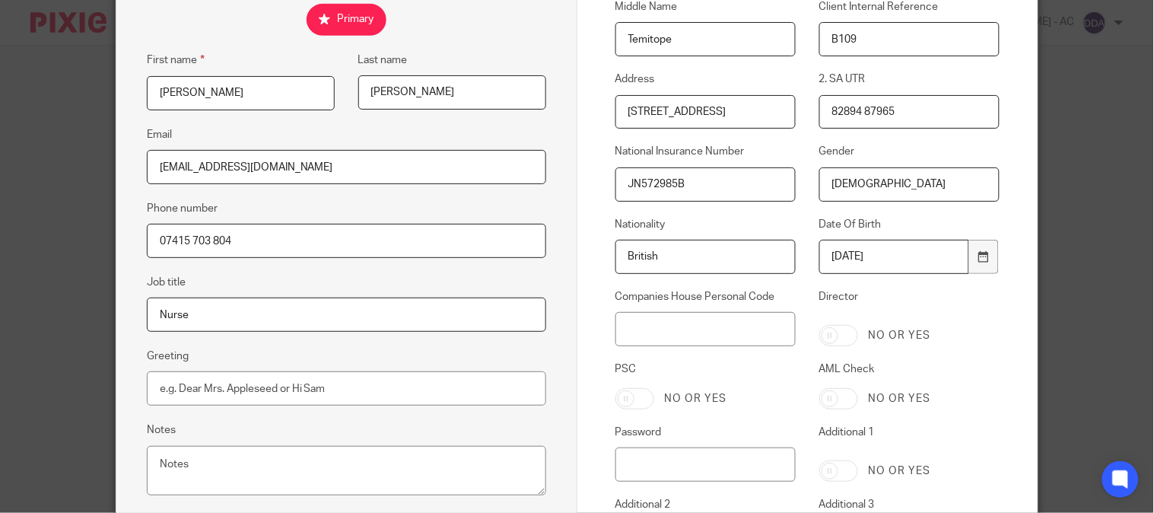
click at [830, 399] on input "AML Check" at bounding box center [838, 398] width 39 height 21
checkbox input "true"
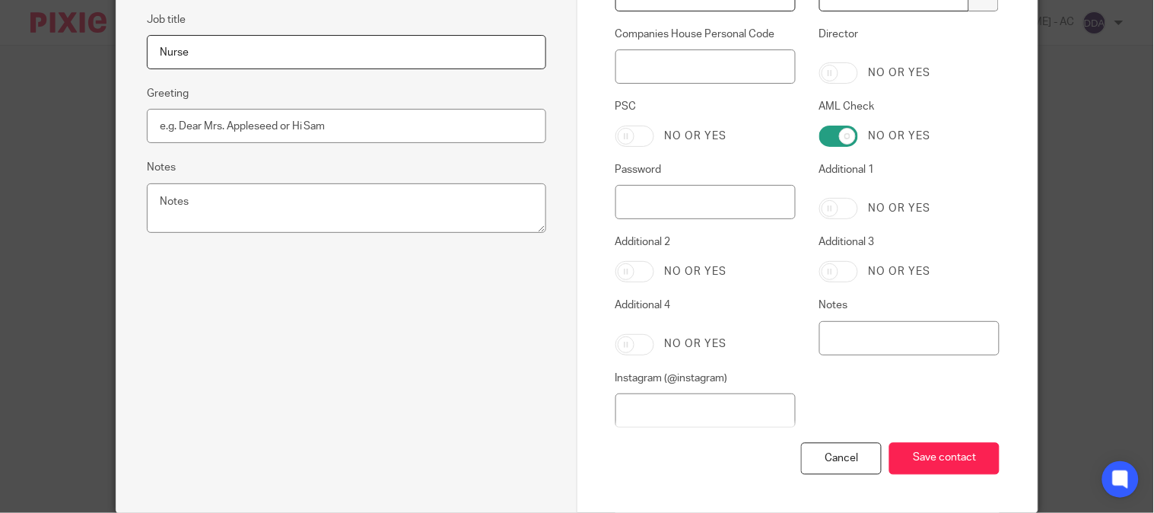
scroll to position [577, 0]
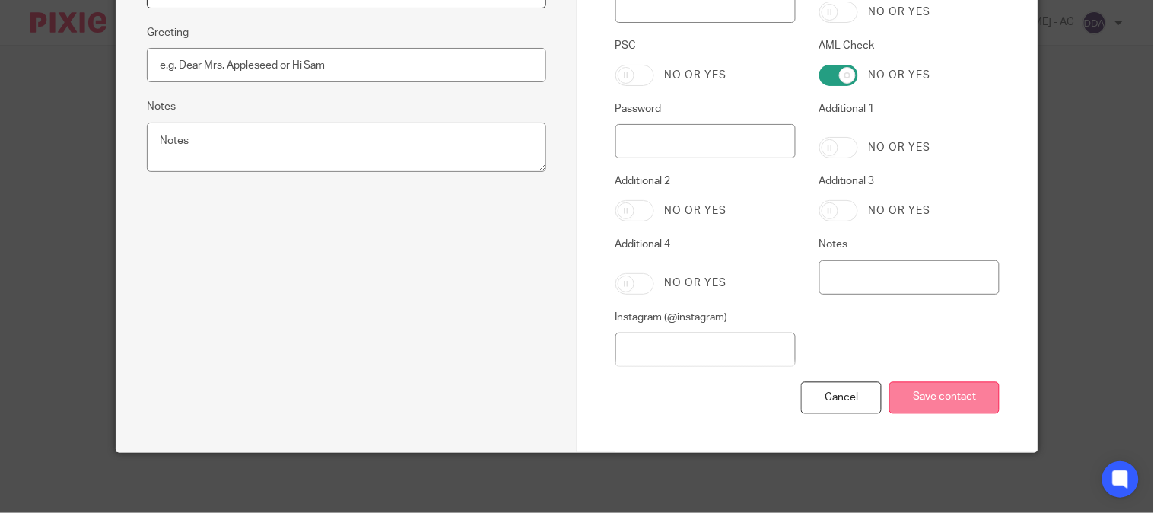
click at [922, 402] on input "Save contact" at bounding box center [944, 398] width 110 height 33
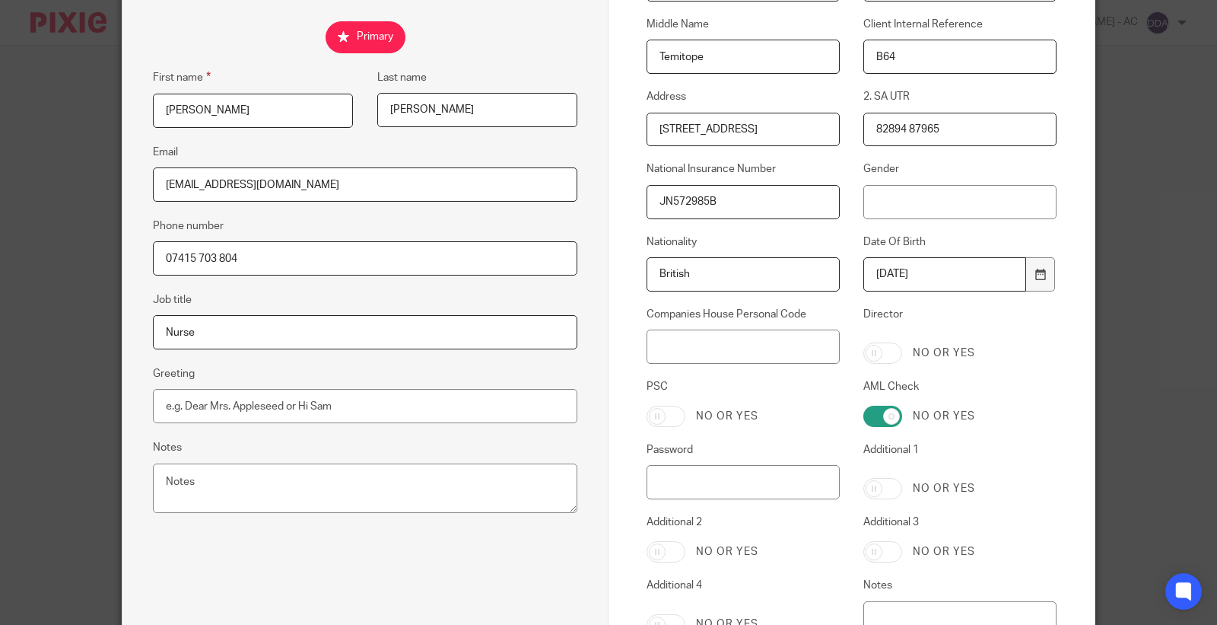
scroll to position [253, 0]
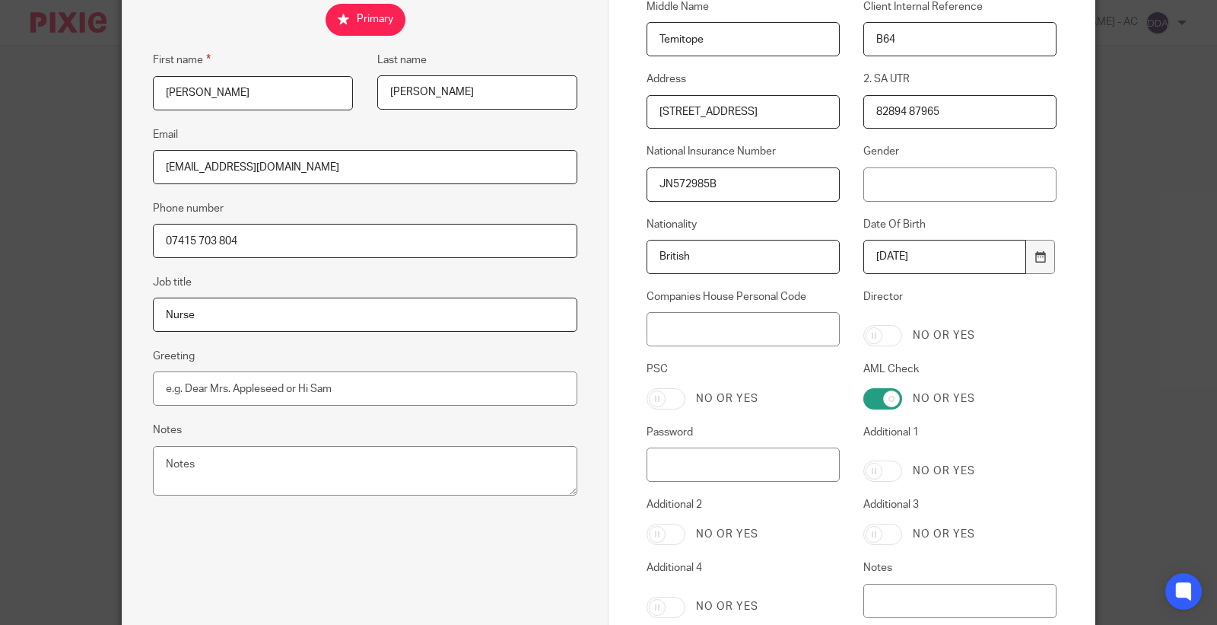
drag, startPoint x: 944, startPoint y: 111, endPoint x: 716, endPoint y: 113, distance: 228.2
click at [717, 112] on div "Title Miss Preferred Name Temi Middle Name [GEOGRAPHIC_DATA] Client Internal Re…" at bounding box center [840, 316] width 434 height 778
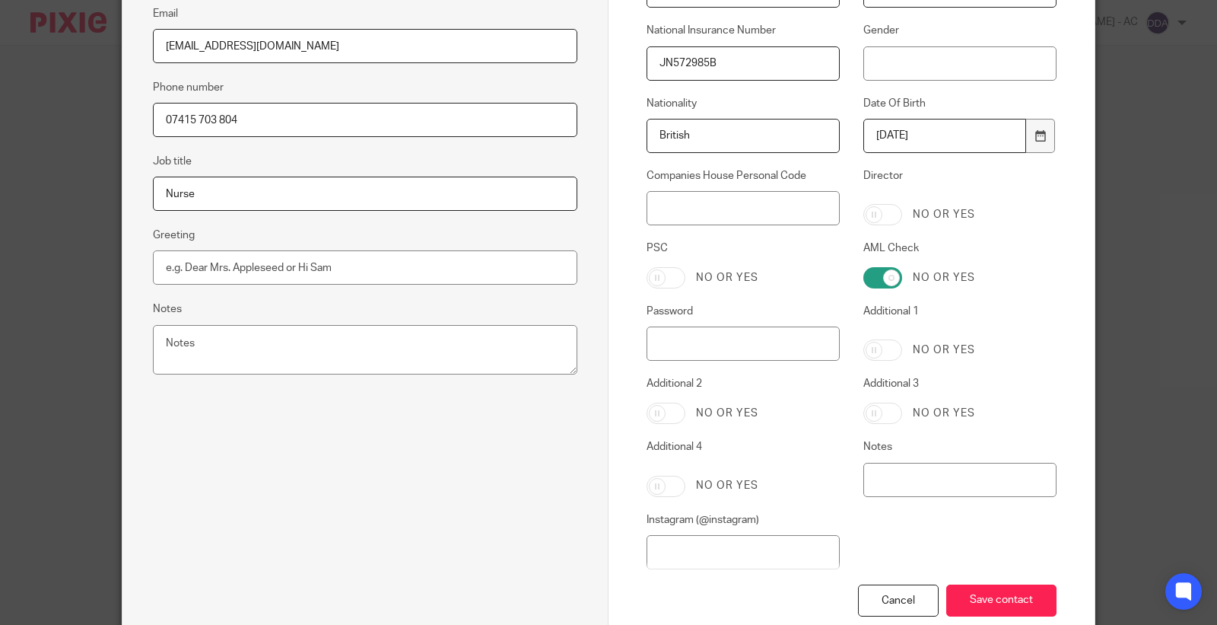
scroll to position [466, 0]
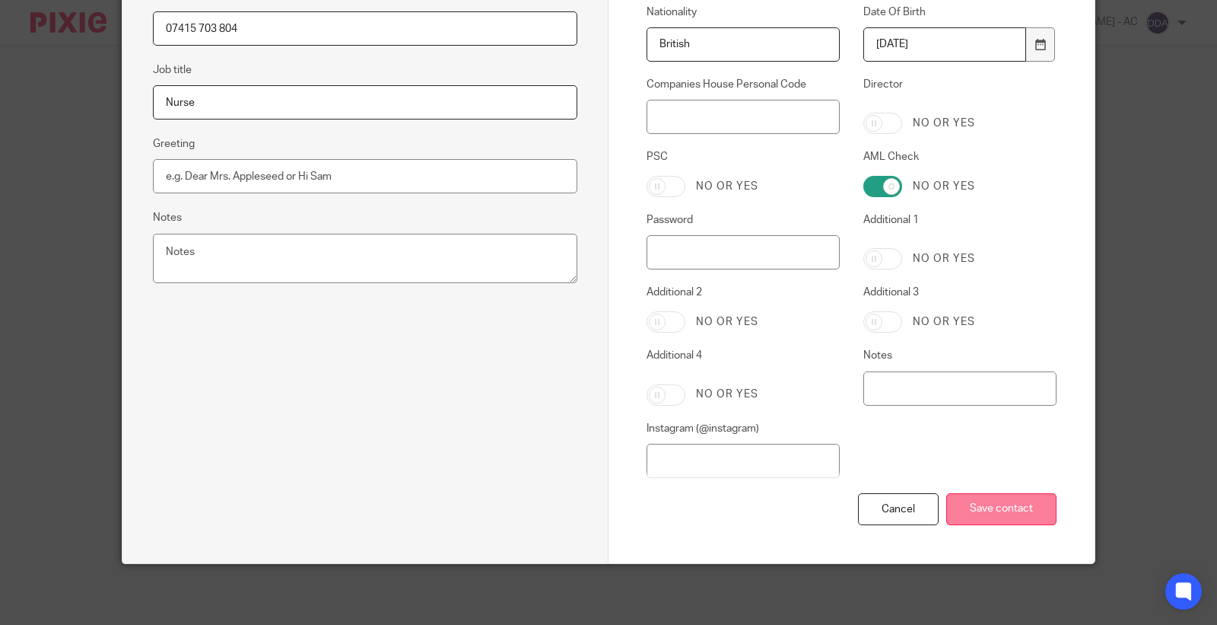
click at [1005, 504] on input "Save contact" at bounding box center [1001, 509] width 110 height 33
click at [1004, 504] on input "Save contact" at bounding box center [1001, 509] width 110 height 33
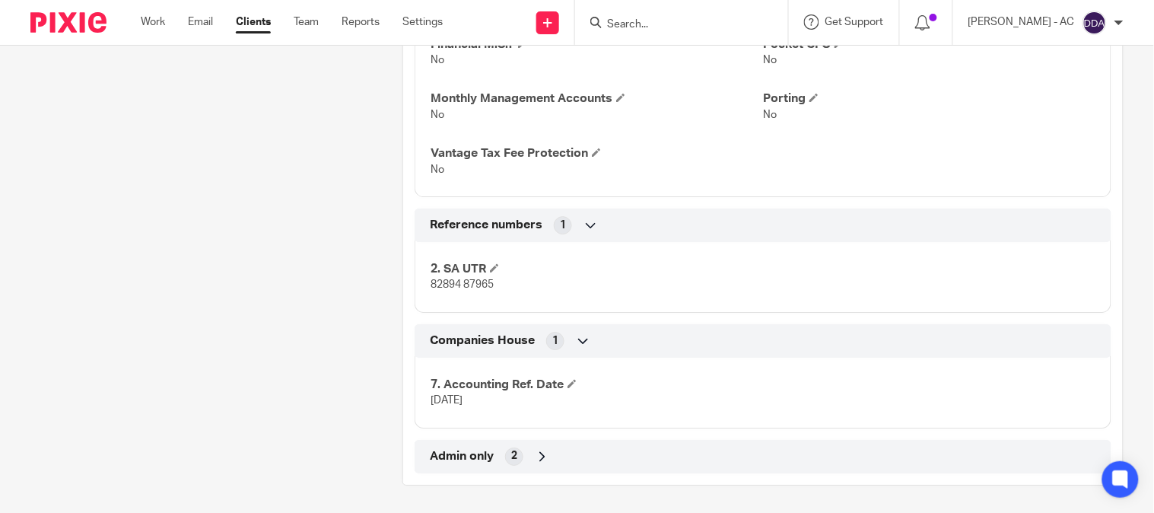
scroll to position [1138, 0]
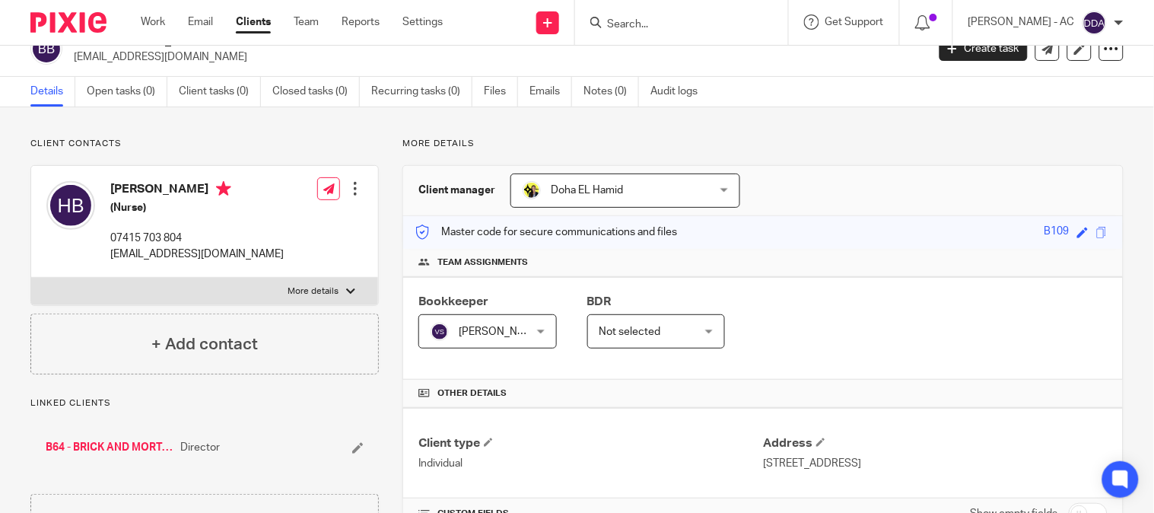
scroll to position [0, 0]
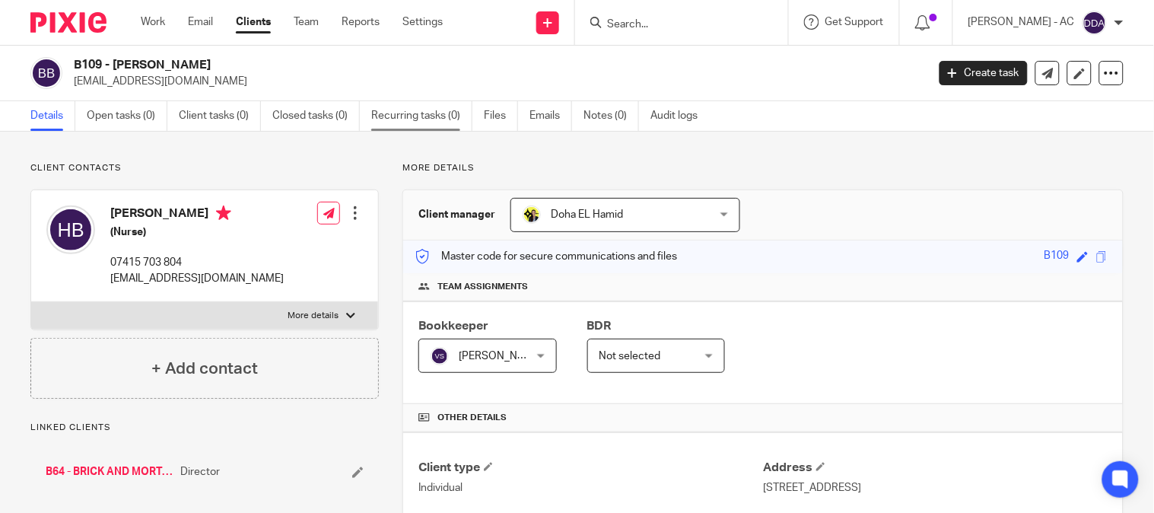
click at [442, 119] on link "Recurring tasks (0)" at bounding box center [421, 116] width 101 height 30
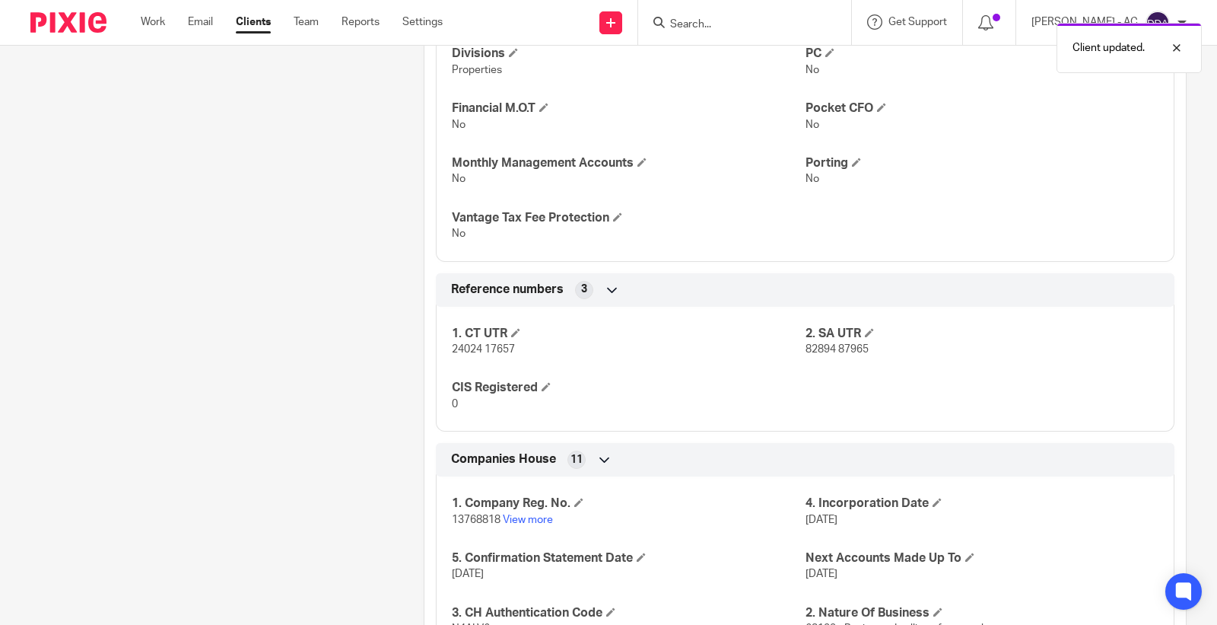
scroll to position [1170, 0]
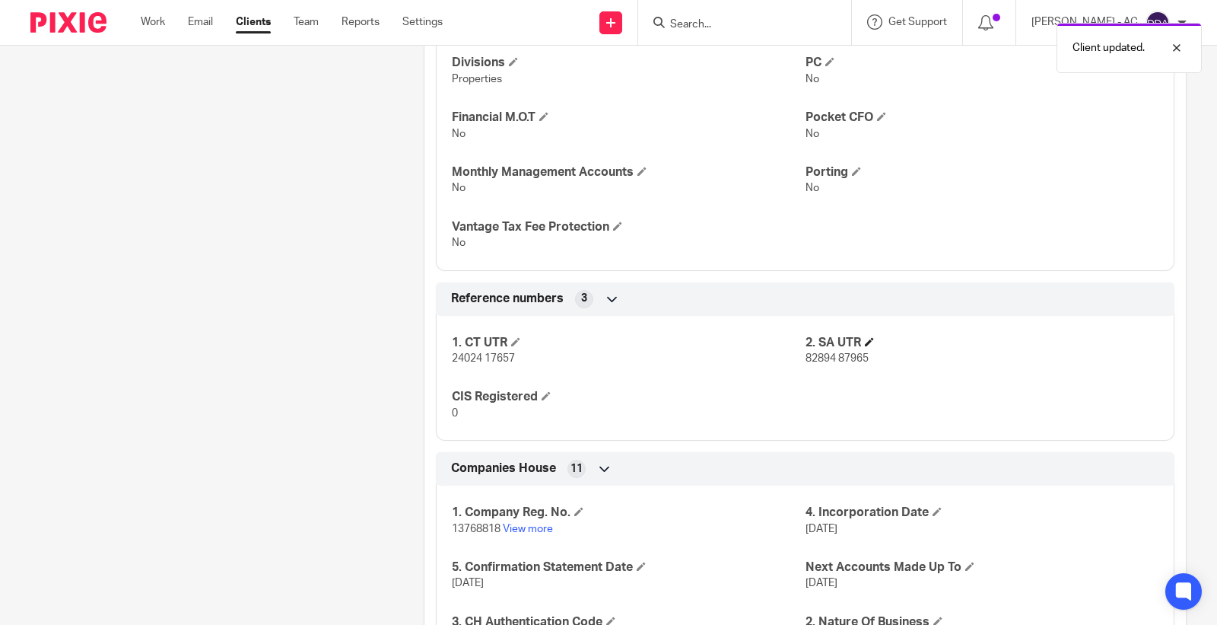
click at [869, 336] on h4 "2. SA UTR" at bounding box center [982, 343] width 353 height 16
click at [865, 340] on span at bounding box center [869, 341] width 9 height 9
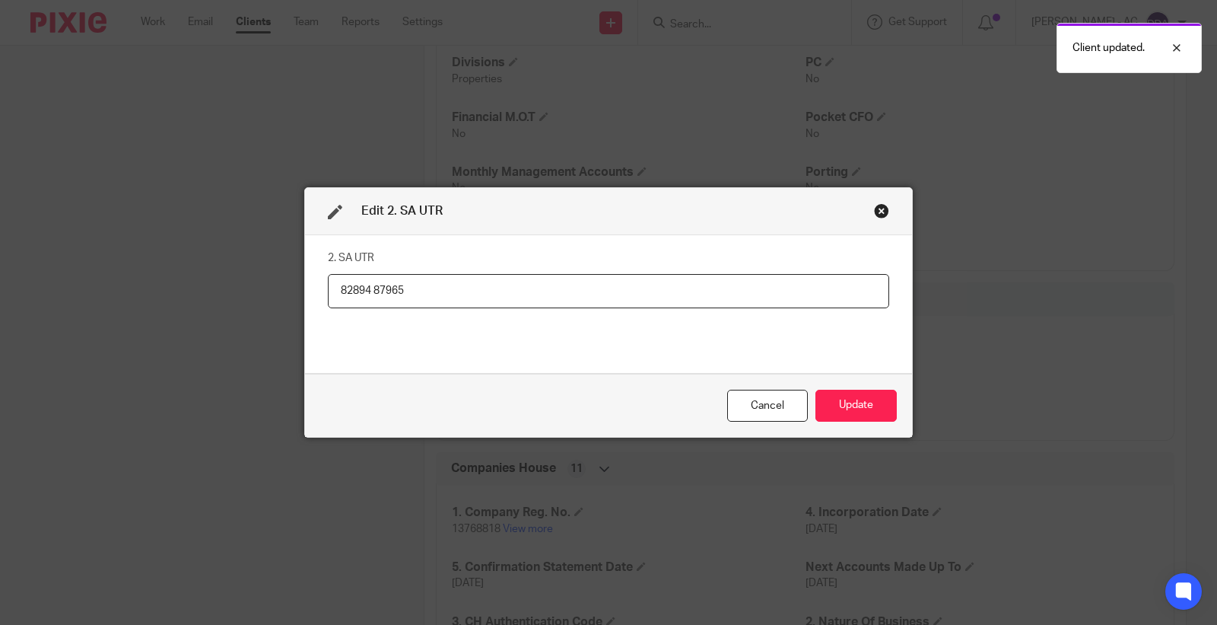
drag, startPoint x: 180, startPoint y: 290, endPoint x: 95, endPoint y: 288, distance: 84.5
click at [95, 288] on div "Edit 2. SA UTR 2. SA UTR 82894 87965 Cancel Update" at bounding box center [608, 312] width 1217 height 625
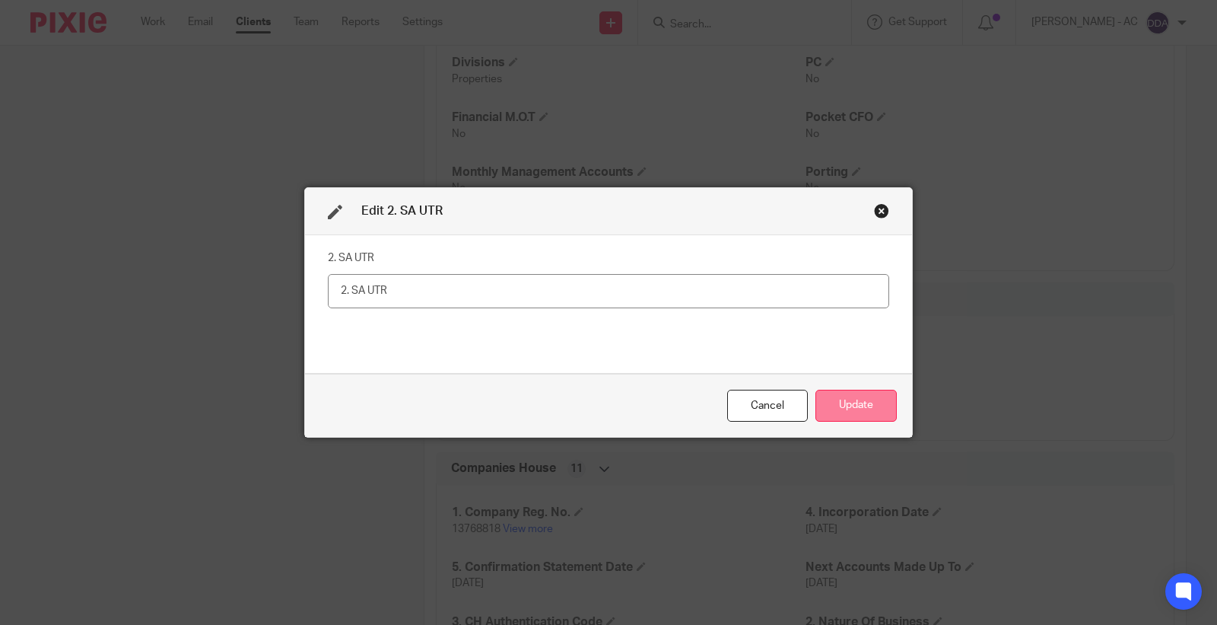
click at [815, 411] on button "Update" at bounding box center [855, 405] width 81 height 33
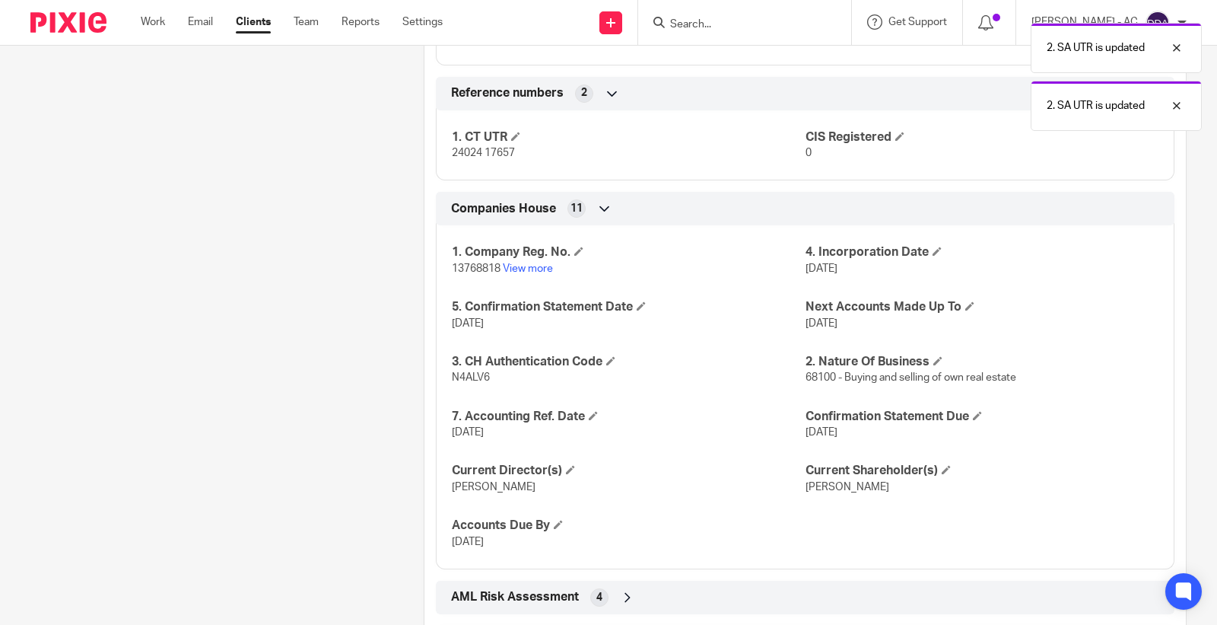
scroll to position [1454, 0]
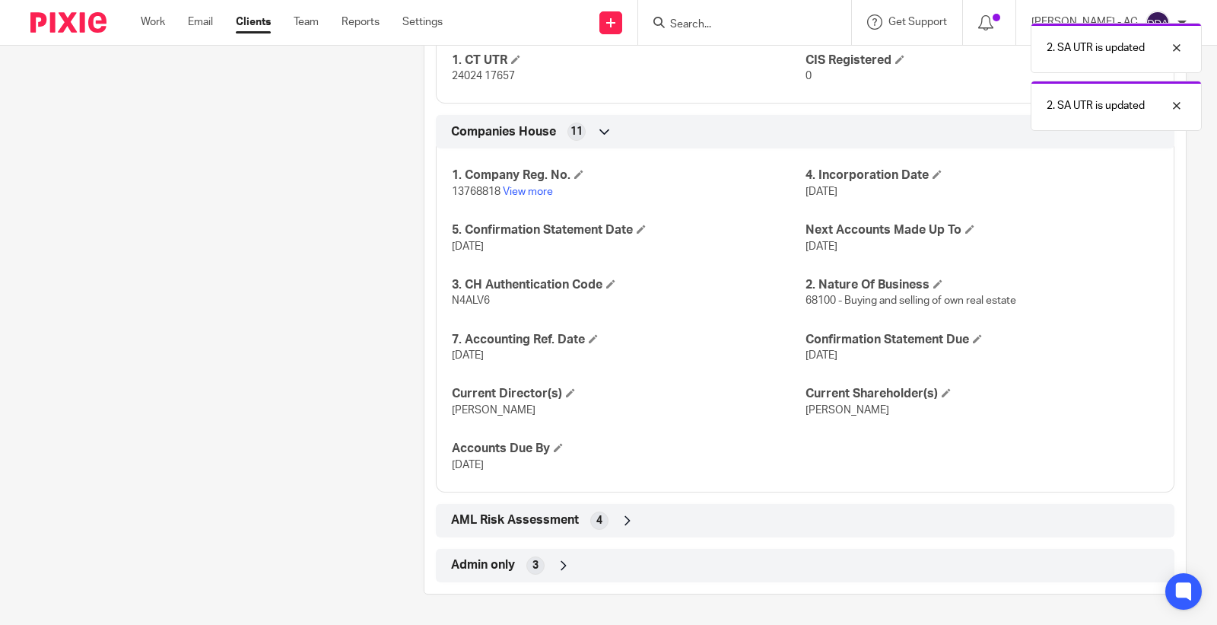
click at [530, 522] on span "AML Risk Assessment" at bounding box center [515, 520] width 128 height 16
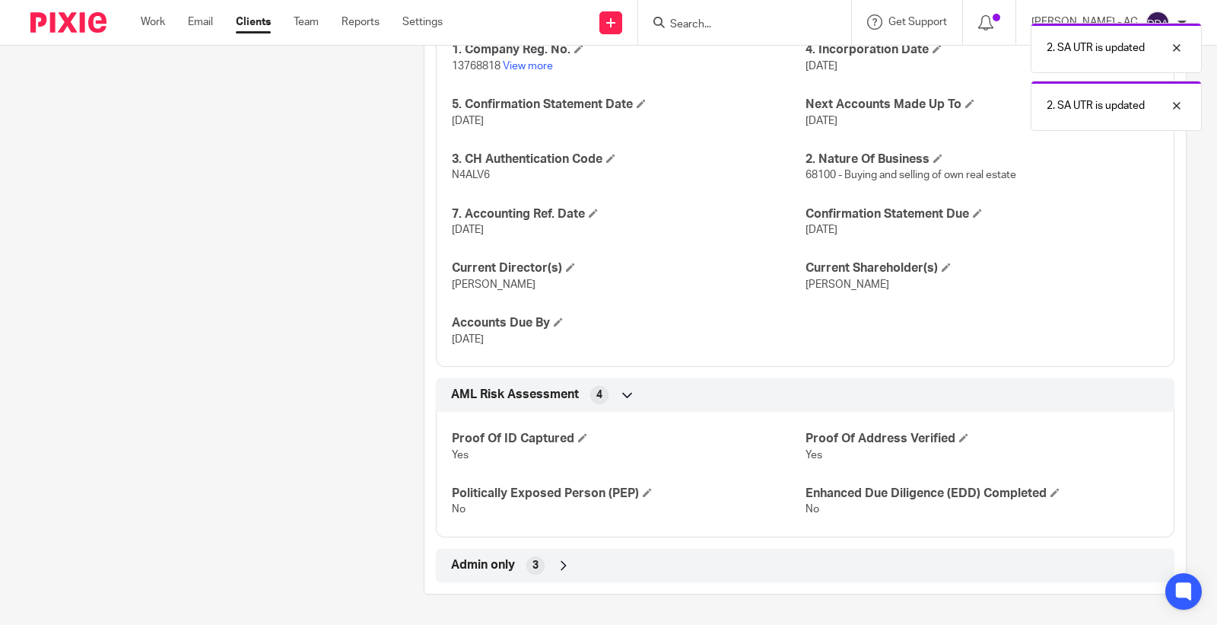
scroll to position [1578, 0]
click at [499, 567] on span "Admin only" at bounding box center [483, 565] width 64 height 16
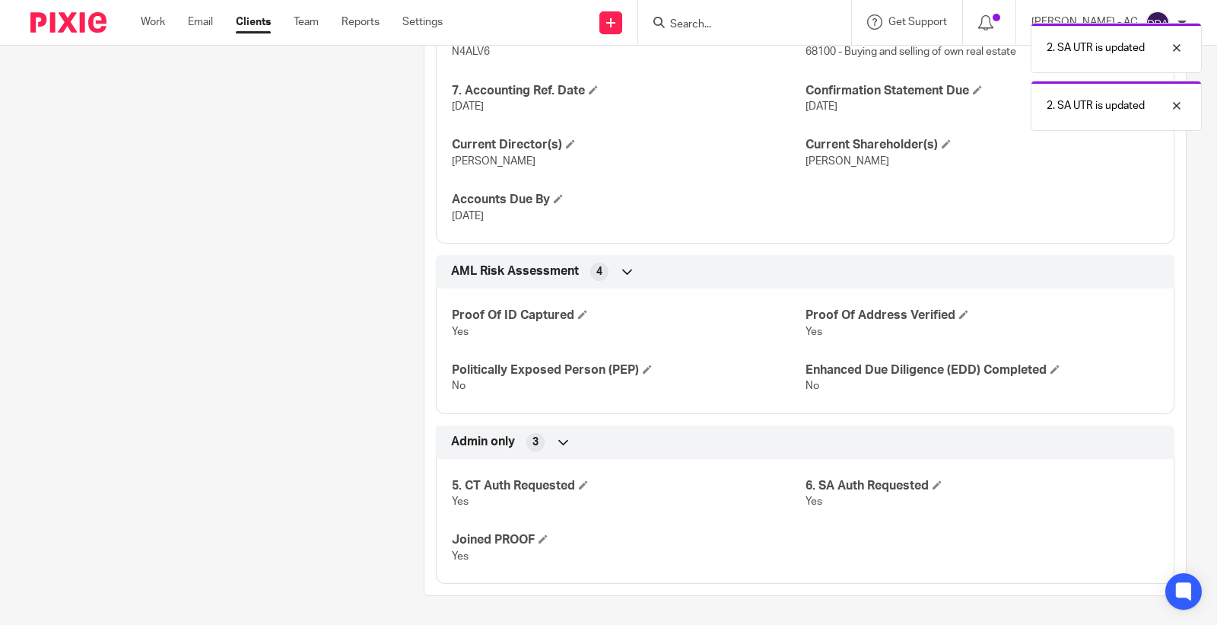
scroll to position [1705, 0]
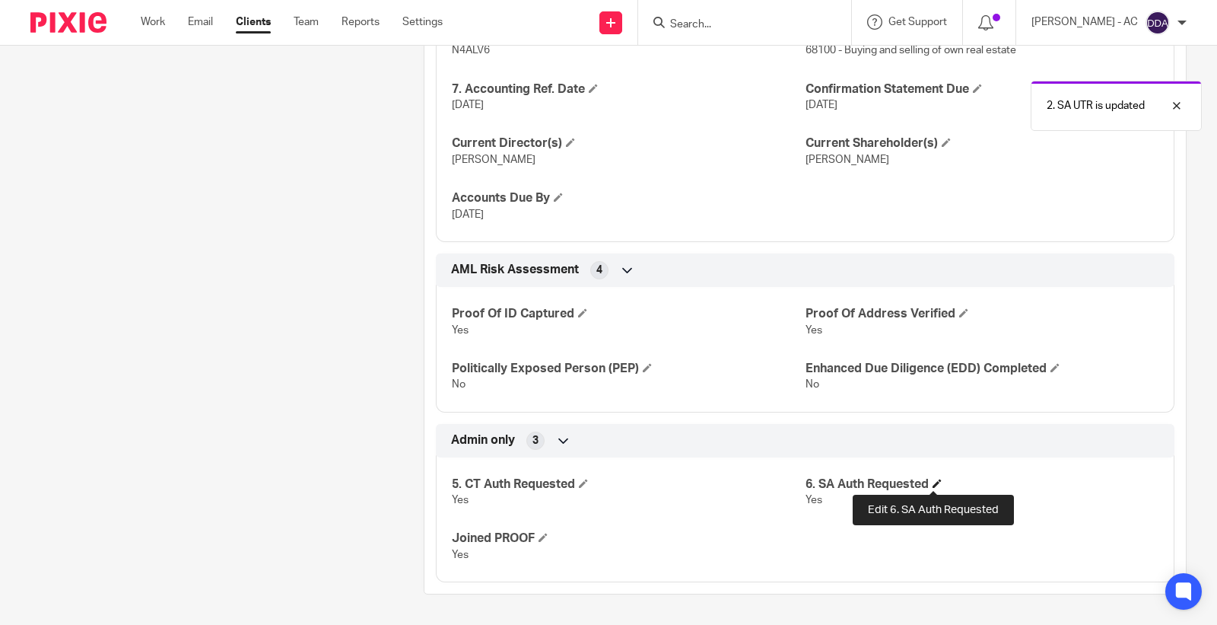
click at [933, 482] on span at bounding box center [937, 482] width 9 height 9
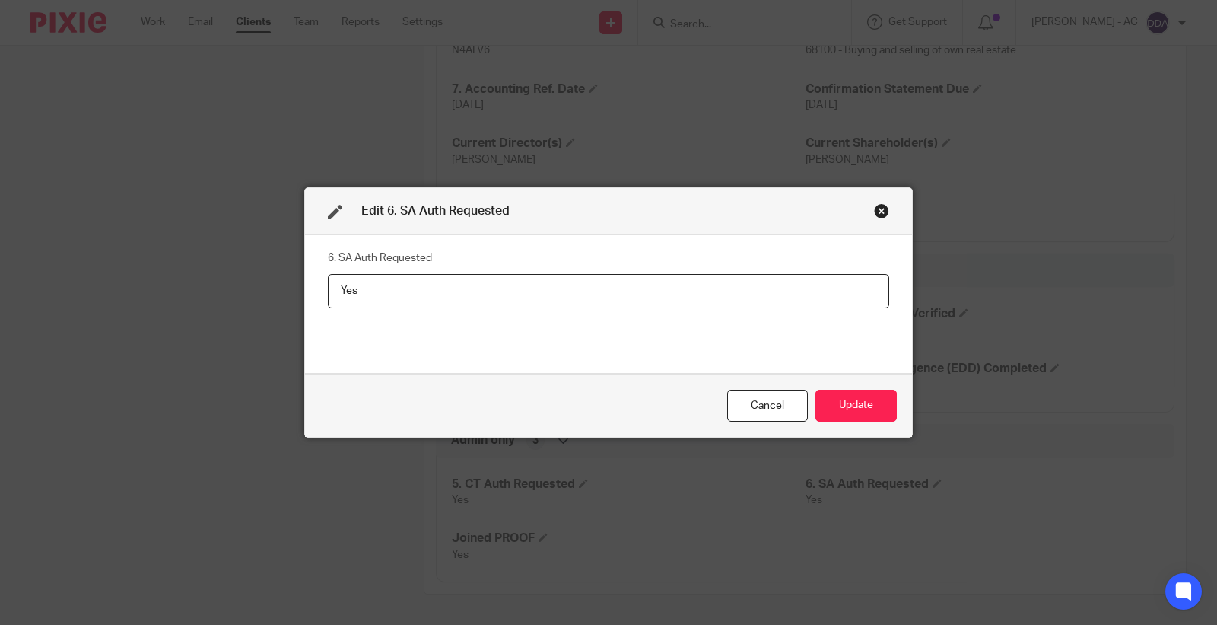
drag, startPoint x: 424, startPoint y: 291, endPoint x: 65, endPoint y: 325, distance: 359.9
click at [73, 325] on div "Edit 6. SA Auth Requested 6. SA Auth Requested Yes Cancel Update" at bounding box center [608, 312] width 1217 height 625
click at [841, 386] on div "Cancel Update" at bounding box center [608, 405] width 607 height 64
click at [839, 405] on button "Update" at bounding box center [855, 405] width 81 height 33
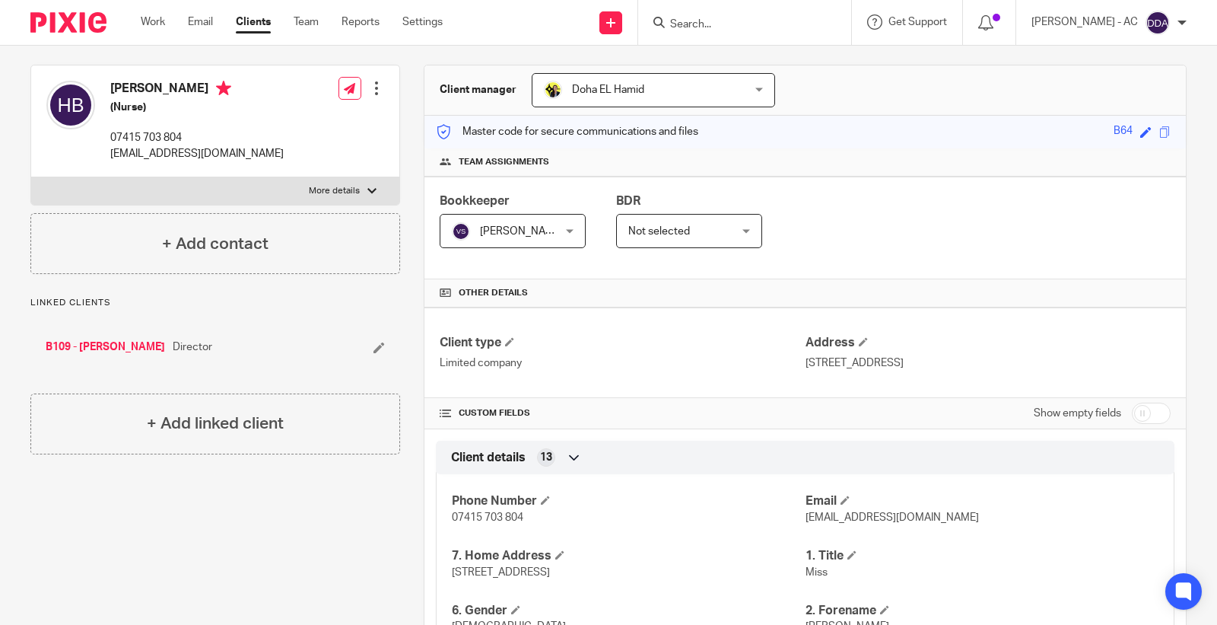
scroll to position [0, 0]
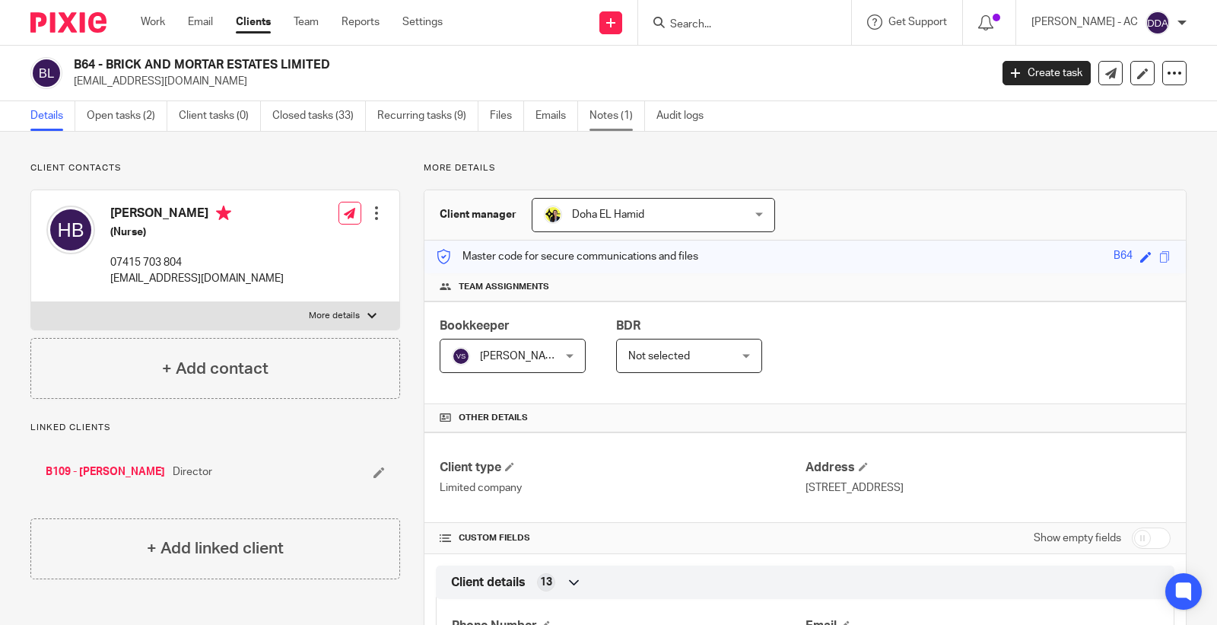
click at [612, 122] on link "Notes (1)" at bounding box center [618, 116] width 56 height 30
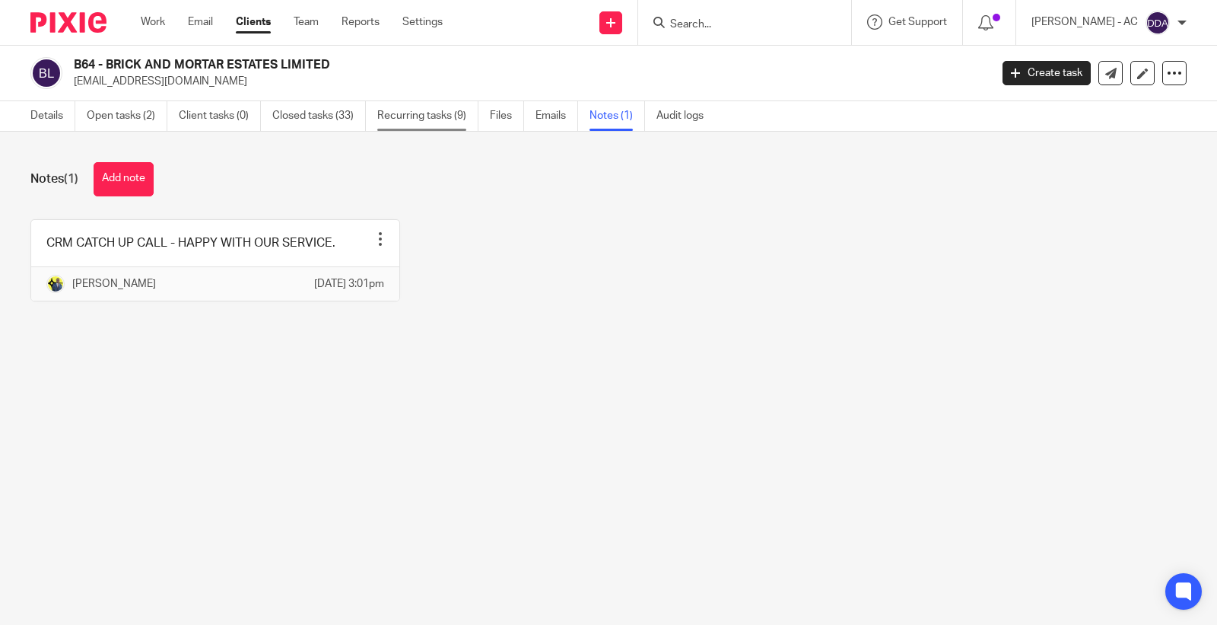
click at [447, 115] on link "Recurring tasks (9)" at bounding box center [427, 116] width 101 height 30
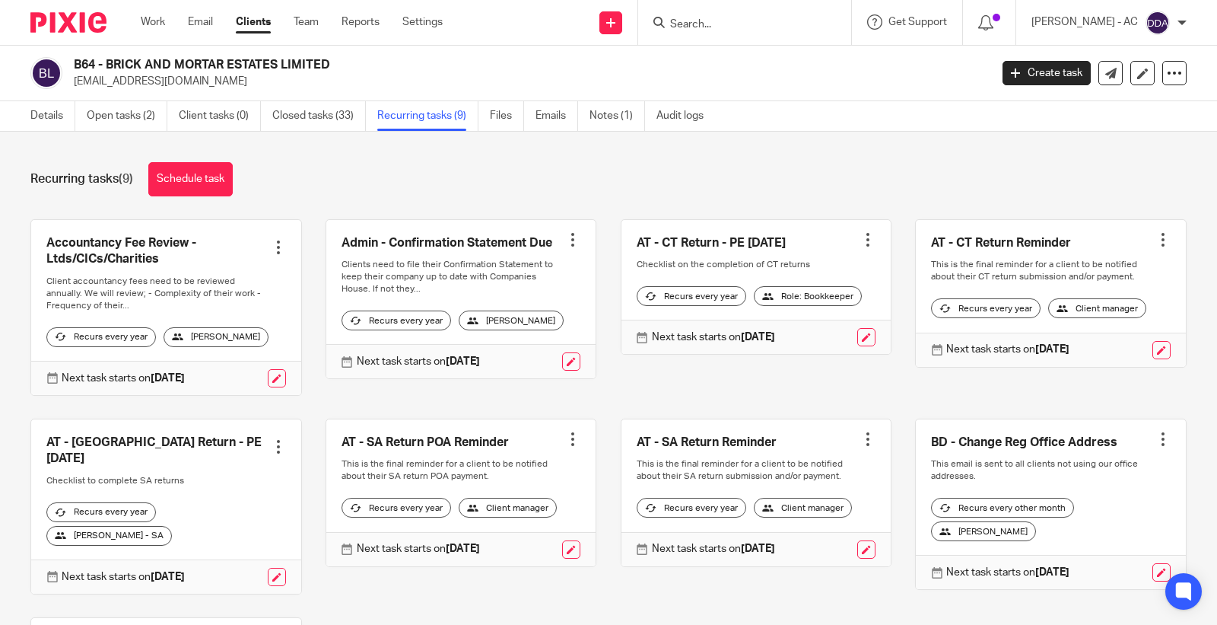
click at [271, 446] on div at bounding box center [278, 446] width 15 height 15
click at [207, 533] on span "Cancel schedule" at bounding box center [216, 535] width 80 height 11
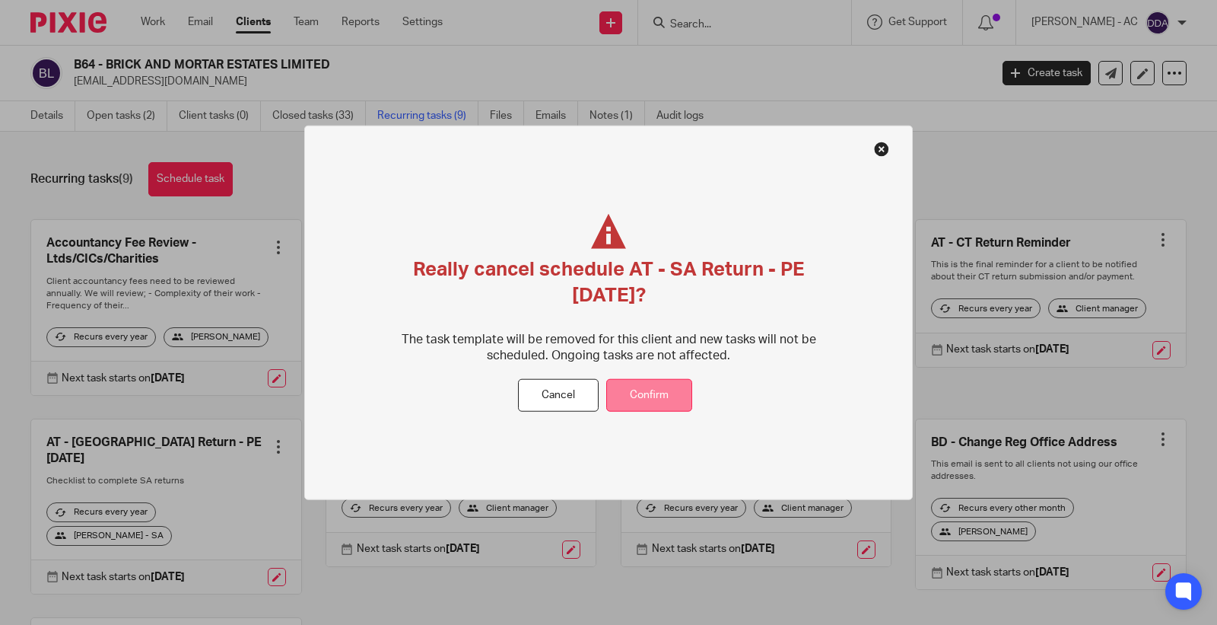
click at [650, 394] on button "Confirm" at bounding box center [649, 395] width 86 height 33
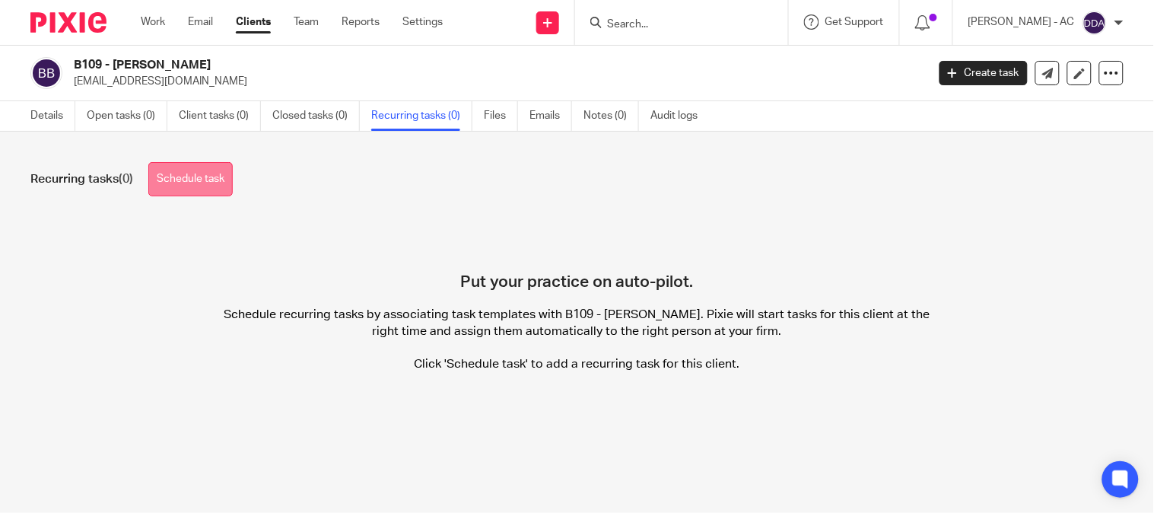
click at [200, 180] on link "Schedule task" at bounding box center [190, 179] width 84 height 34
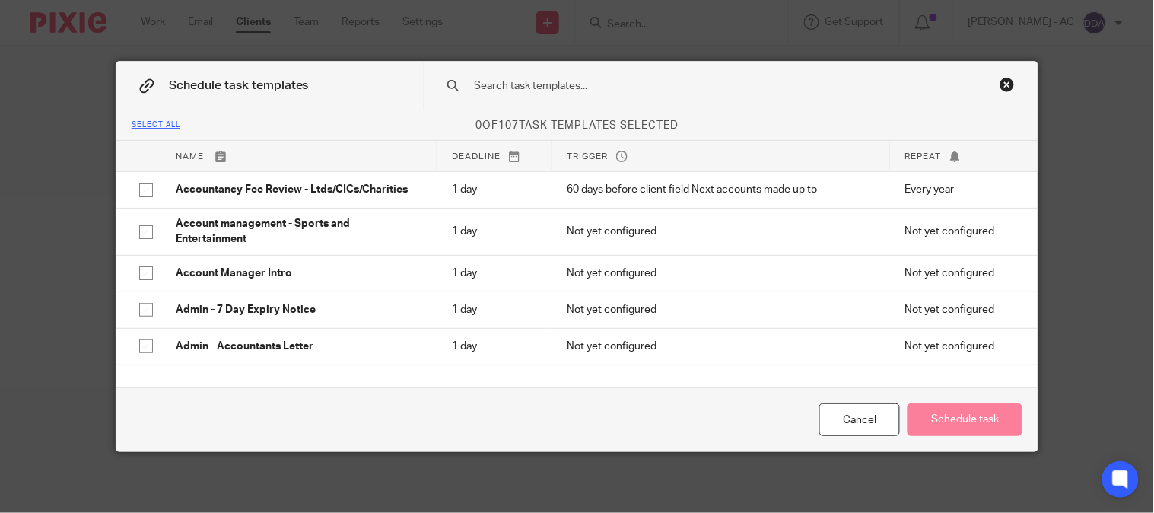
click at [536, 84] on input "text" at bounding box center [709, 86] width 473 height 17
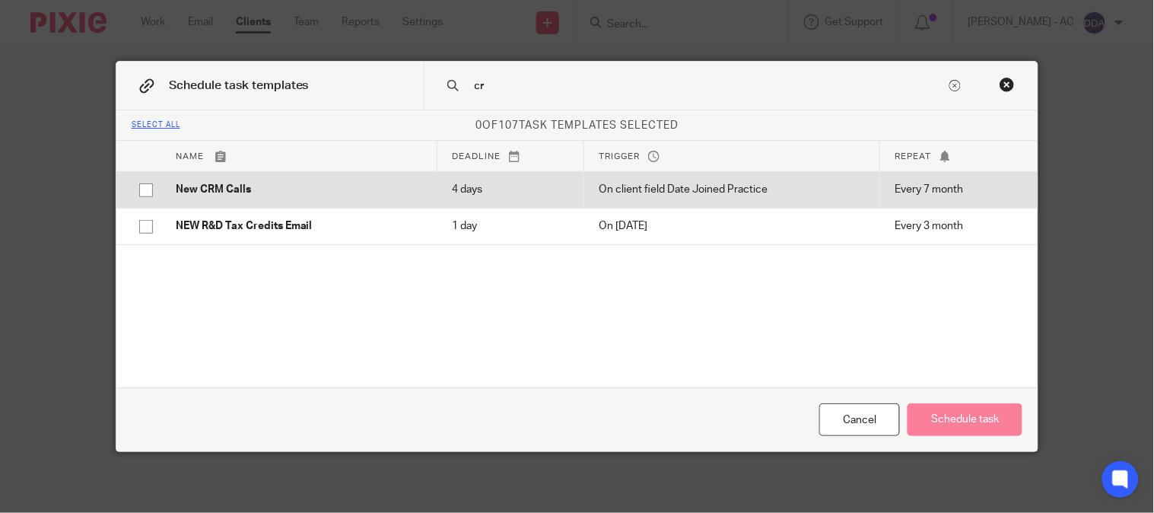
type input "cr"
click at [353, 195] on p "New CRM Calls" at bounding box center [299, 189] width 246 height 15
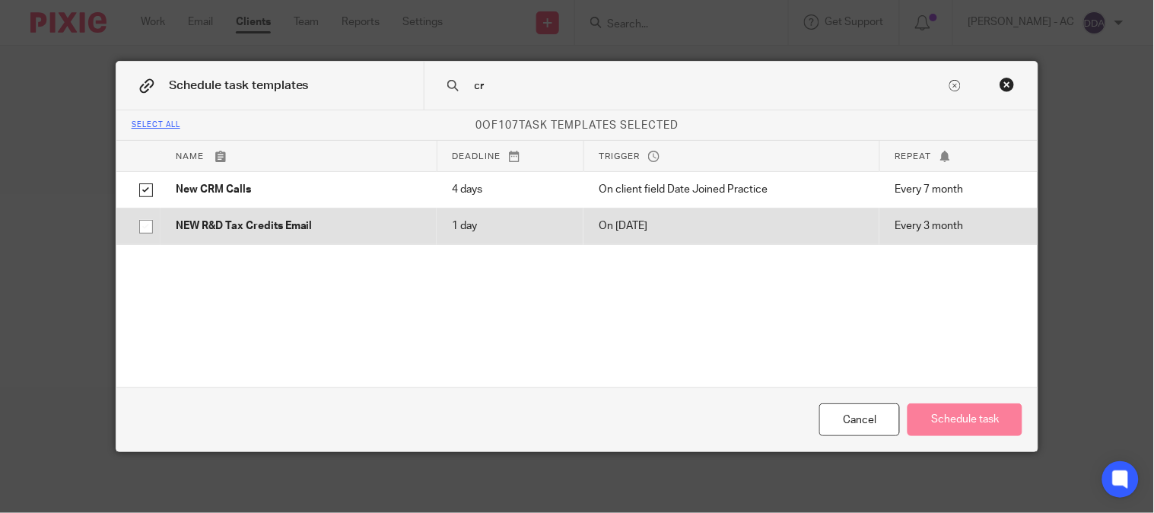
checkbox input "true"
click at [344, 221] on p "NEW R&D Tax Credits Email" at bounding box center [299, 225] width 246 height 15
checkbox input "true"
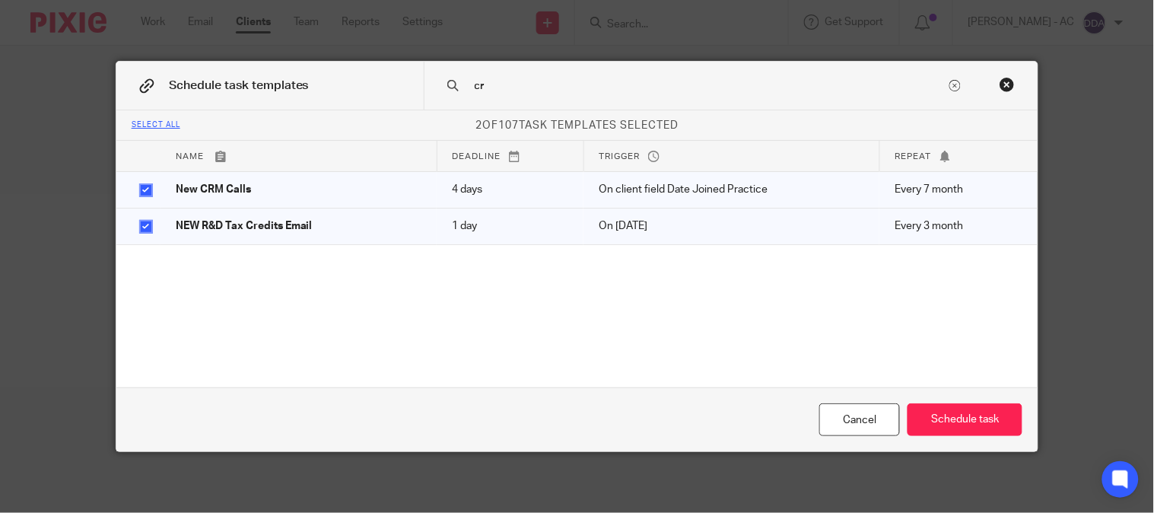
drag, startPoint x: 488, startPoint y: 94, endPoint x: 415, endPoint y: 81, distance: 74.0
click at [415, 81] on div "Schedule task templates cr" at bounding box center [577, 86] width 922 height 49
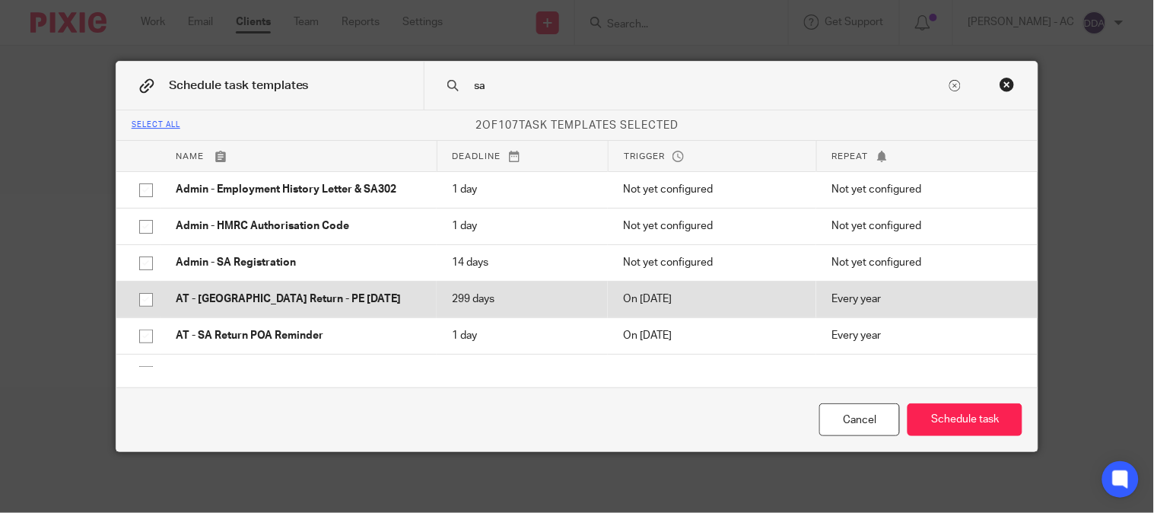
type input "sa"
click at [256, 298] on p "AT - [GEOGRAPHIC_DATA] Return - PE [DATE]" at bounding box center [299, 298] width 246 height 15
checkbox input "true"
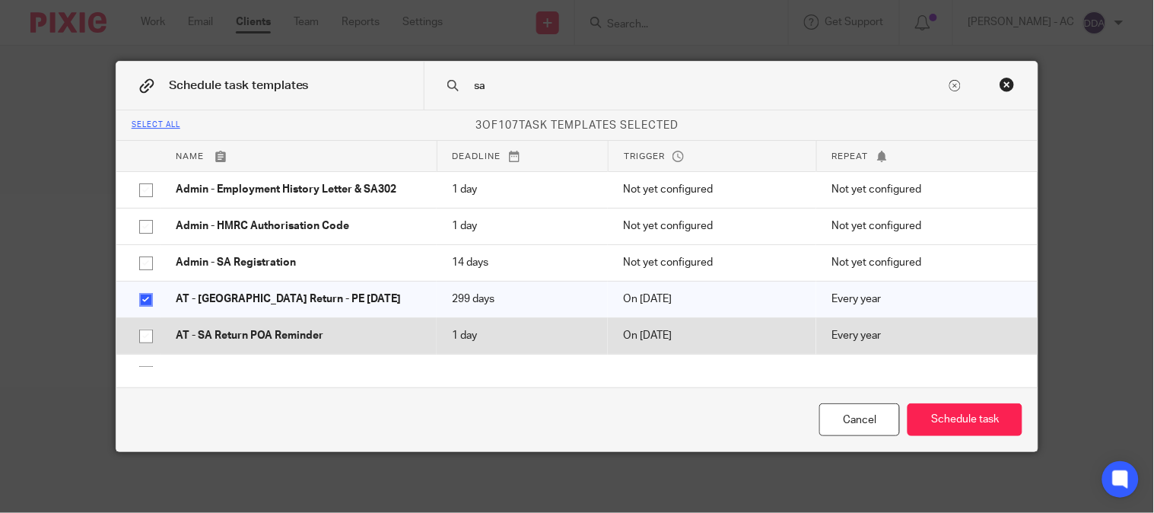
click at [259, 337] on p "AT - SA Return POA Reminder" at bounding box center [299, 335] width 246 height 15
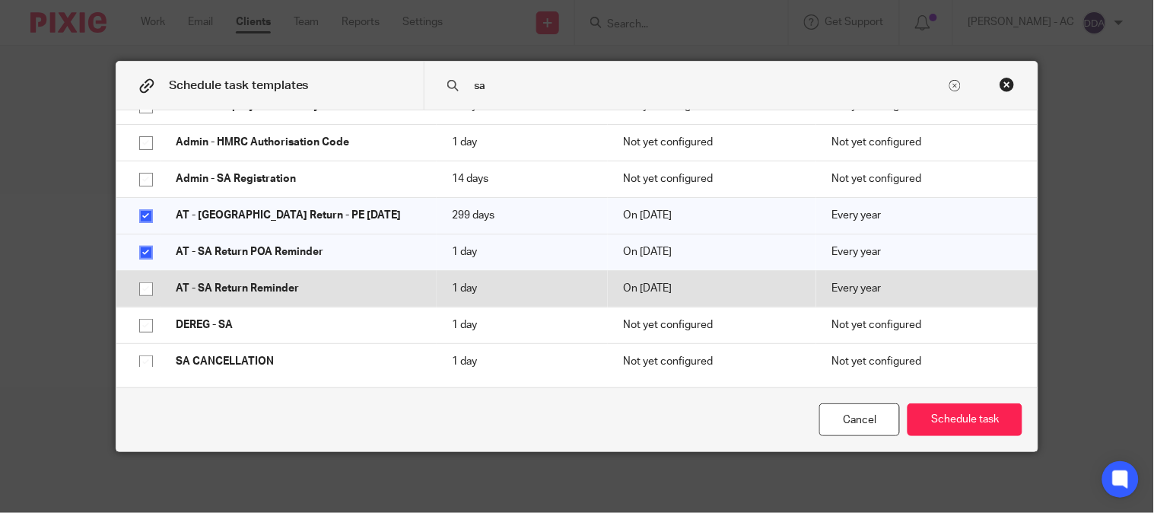
scroll to position [84, 0]
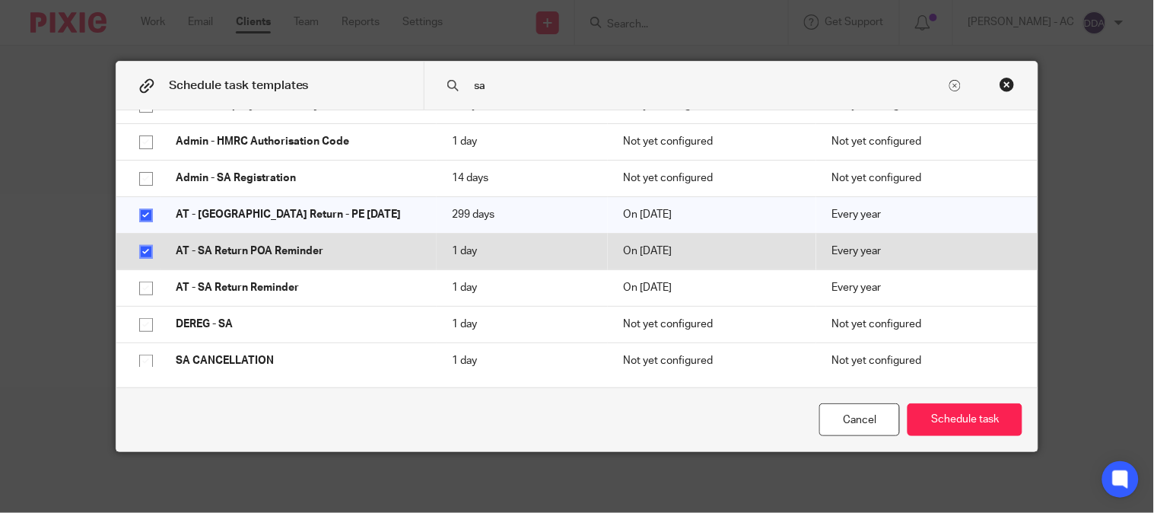
click at [284, 267] on td "AT - SA Return POA Reminder" at bounding box center [299, 251] width 276 height 37
checkbox input "false"
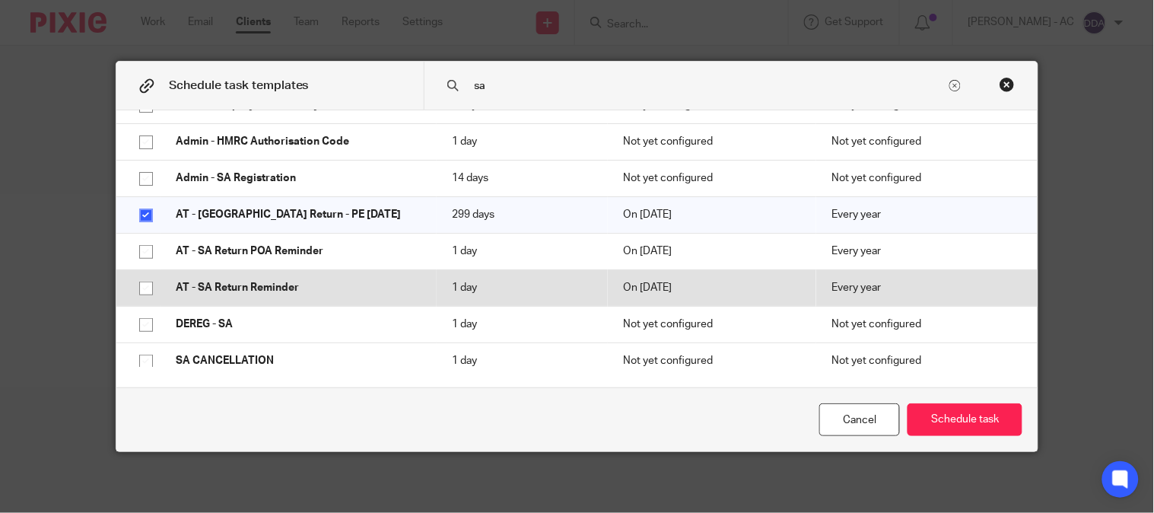
click at [276, 293] on p "AT - SA Return Reminder" at bounding box center [299, 287] width 246 height 15
checkbox input "true"
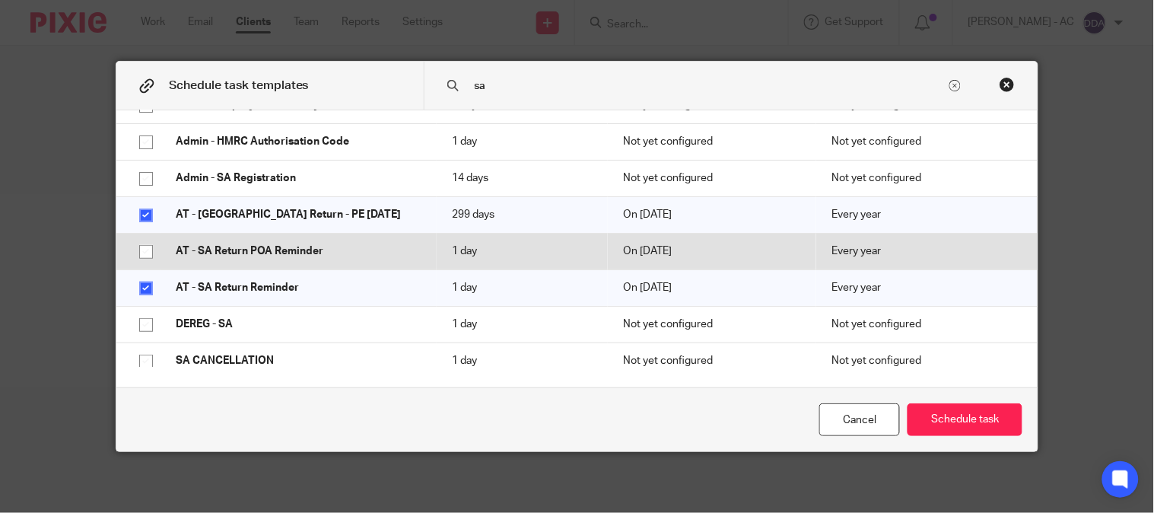
click at [272, 256] on p "AT - SA Return POA Reminder" at bounding box center [299, 250] width 246 height 15
checkbox input "true"
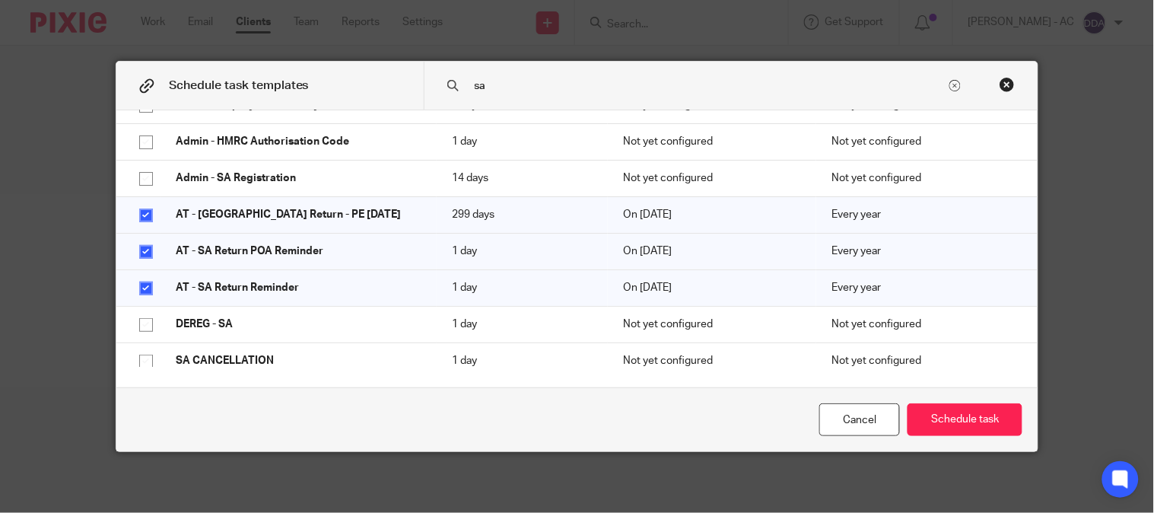
drag, startPoint x: 487, startPoint y: 91, endPoint x: 443, endPoint y: 91, distance: 44.1
click at [443, 91] on div "sa" at bounding box center [731, 86] width 615 height 48
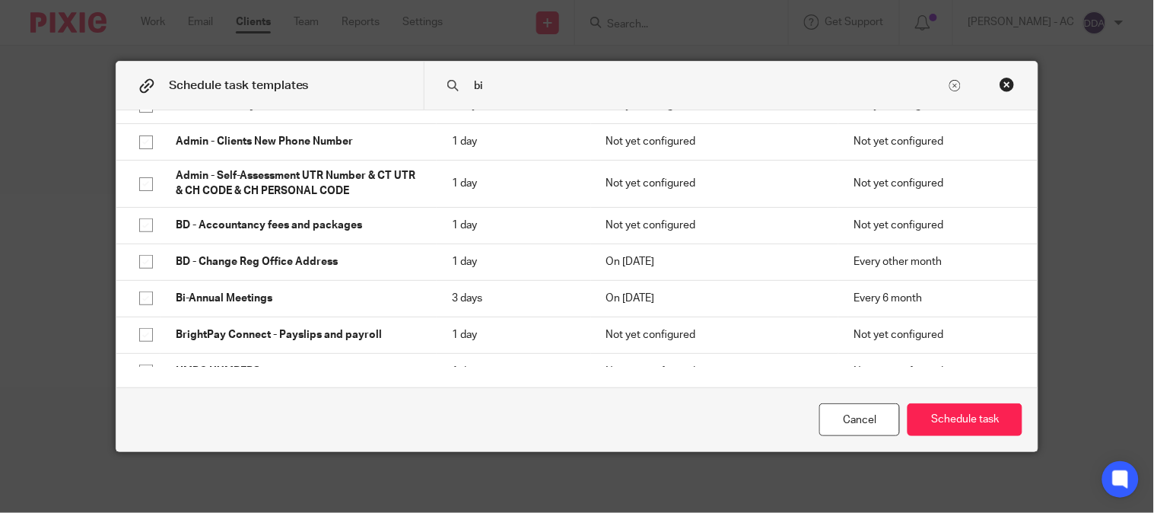
scroll to position [0, 0]
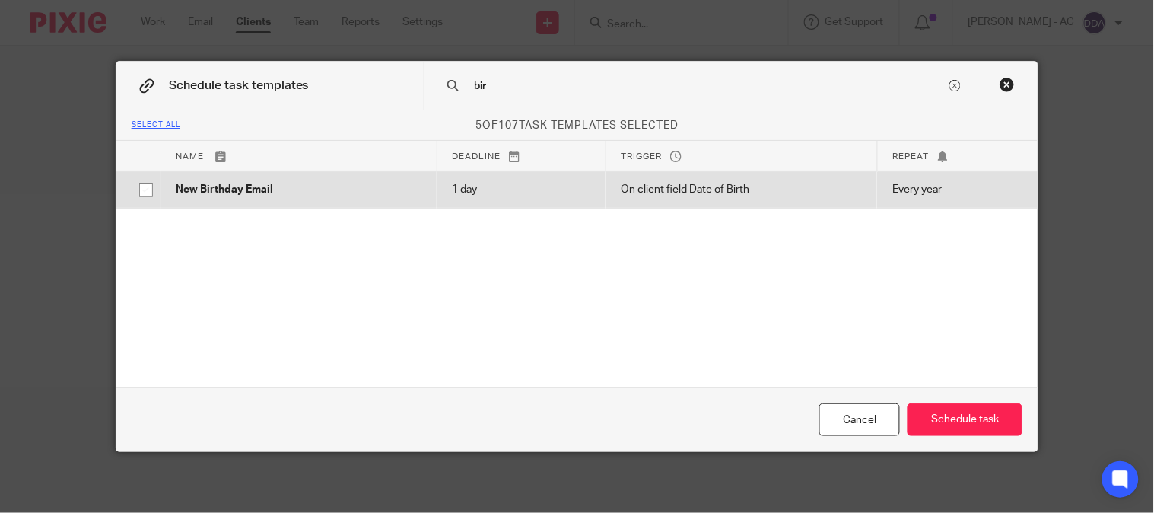
type input "bir"
click at [294, 192] on p "New Birthday Email" at bounding box center [299, 189] width 246 height 15
checkbox input "true"
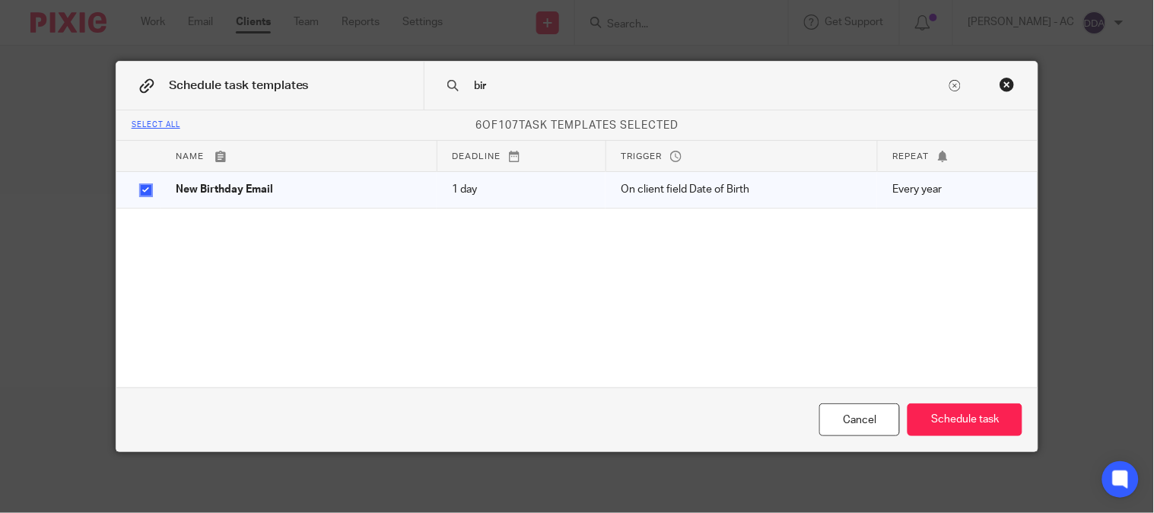
drag, startPoint x: 491, startPoint y: 89, endPoint x: 432, endPoint y: 87, distance: 59.4
click at [432, 87] on div "bir" at bounding box center [731, 86] width 615 height 48
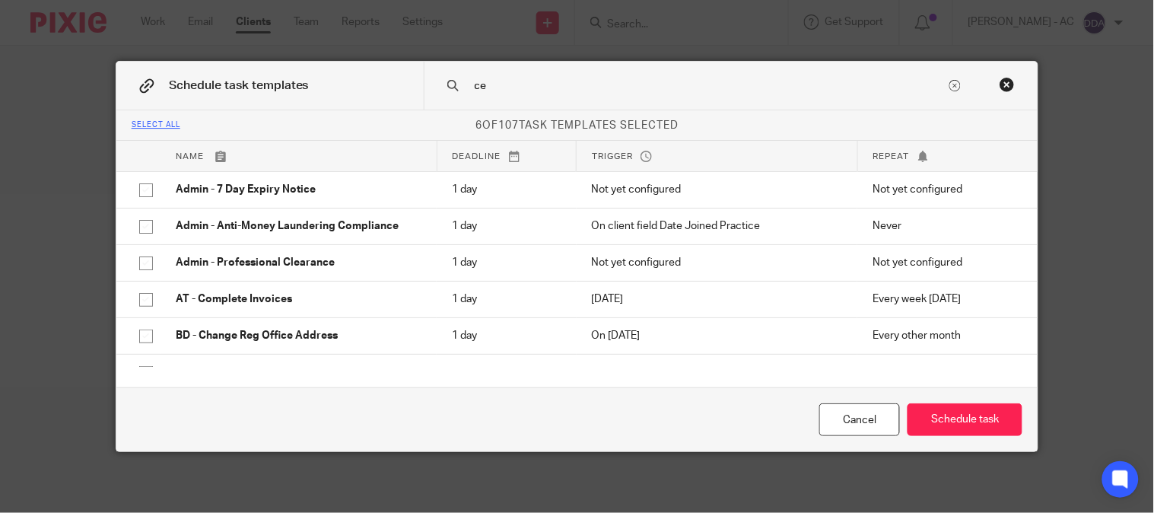
type input "c"
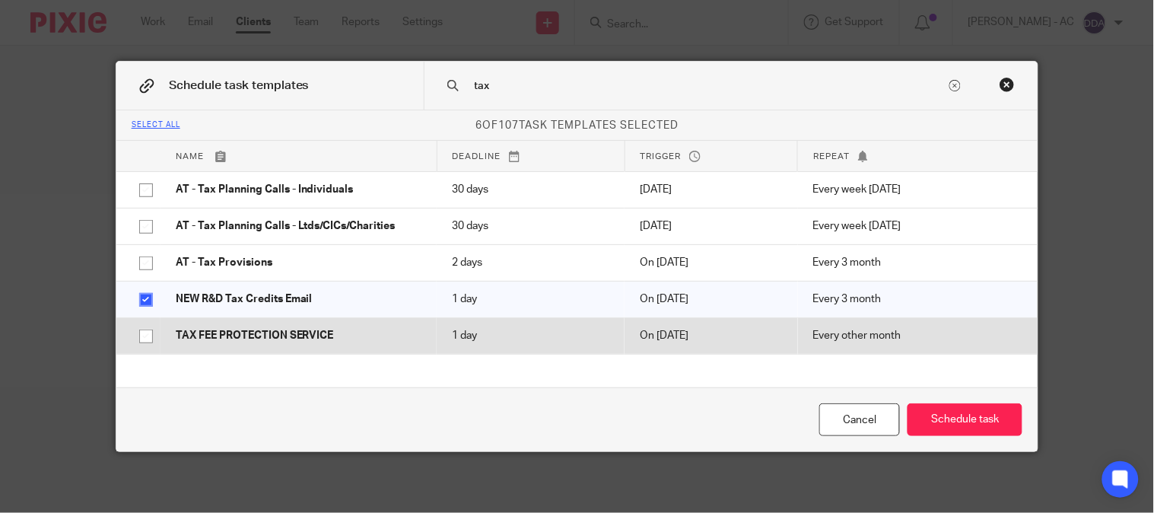
type input "tax"
click at [339, 333] on p "TAX FEE PROTECTION SERVICE" at bounding box center [299, 335] width 246 height 15
checkbox input "true"
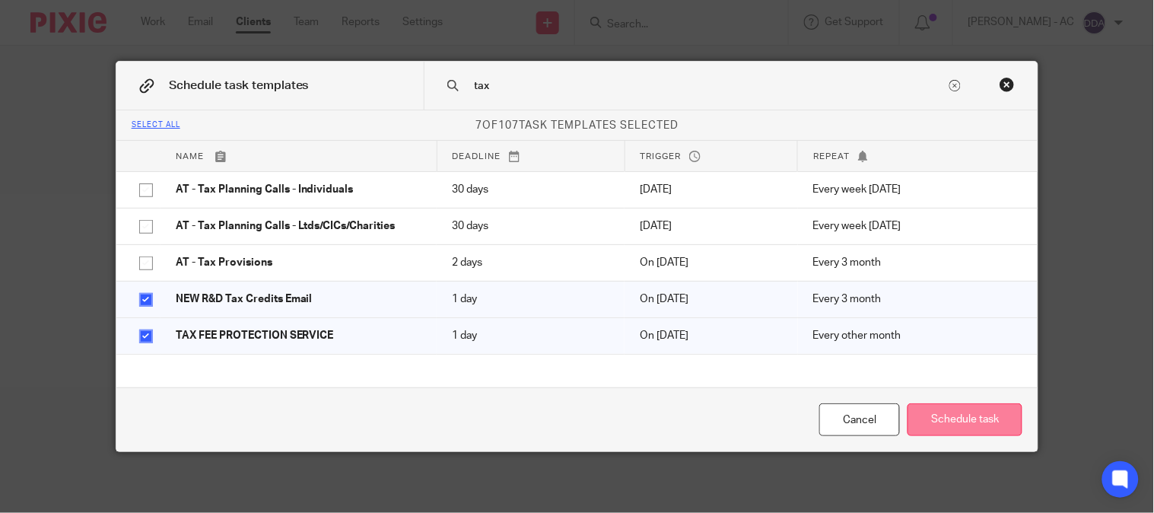
click at [937, 427] on button "Schedule task" at bounding box center [964, 419] width 115 height 33
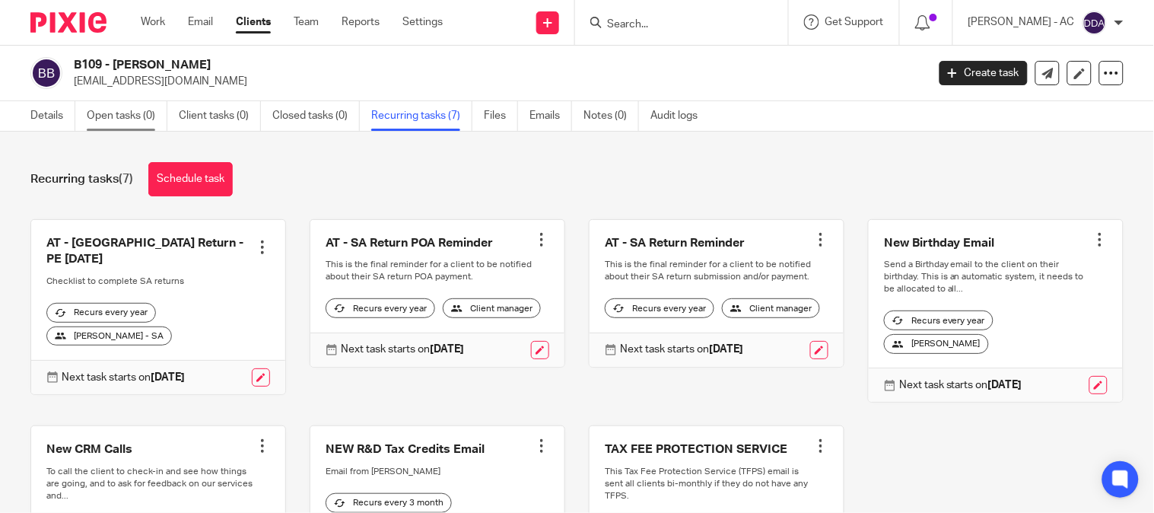
click at [103, 116] on link "Open tasks (0)" at bounding box center [127, 116] width 81 height 30
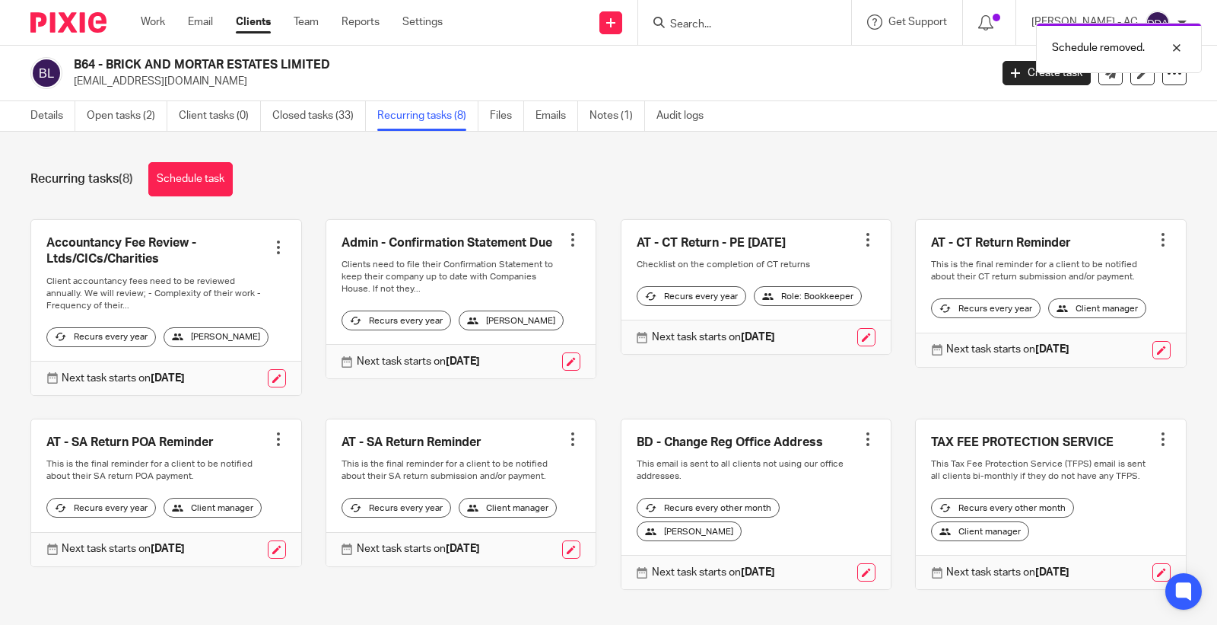
click at [272, 444] on div at bounding box center [278, 438] width 15 height 15
click at [231, 536] on span "Cancel schedule" at bounding box center [216, 535] width 80 height 11
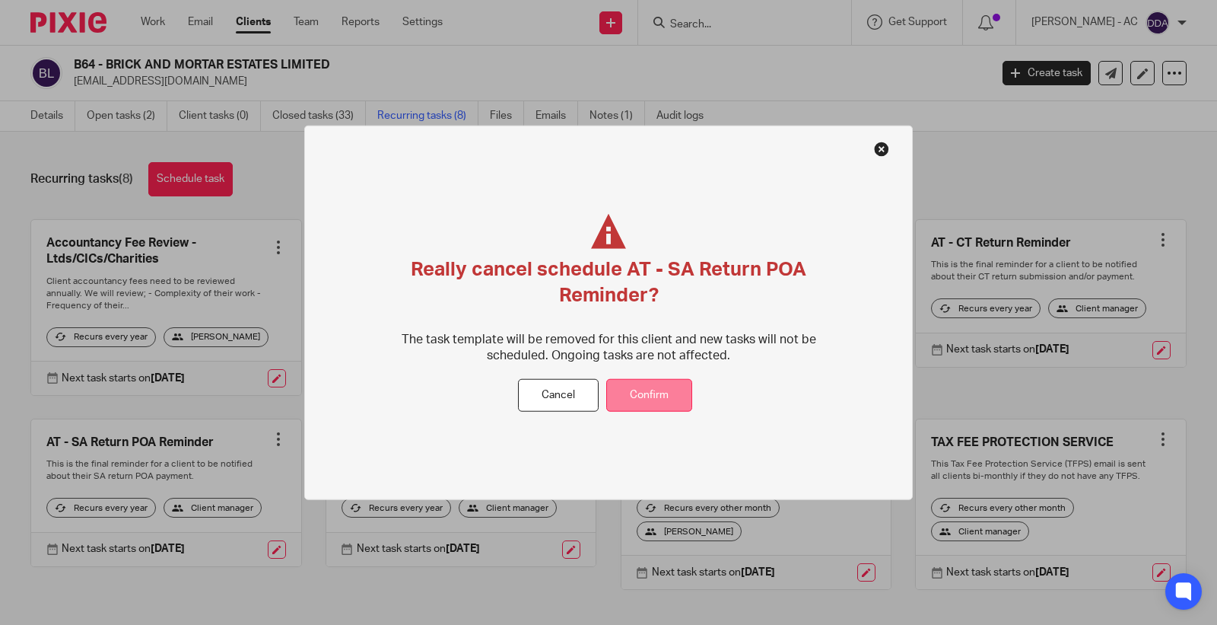
click at [658, 400] on button "Confirm" at bounding box center [649, 395] width 86 height 33
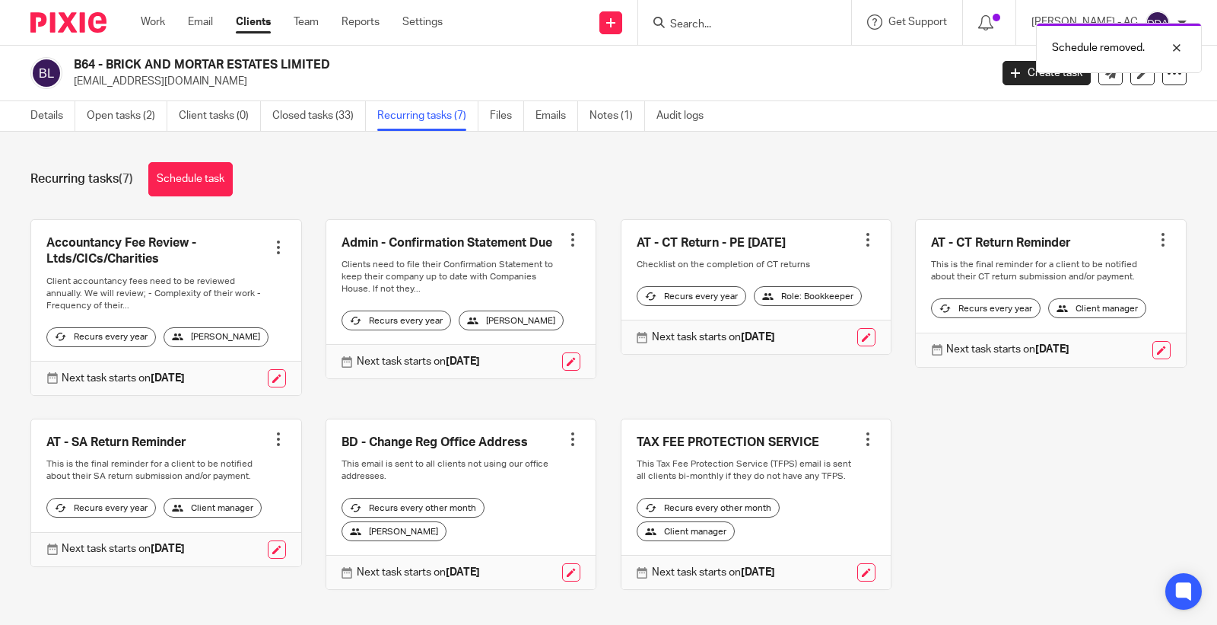
click at [272, 442] on div at bounding box center [278, 438] width 15 height 15
click at [226, 539] on span "Cancel schedule" at bounding box center [216, 535] width 80 height 11
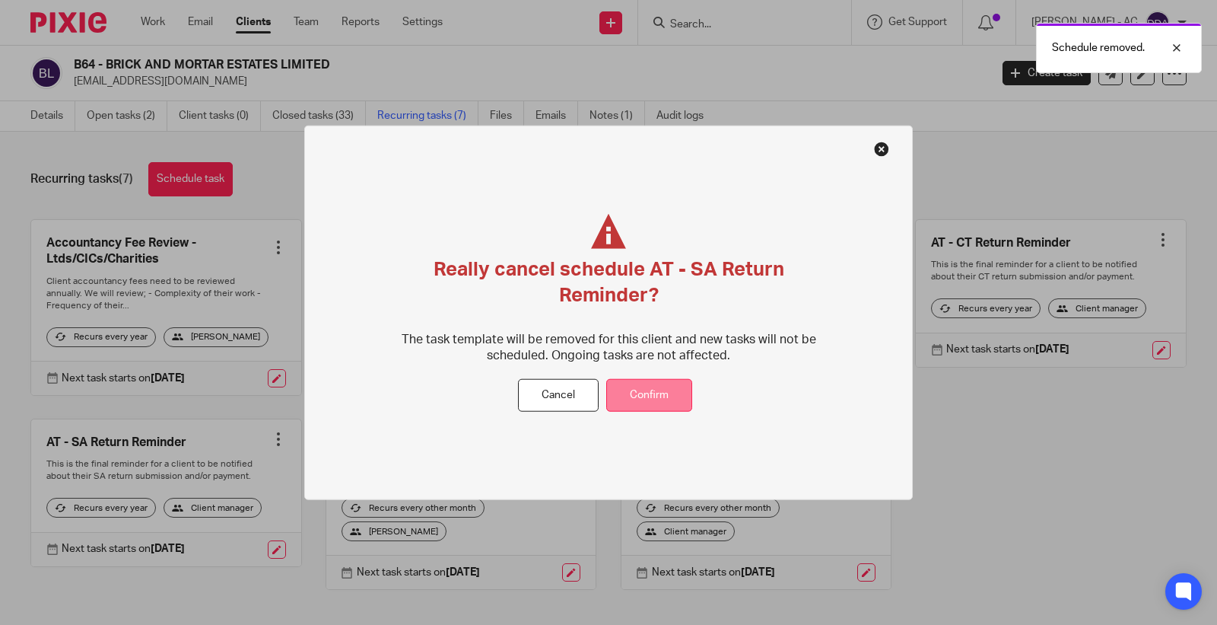
click at [618, 405] on button "Confirm" at bounding box center [649, 395] width 86 height 33
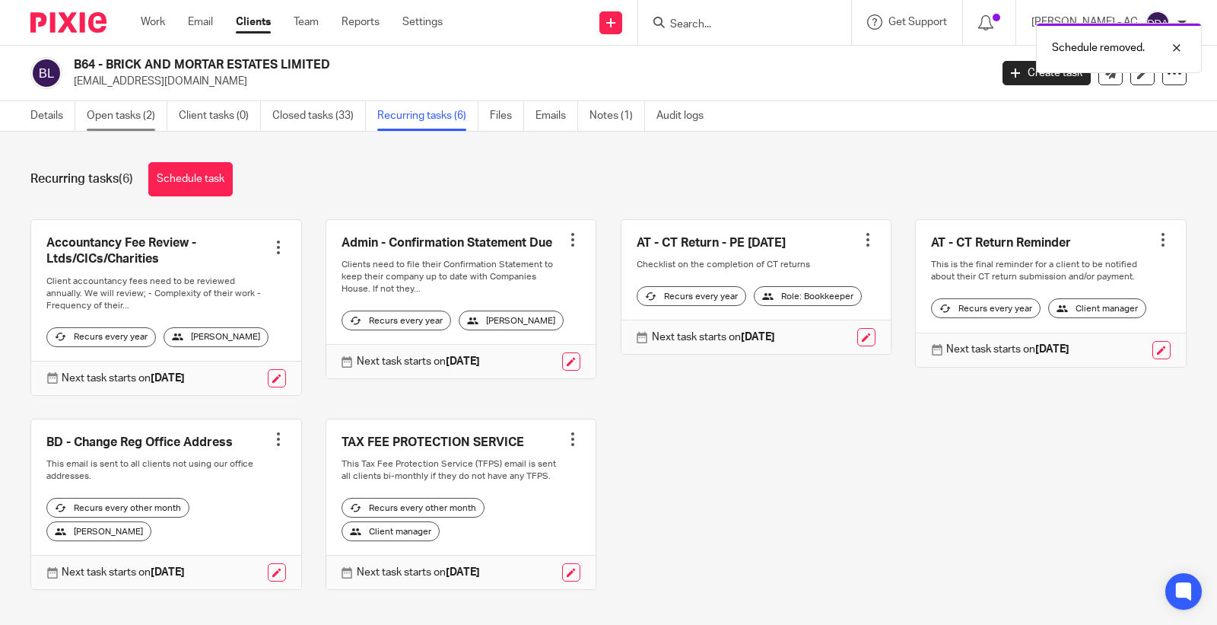
click at [116, 123] on link "Open tasks (2)" at bounding box center [127, 116] width 81 height 30
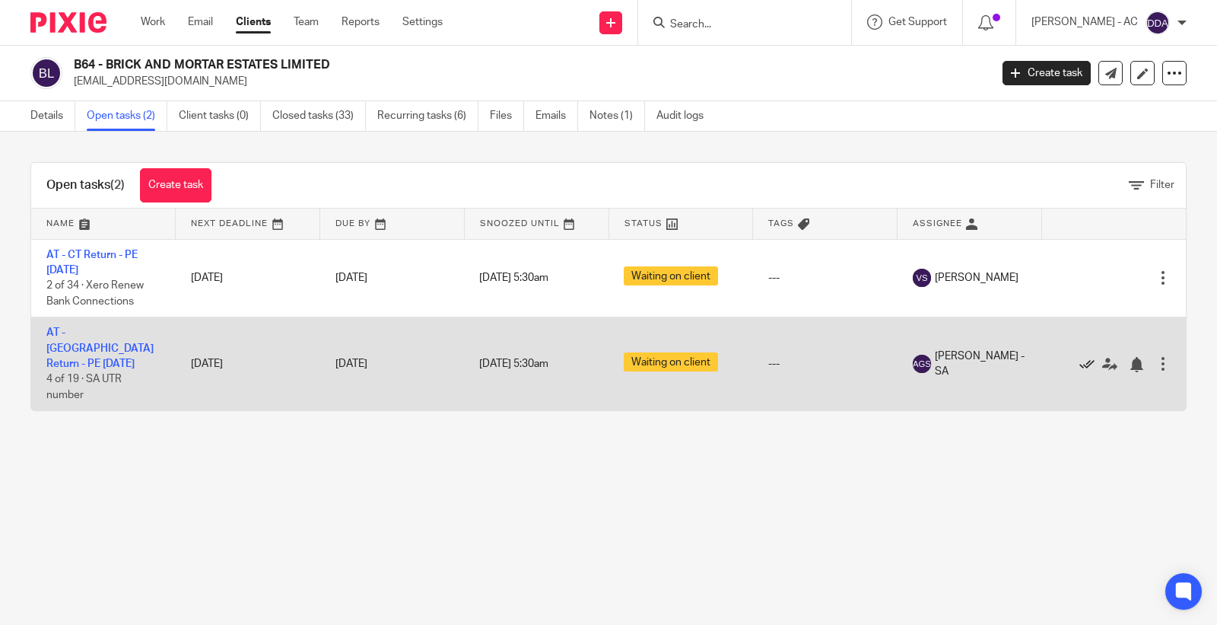
click at [1079, 358] on icon at bounding box center [1086, 364] width 15 height 15
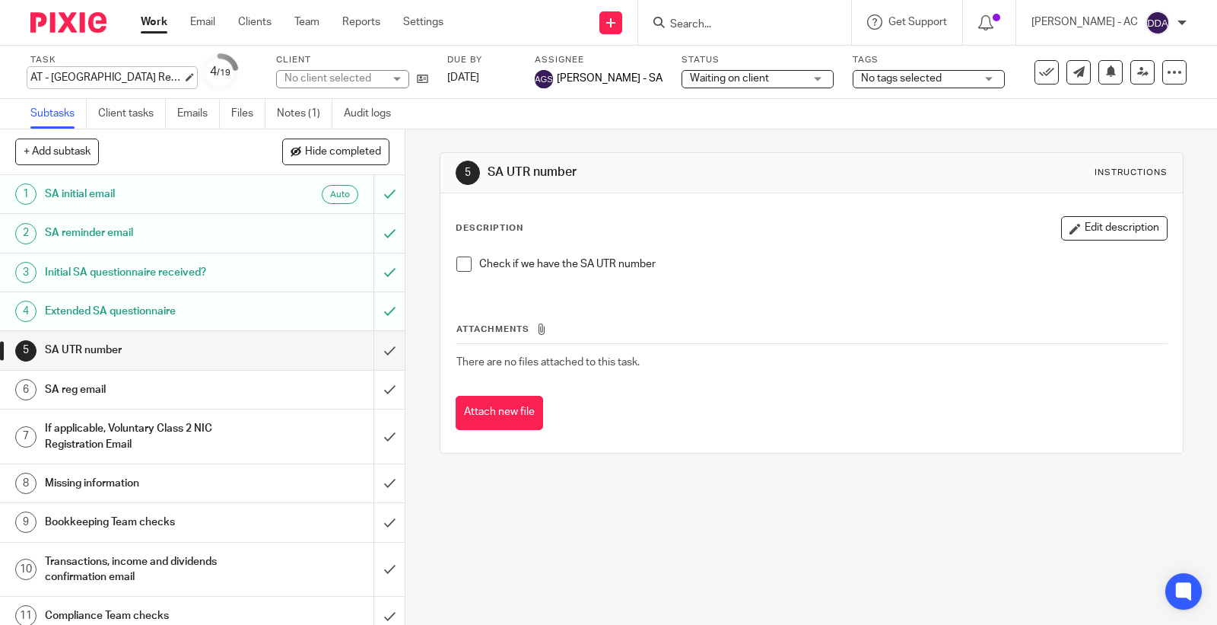
click at [161, 78] on div "AT - [GEOGRAPHIC_DATA] Return - PE [DATE] Save AT - [GEOGRAPHIC_DATA] Return - …" at bounding box center [106, 77] width 152 height 15
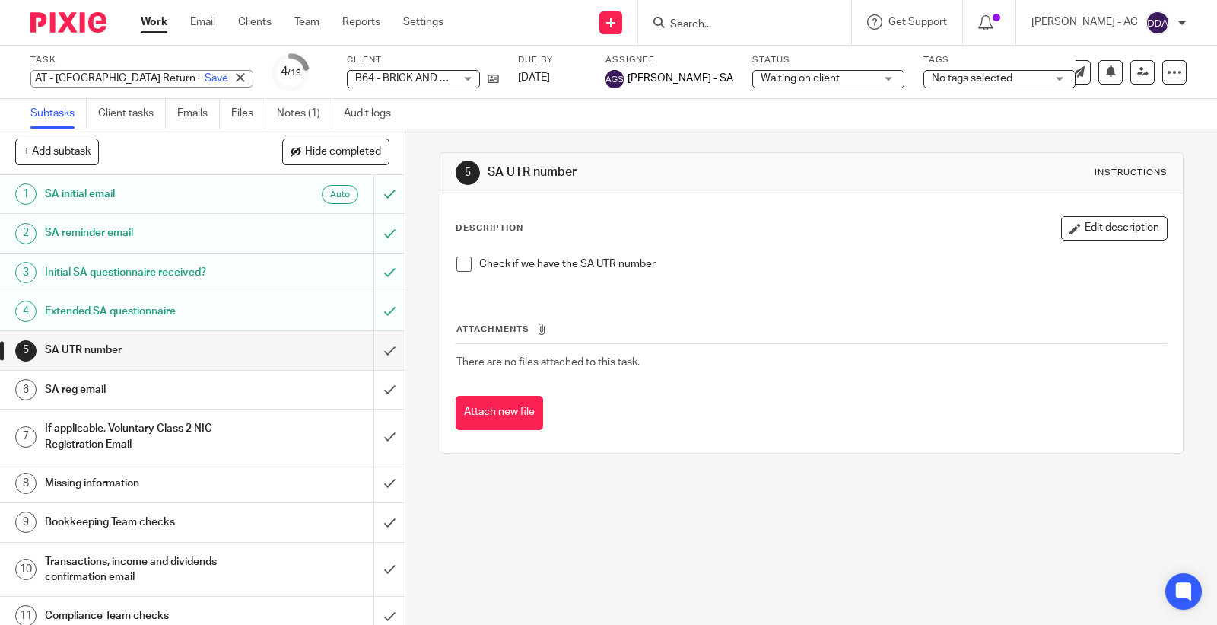
click at [154, 76] on input "AT - [GEOGRAPHIC_DATA] Return - PE [DATE]" at bounding box center [141, 78] width 223 height 17
click at [149, 76] on input "AT - [GEOGRAPHIC_DATA] Return - PE [DATE]" at bounding box center [141, 78] width 223 height 17
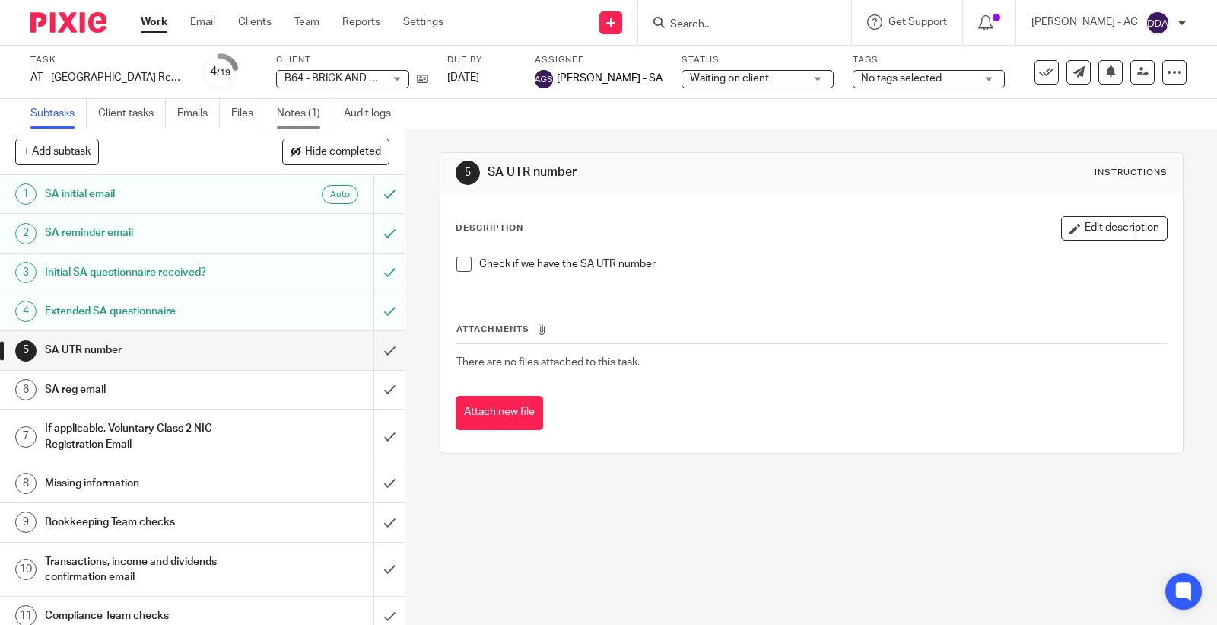
click at [308, 107] on link "Notes (1)" at bounding box center [305, 114] width 56 height 30
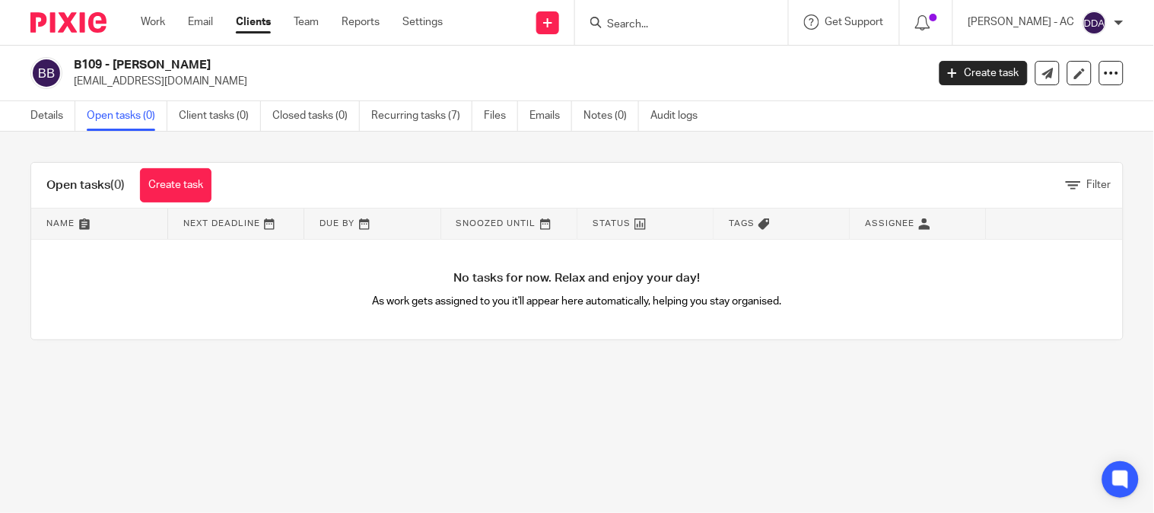
click at [108, 118] on link "Open tasks (0)" at bounding box center [127, 116] width 81 height 30
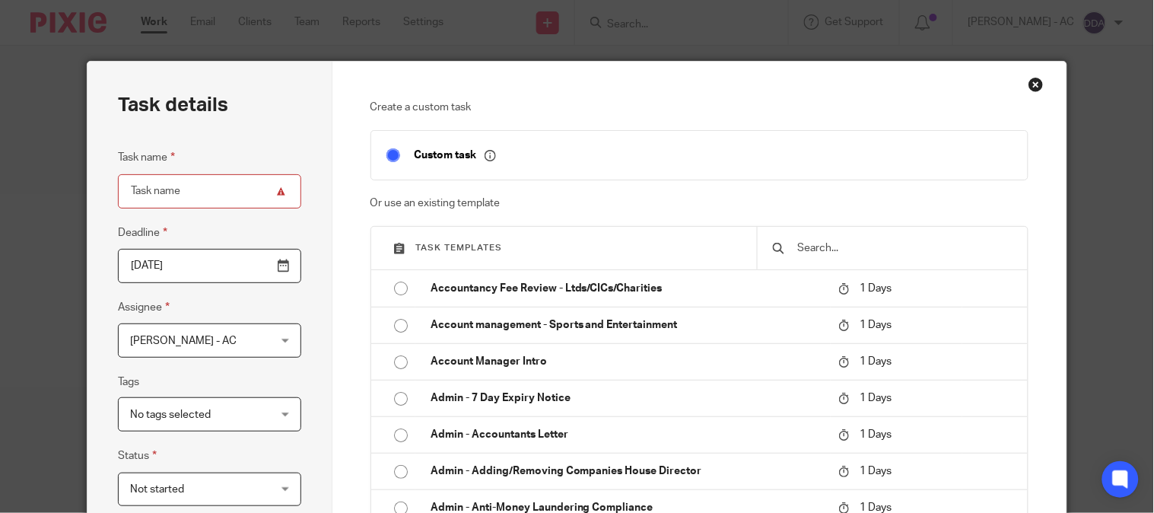
click at [841, 249] on input "text" at bounding box center [904, 248] width 217 height 17
paste input "AT - [GEOGRAPHIC_DATA] Return - PE [DATE]"
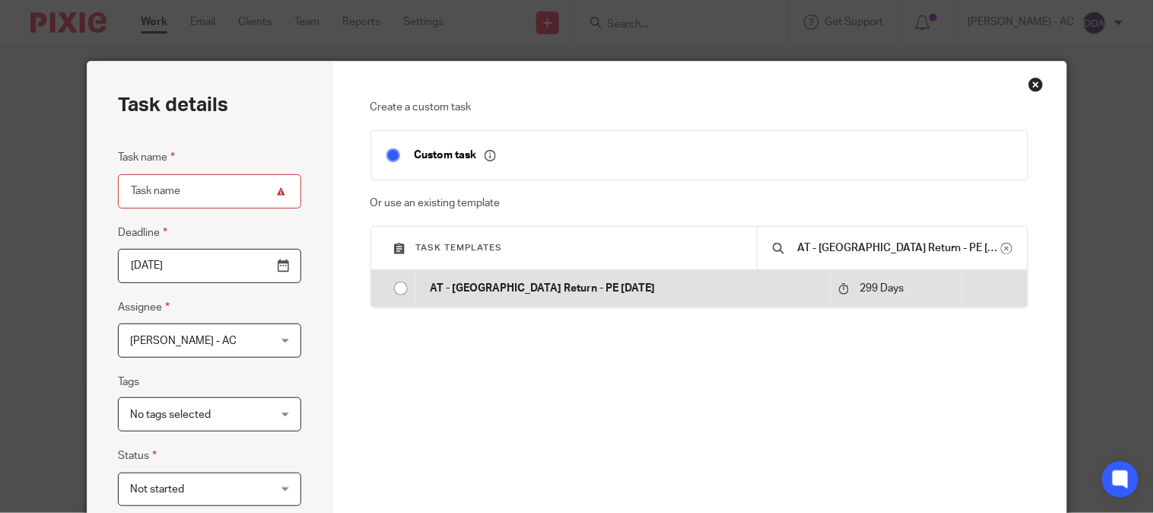
type input "AT - [GEOGRAPHIC_DATA] Return - PE [DATE]"
click at [531, 294] on p "AT - [GEOGRAPHIC_DATA] Return - PE [DATE]" at bounding box center [627, 288] width 393 height 15
type input "[DATE]"
type input "AT - [GEOGRAPHIC_DATA] Return - PE [DATE]"
checkbox input "false"
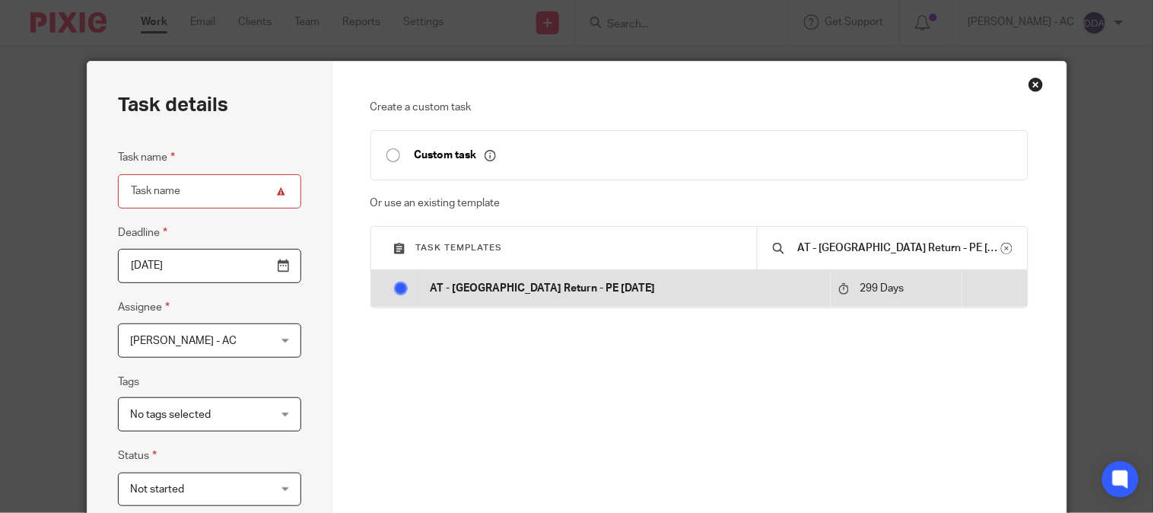
radio input "true"
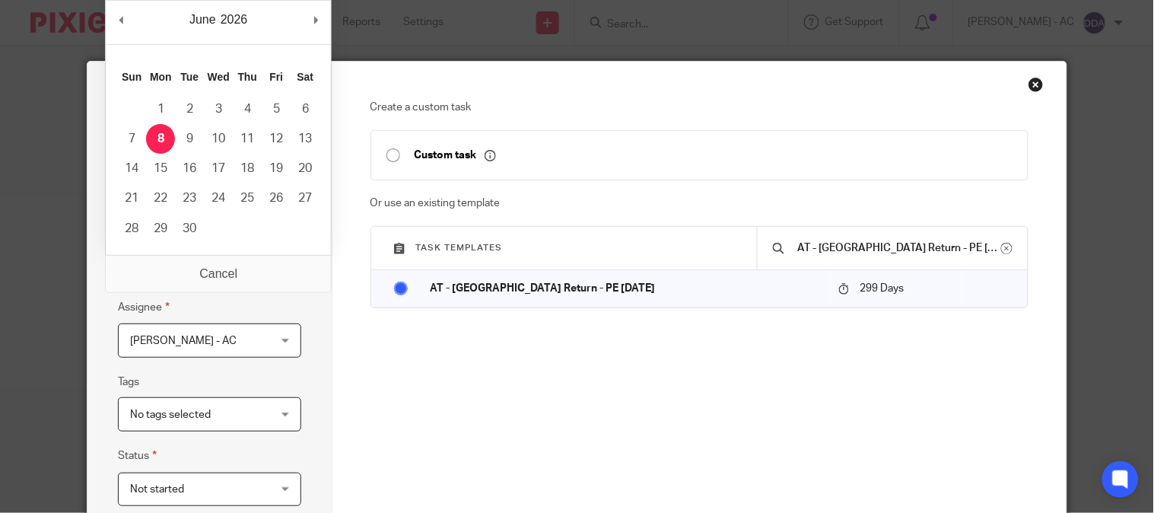
click at [206, 269] on input "[DATE]" at bounding box center [209, 266] width 183 height 34
type input "2026-01-29"
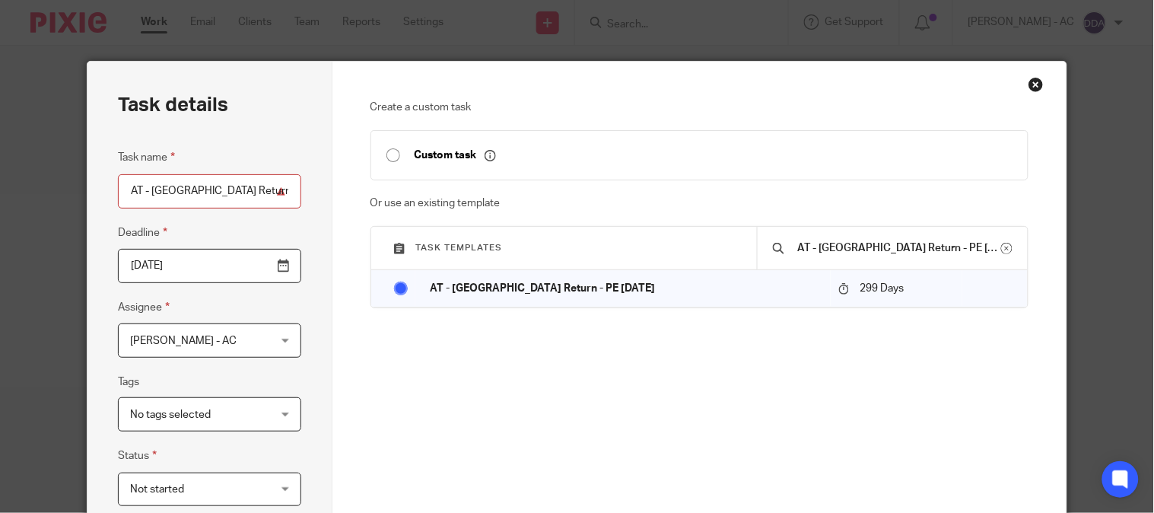
click at [227, 343] on span "[PERSON_NAME] - AC" at bounding box center [198, 340] width 136 height 32
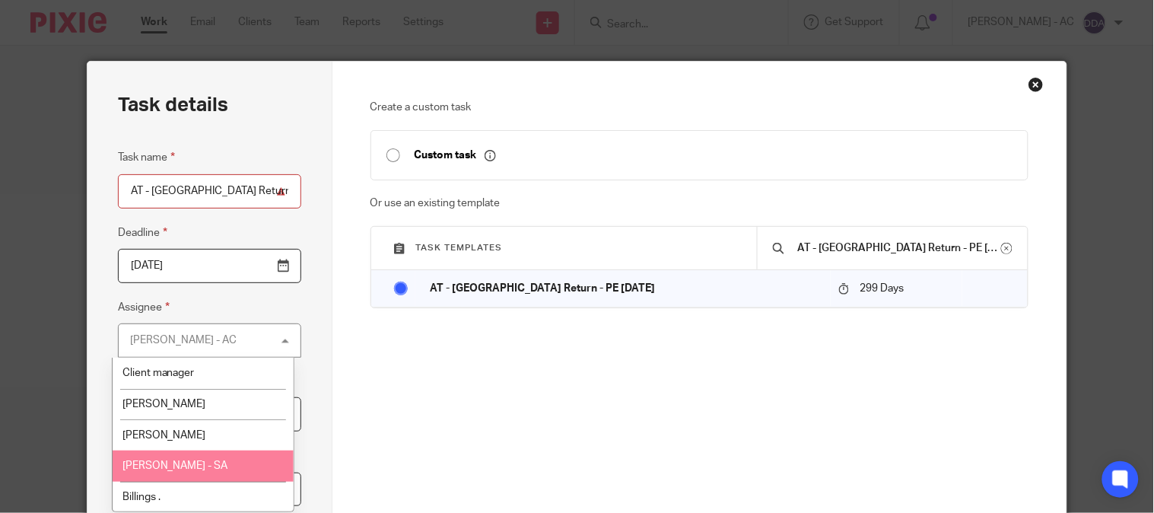
click at [187, 466] on span "[PERSON_NAME] - SA" at bounding box center [175, 465] width 106 height 11
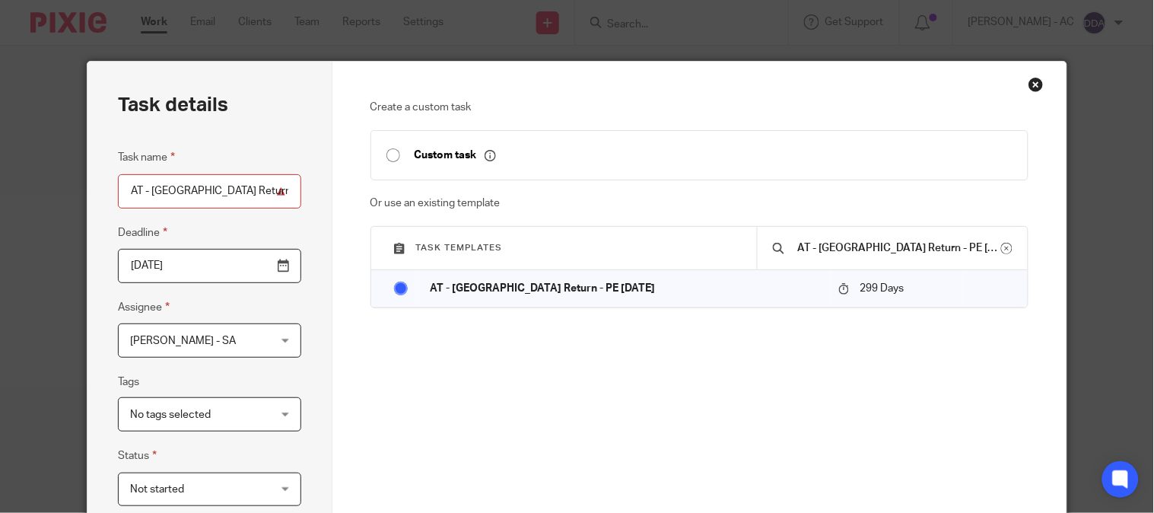
scroll to position [84, 0]
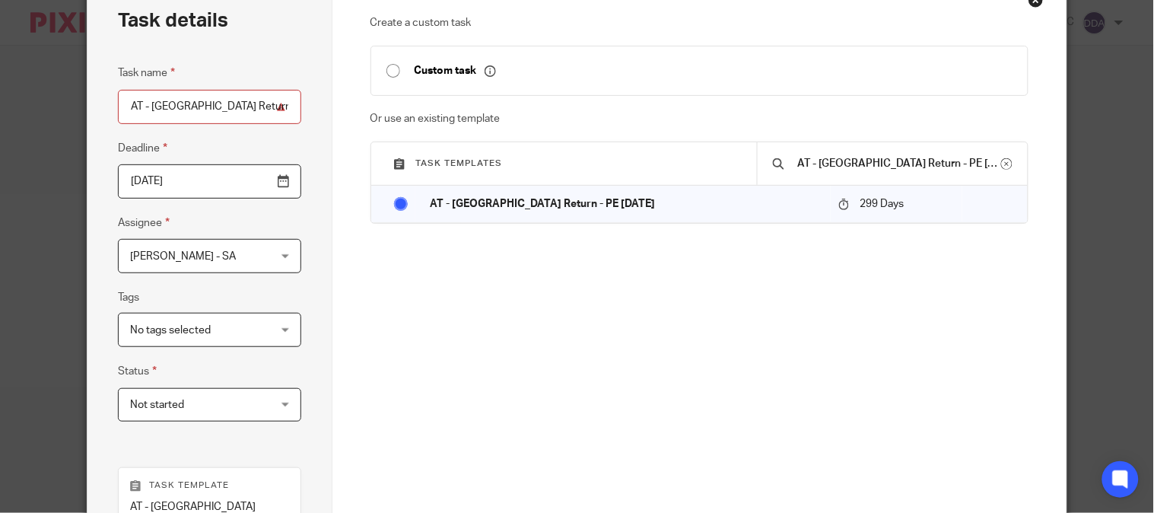
click at [202, 412] on span "Not started" at bounding box center [198, 405] width 136 height 32
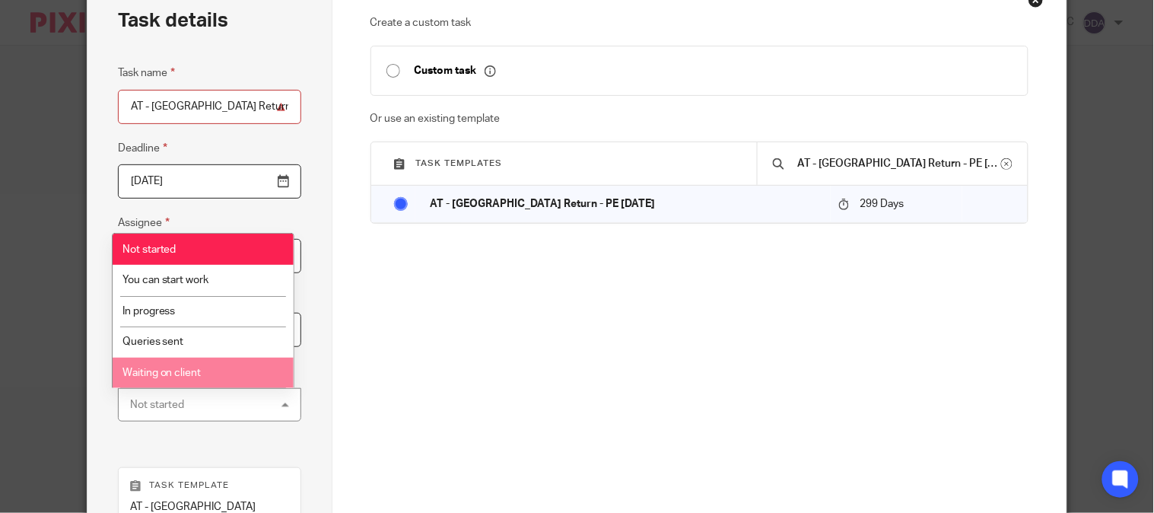
click at [193, 375] on span "Waiting on client" at bounding box center [161, 372] width 79 height 11
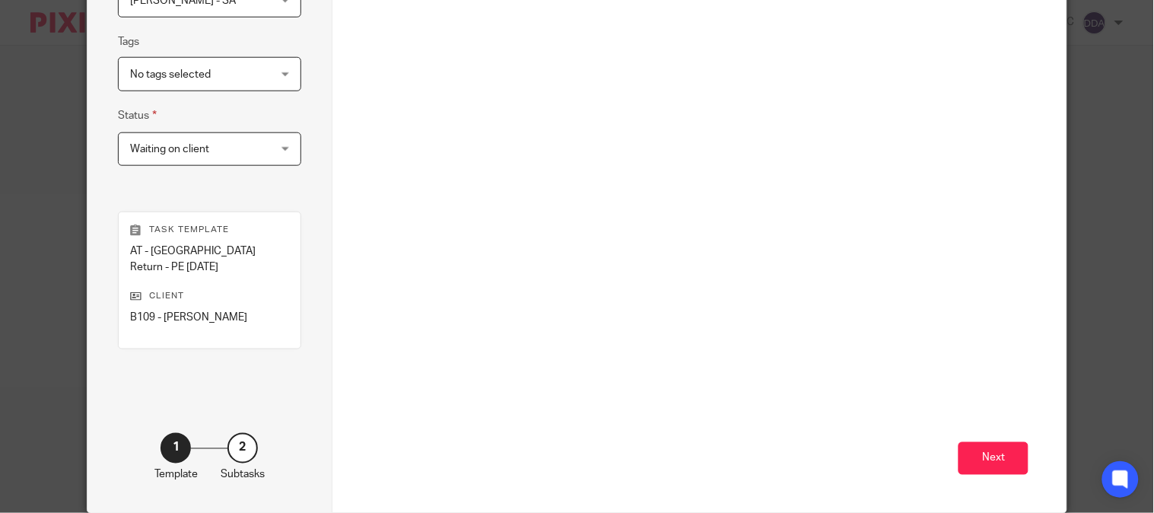
scroll to position [386, 0]
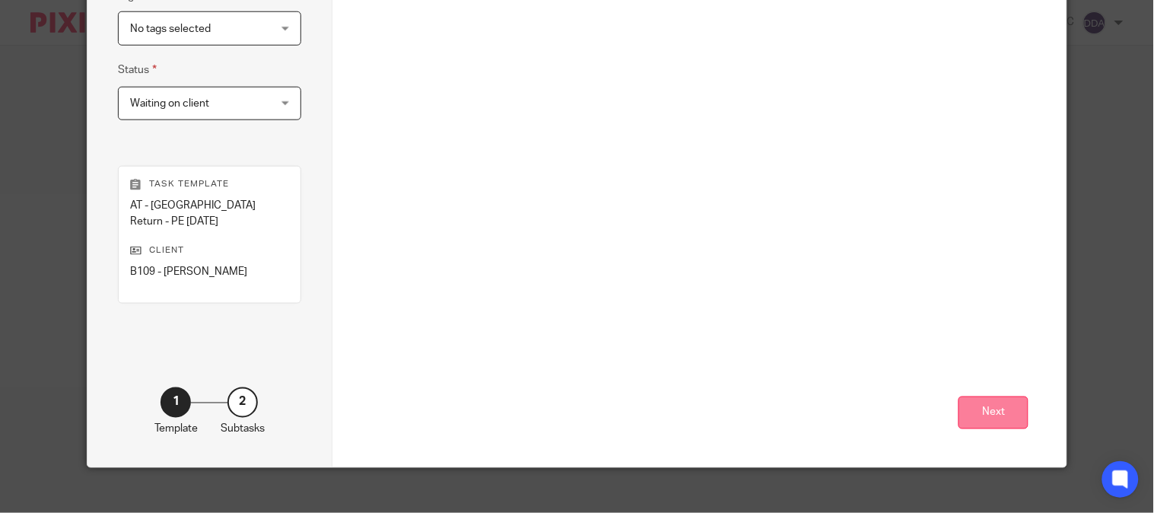
click at [971, 397] on button "Next" at bounding box center [993, 412] width 70 height 33
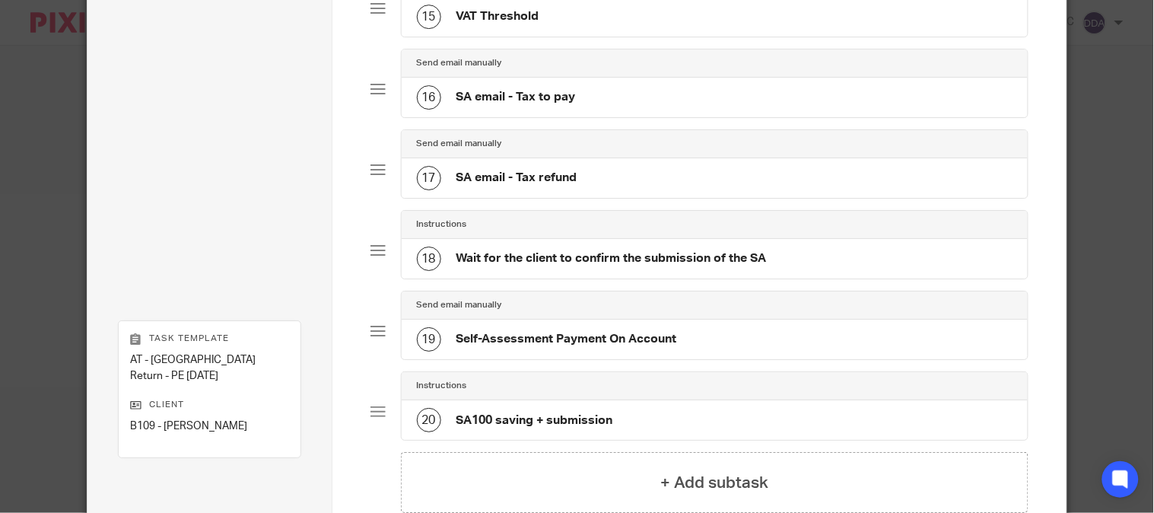
scroll to position [1476, 0]
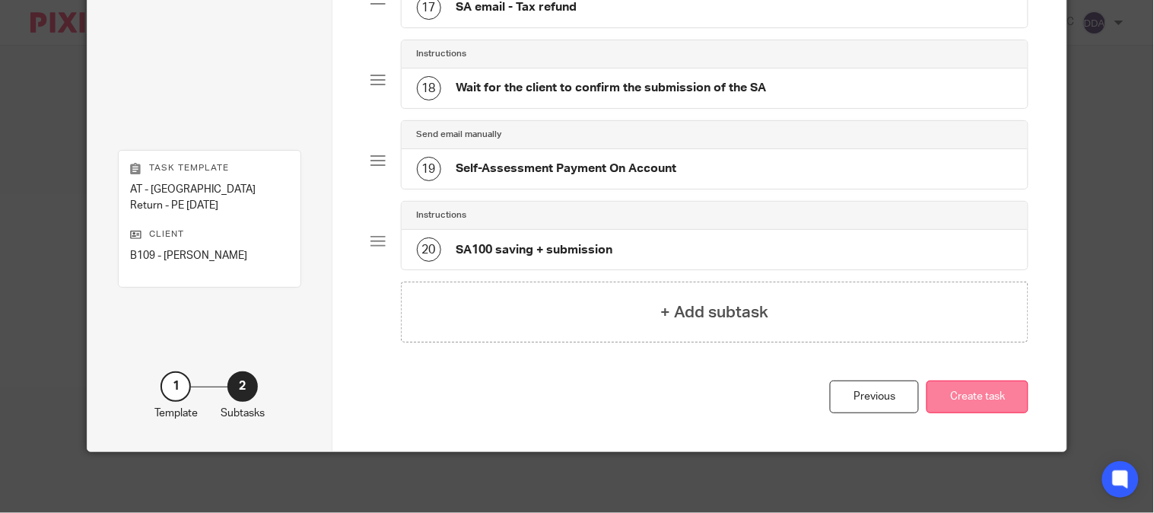
click at [952, 398] on button "Create task" at bounding box center [978, 396] width 102 height 33
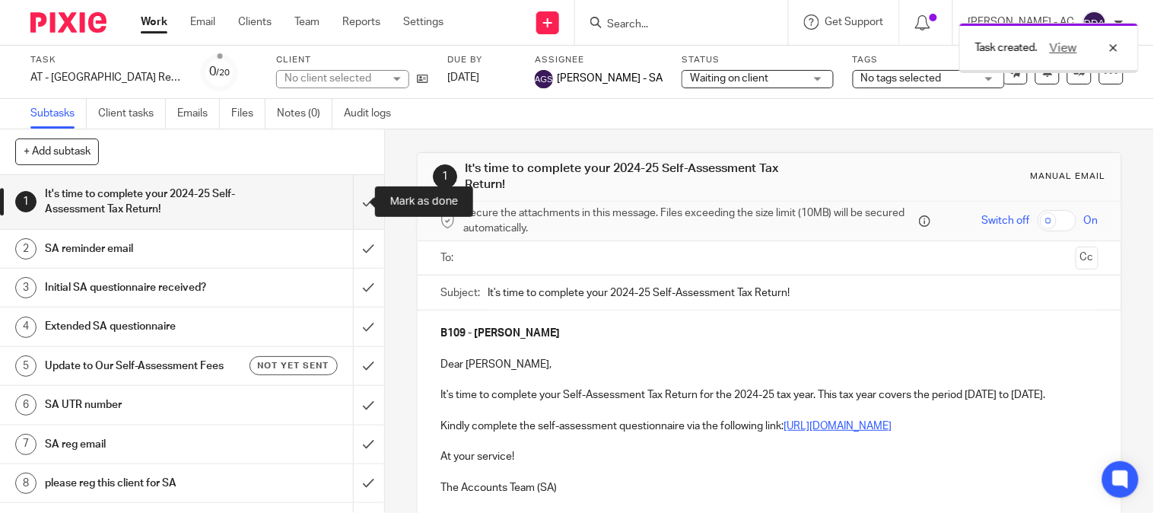
click at [353, 214] on input "submit" at bounding box center [192, 202] width 384 height 54
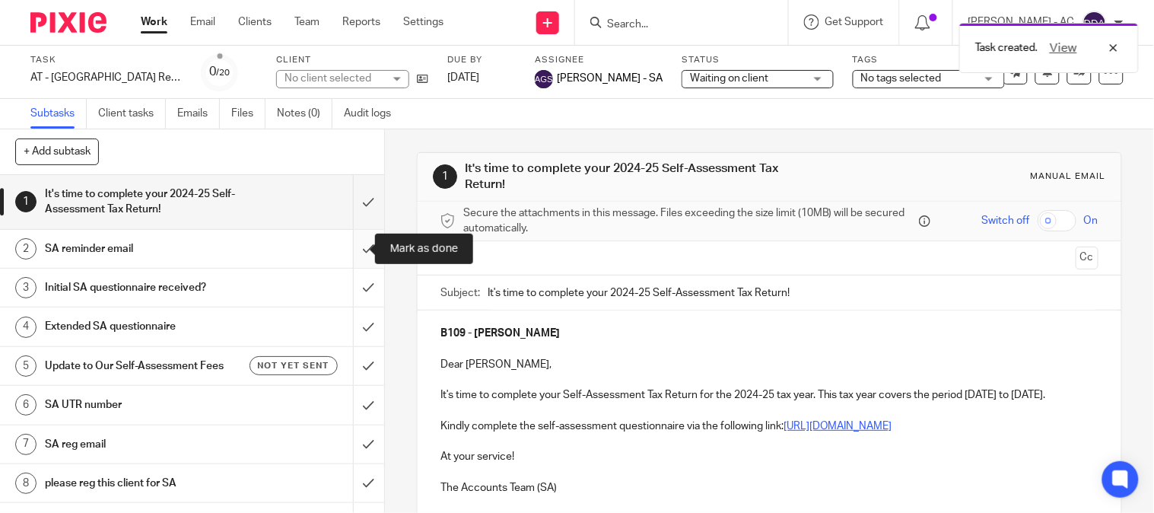
click at [353, 250] on input "submit" at bounding box center [192, 249] width 384 height 38
click at [351, 287] on input "submit" at bounding box center [192, 288] width 384 height 38
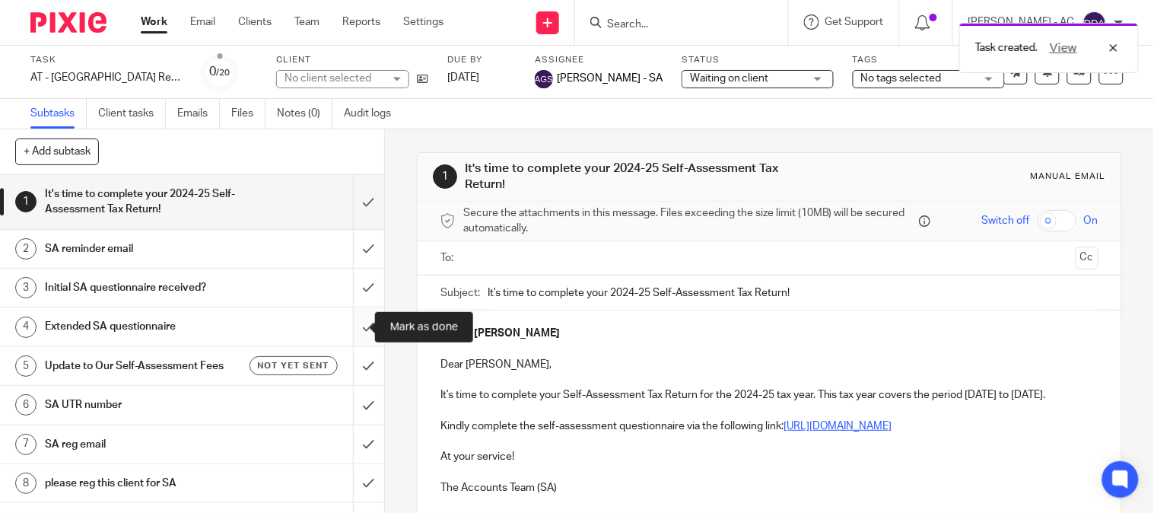
click at [352, 328] on input "submit" at bounding box center [192, 326] width 384 height 38
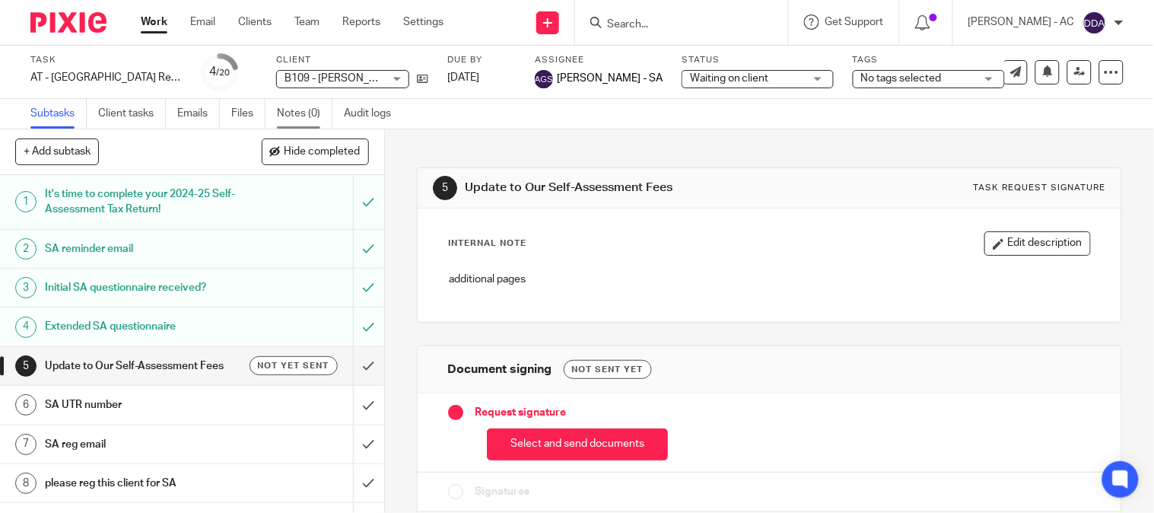
click at [313, 108] on link "Notes (0)" at bounding box center [305, 114] width 56 height 30
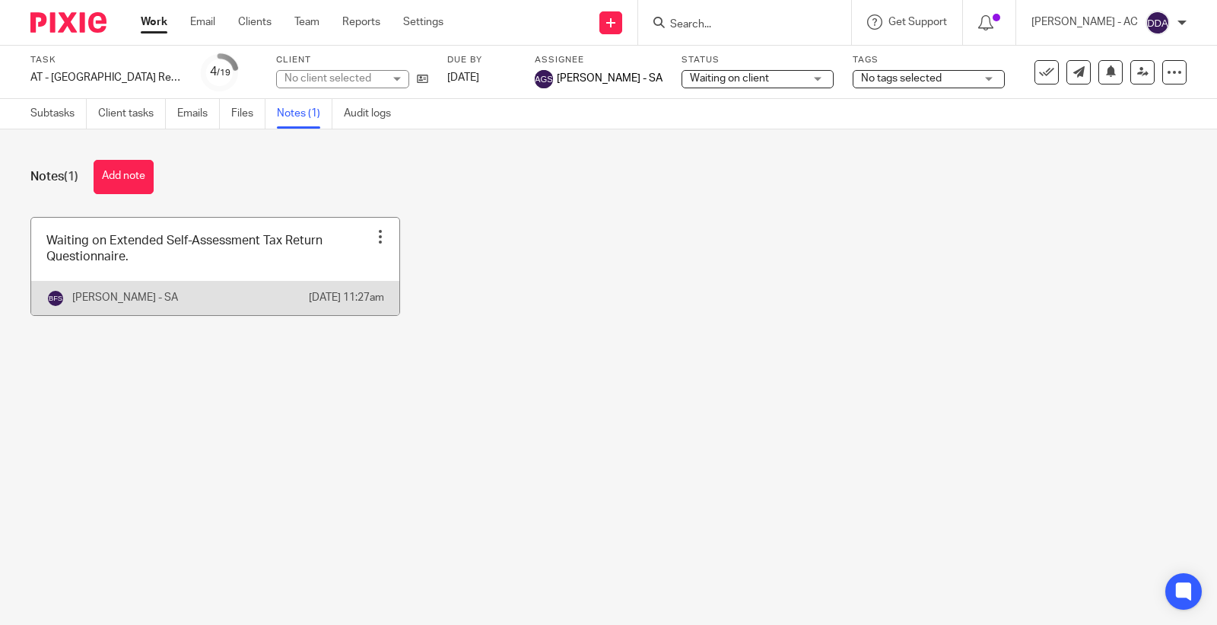
click at [210, 261] on link at bounding box center [215, 266] width 368 height 97
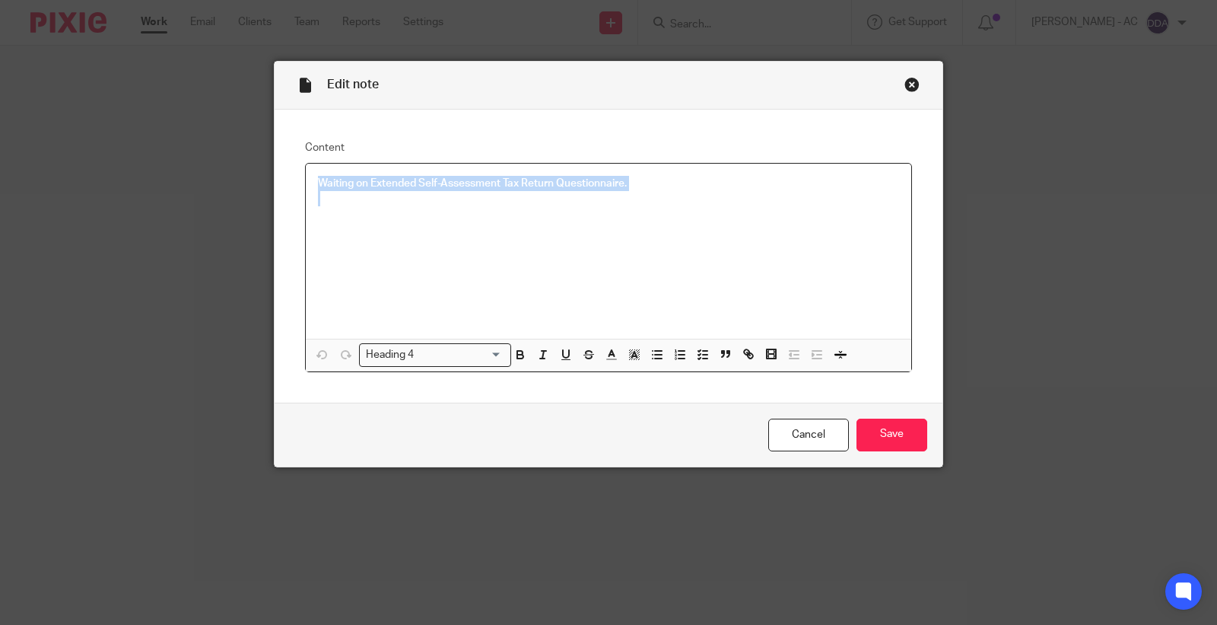
drag, startPoint x: 671, startPoint y: 195, endPoint x: 199, endPoint y: 180, distance: 471.9
click at [199, 180] on div "Edit note Content Waiting on Extended Self-Assessment Tax Return Questionnaire.…" at bounding box center [608, 312] width 1217 height 625
copy h4 "Waiting on Extended Self-Assessment Tax Return Questionnaire."
click at [909, 80] on div "Close this dialog window" at bounding box center [911, 84] width 15 height 15
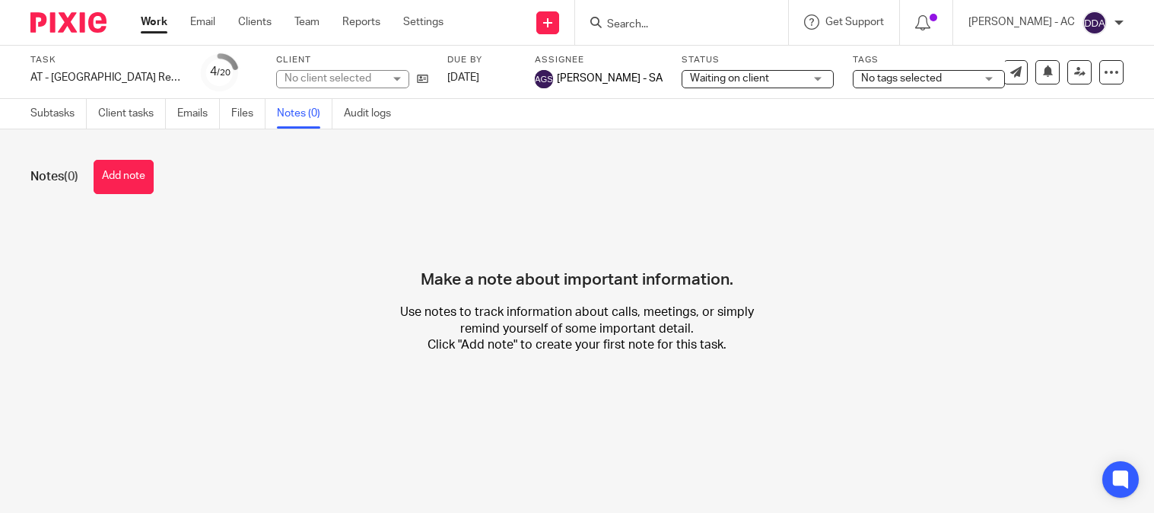
click at [130, 173] on button "Add note" at bounding box center [124, 177] width 60 height 34
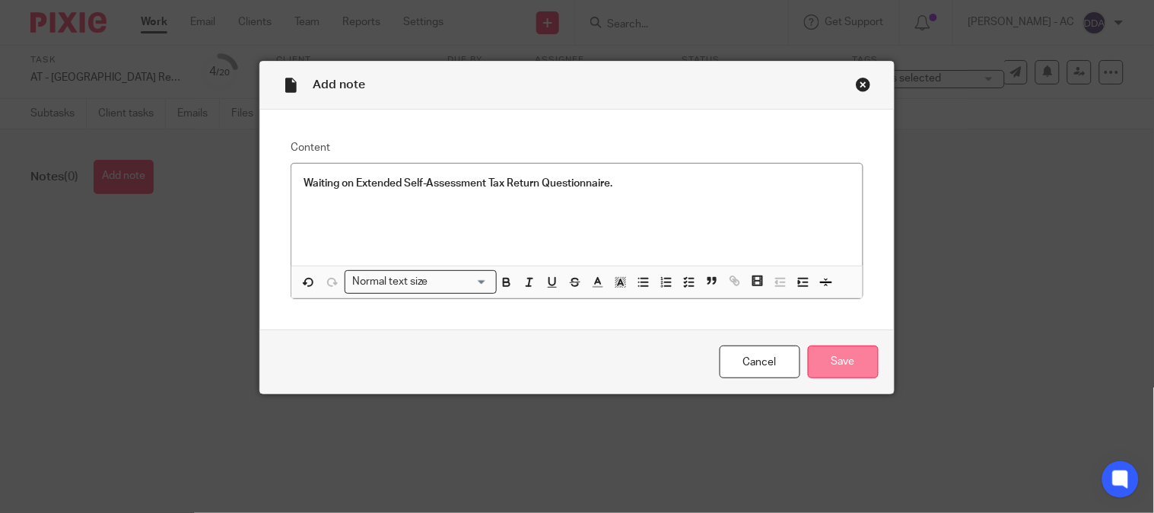
click at [847, 366] on input "Save" at bounding box center [843, 361] width 71 height 33
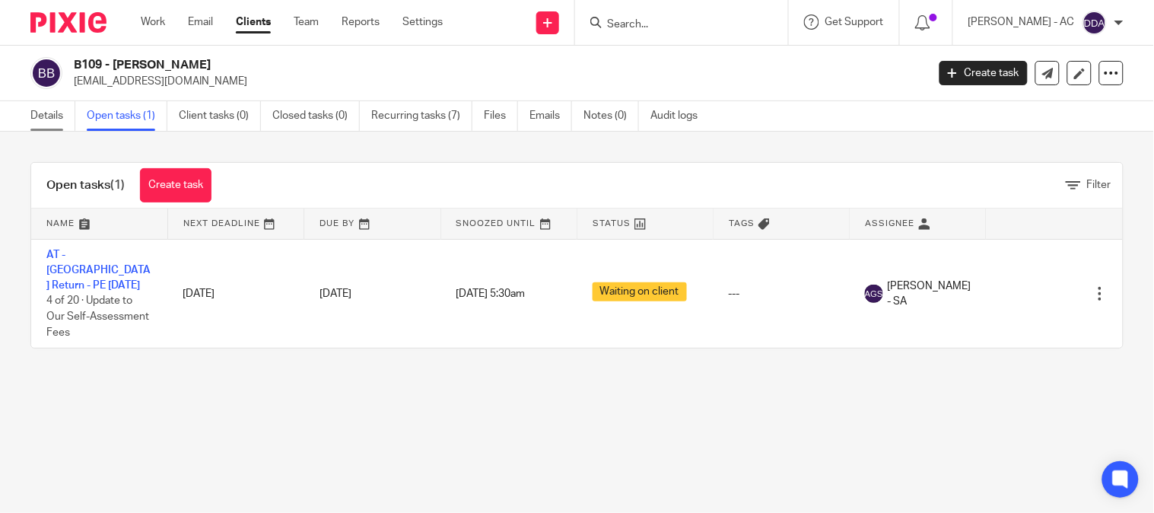
click at [63, 110] on link "Details" at bounding box center [52, 116] width 45 height 30
